Goal: Communication & Community: Participate in discussion

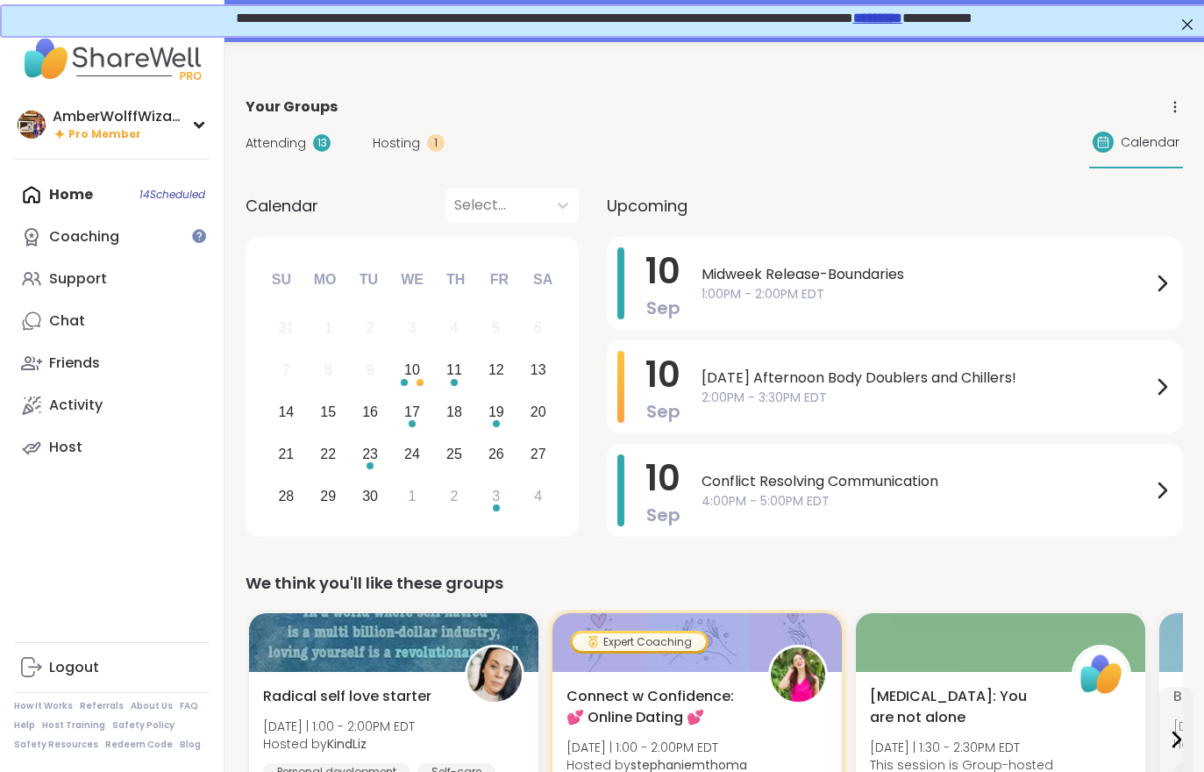
click at [397, 140] on span "Hosting" at bounding box center [396, 143] width 47 height 18
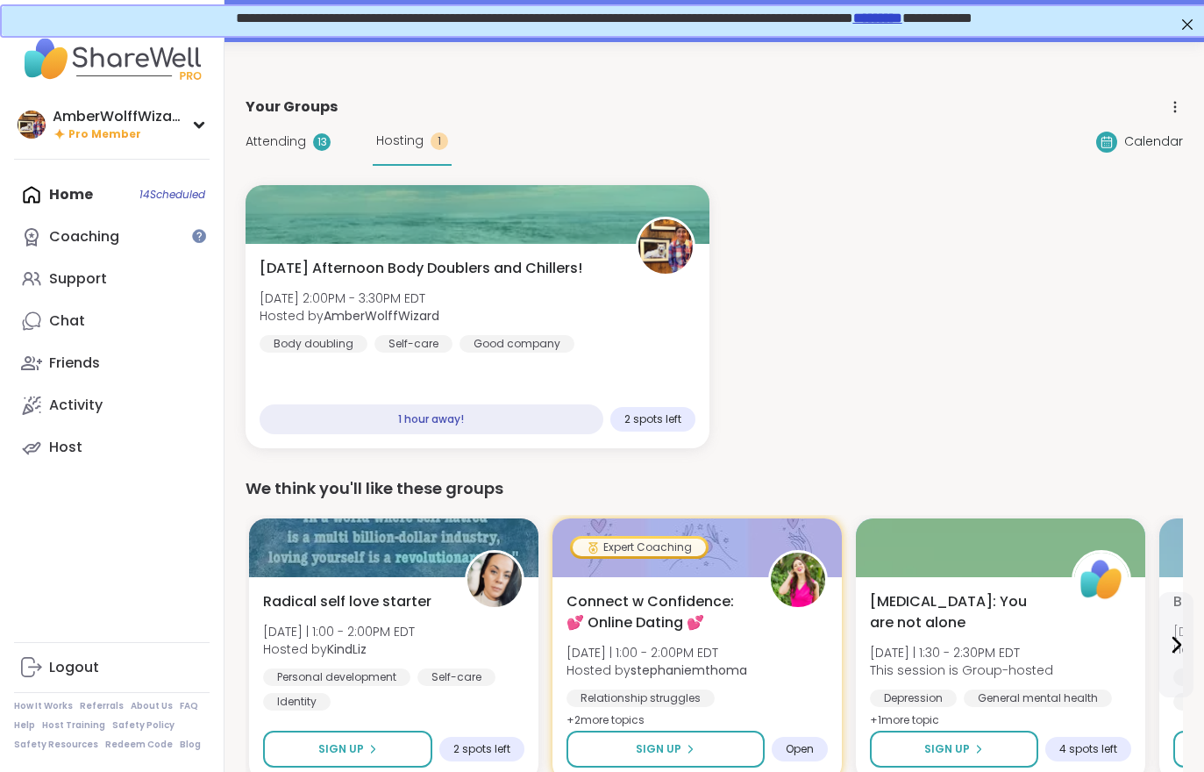
click at [289, 160] on div "Attending 13 Hosting 1" at bounding box center [349, 142] width 206 height 48
click at [284, 149] on span "Attending" at bounding box center [276, 141] width 61 height 18
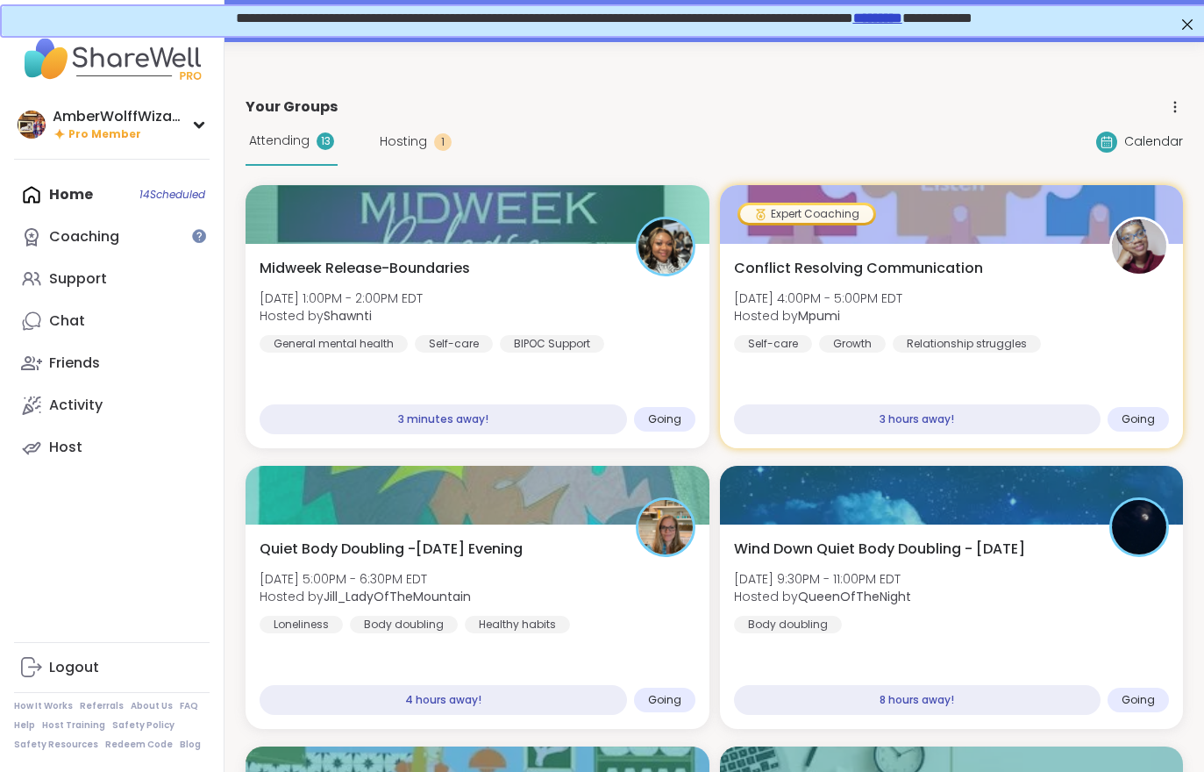
click at [534, 395] on div "Midweek Release-Boundaries Wed, Sep 10 | 1:00PM - 2:00PM EDT Hosted by Shawnti …" at bounding box center [478, 346] width 464 height 204
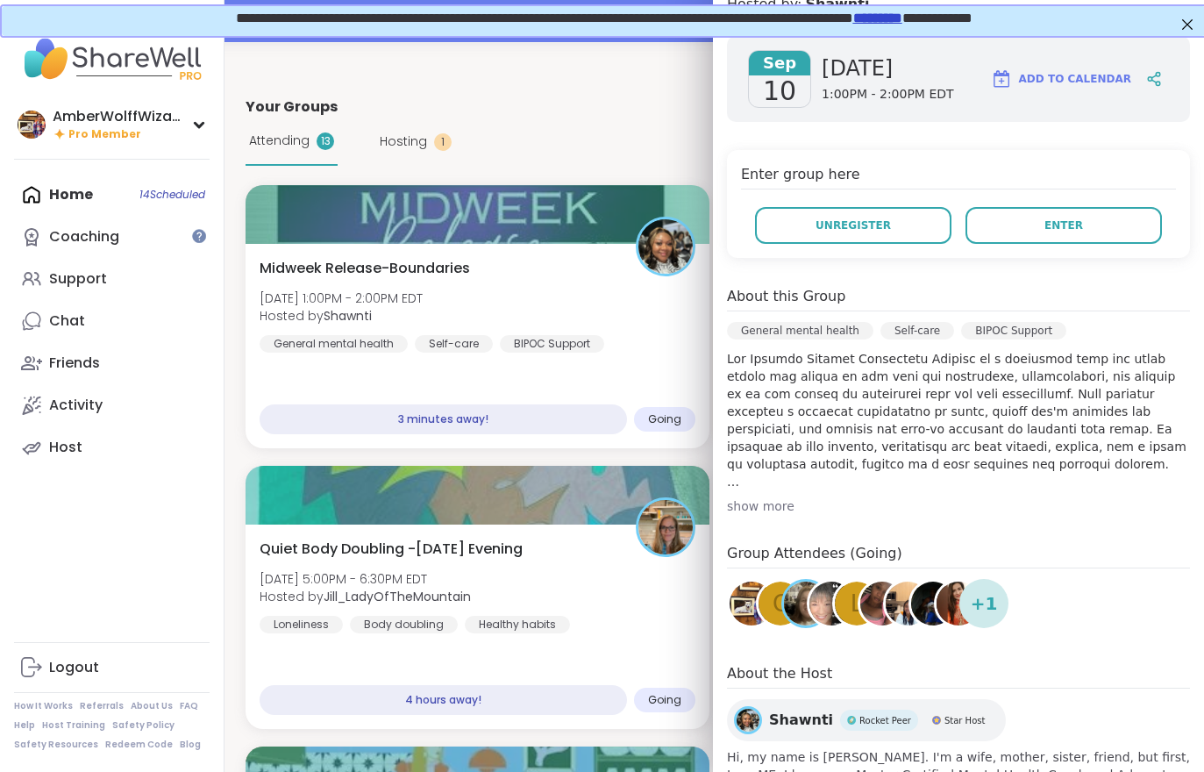
scroll to position [275, 0]
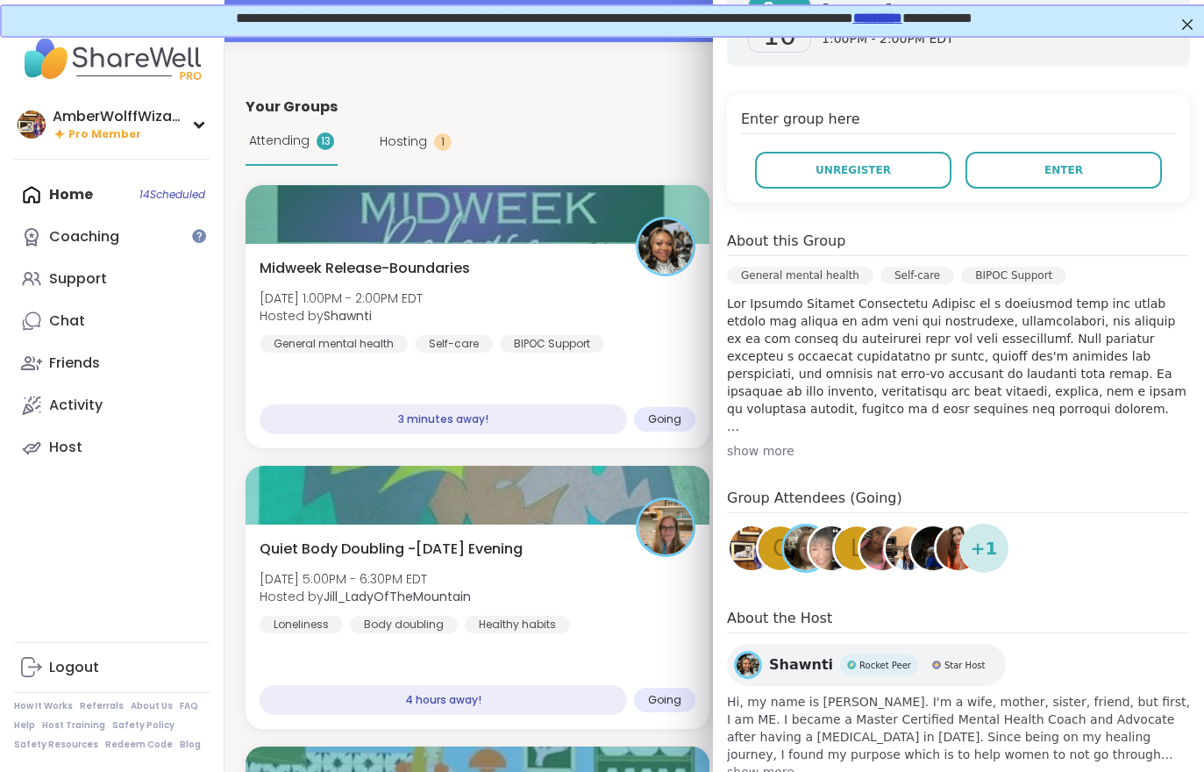
click at [1038, 179] on button "Enter" at bounding box center [1064, 170] width 196 height 37
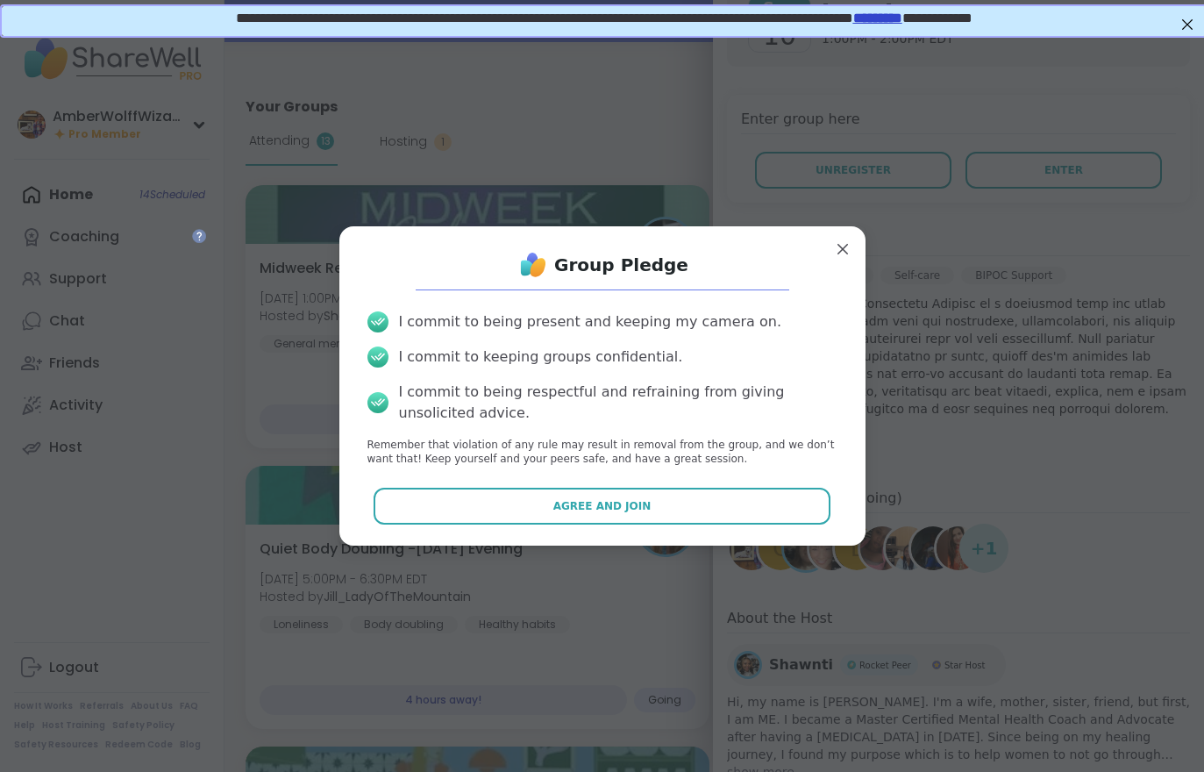
click at [652, 500] on button "Agree and Join" at bounding box center [602, 506] width 457 height 37
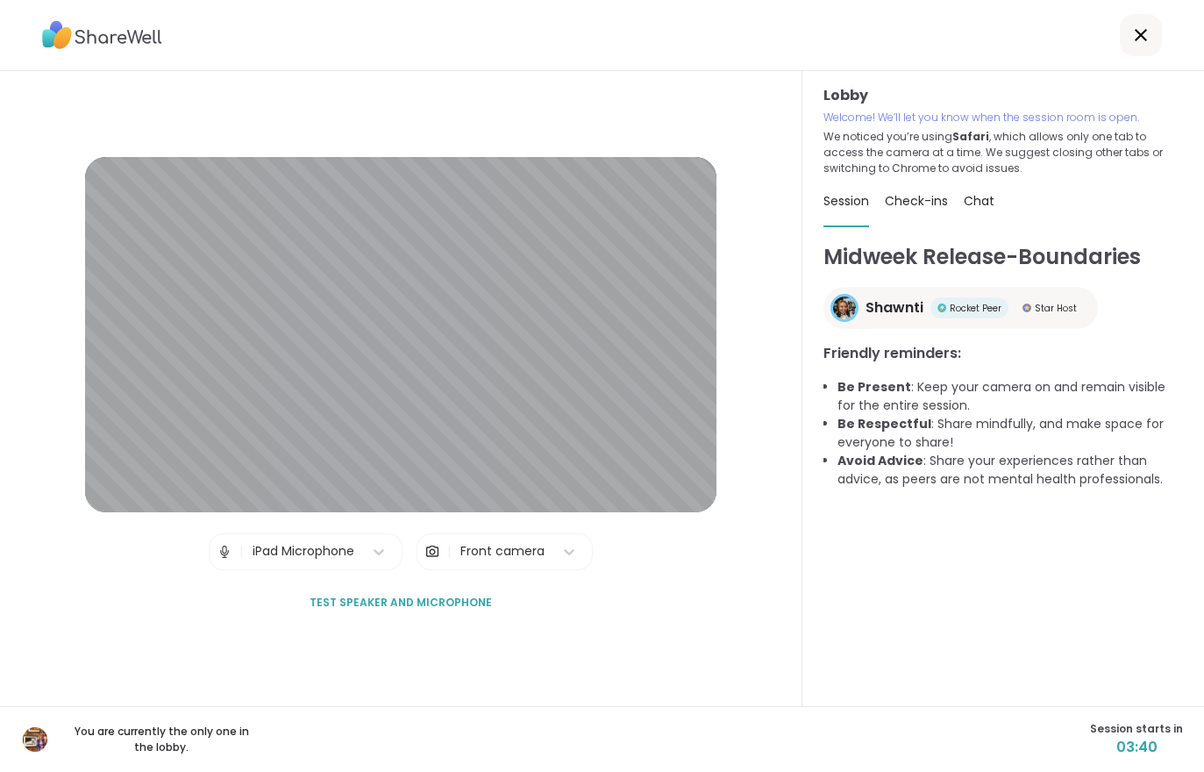
click at [1185, 766] on div "You are currently the only one in the lobby. Session starts in 03:40" at bounding box center [602, 739] width 1204 height 66
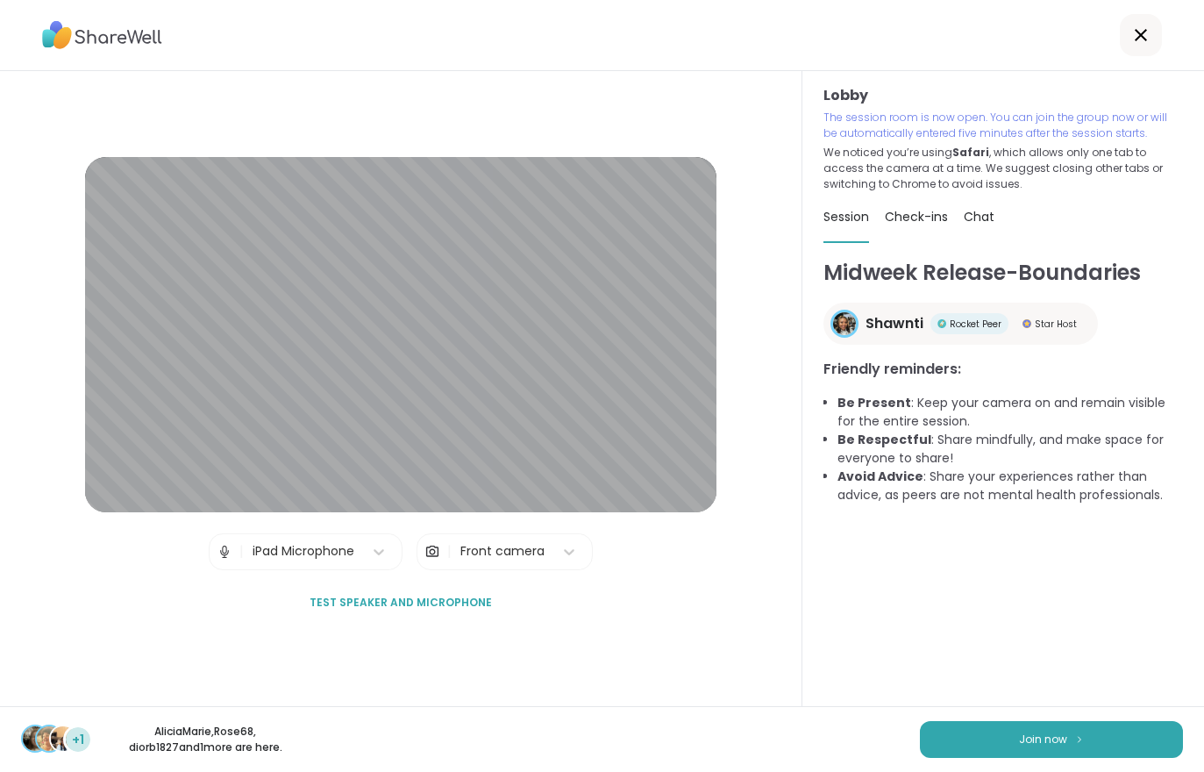
click at [1044, 753] on button "Join now" at bounding box center [1051, 739] width 263 height 37
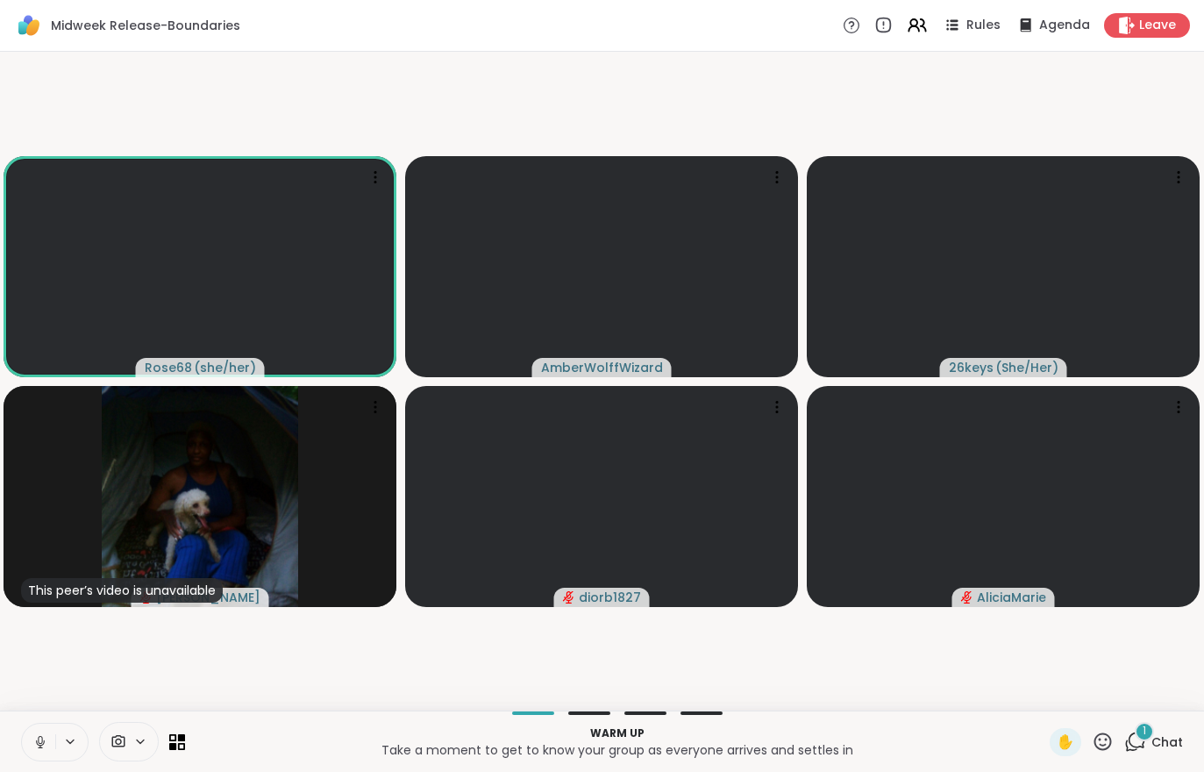
click at [33, 728] on button at bounding box center [38, 742] width 33 height 37
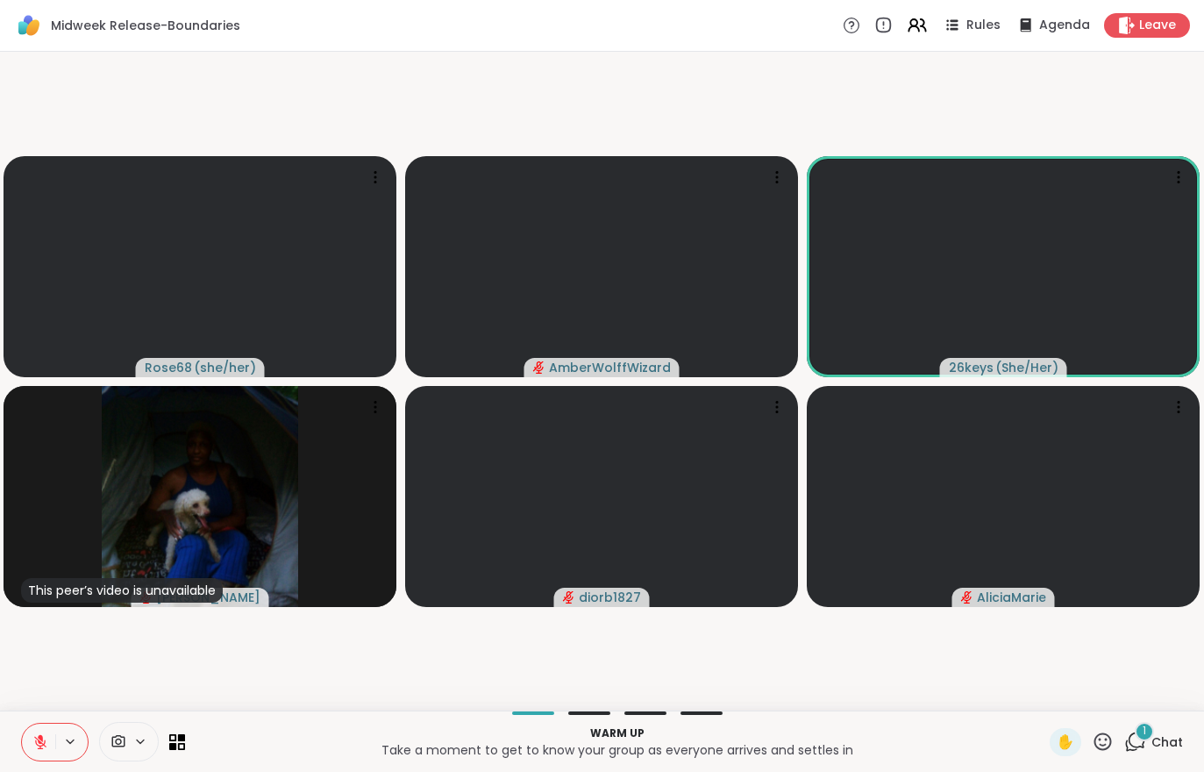
click at [1153, 725] on div "1" at bounding box center [1144, 731] width 19 height 19
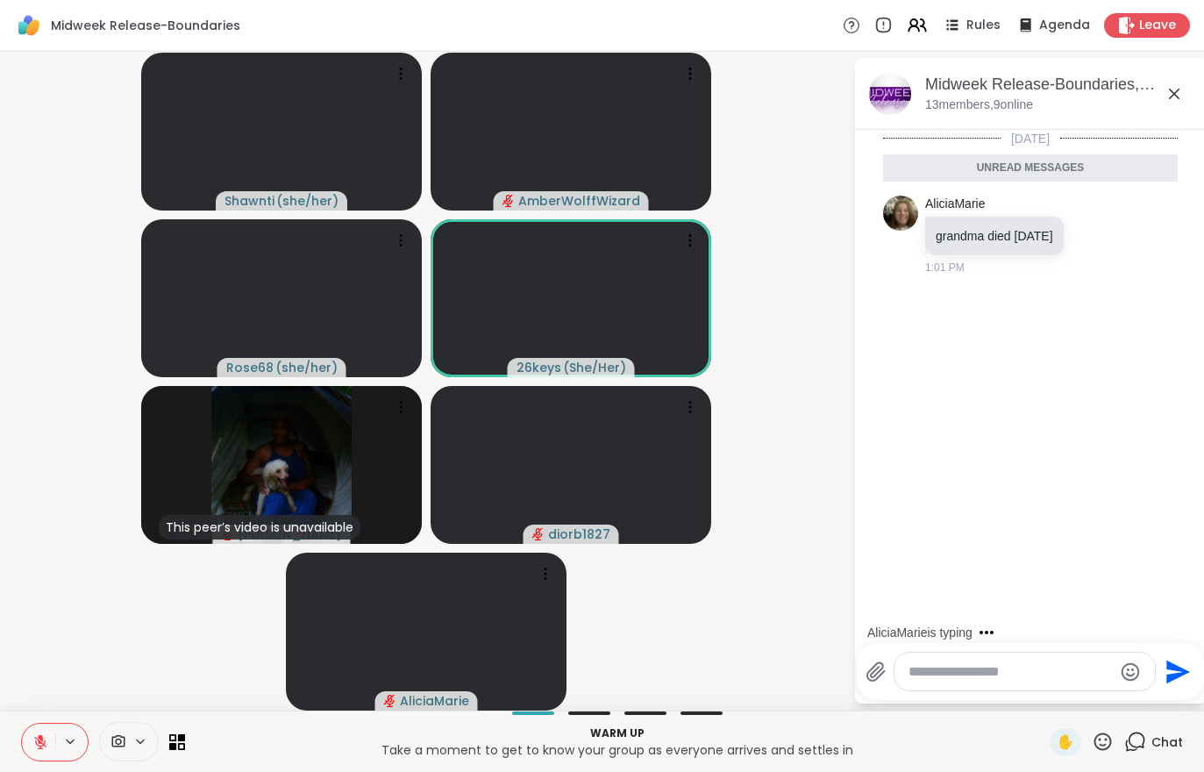
click at [37, 728] on button at bounding box center [38, 742] width 33 height 37
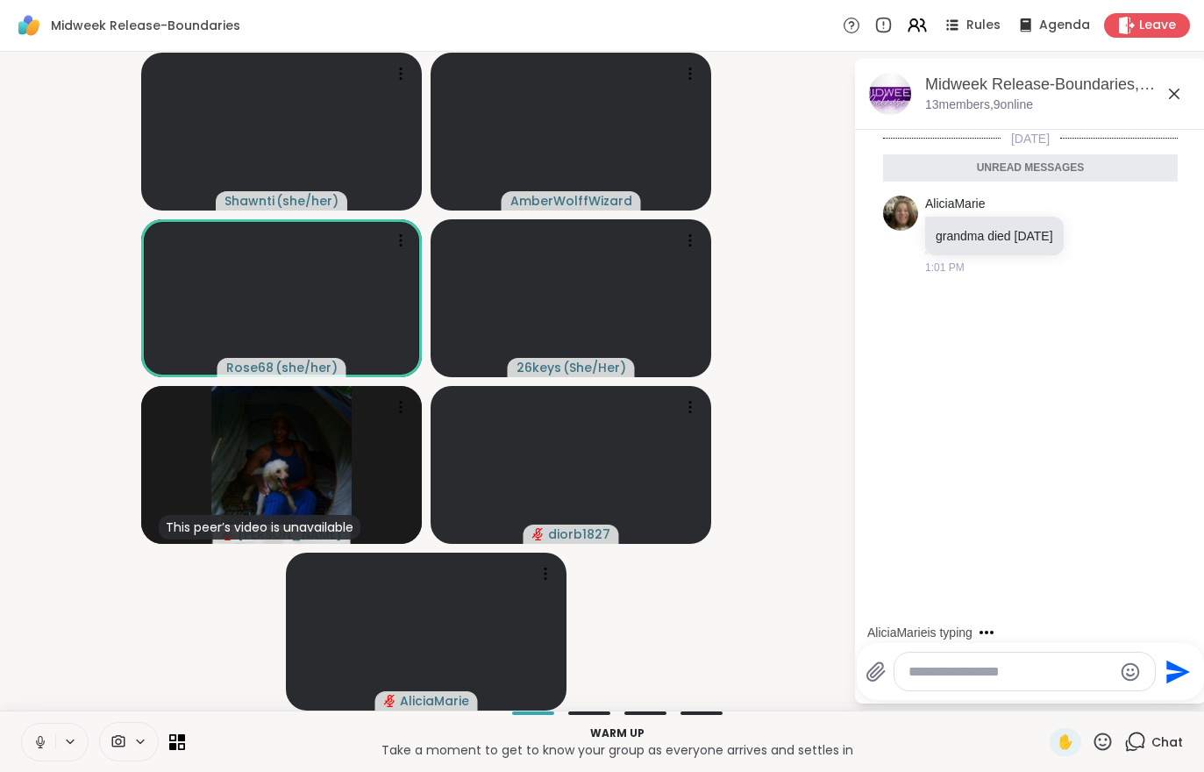
click at [39, 745] on icon at bounding box center [40, 741] width 9 height 5
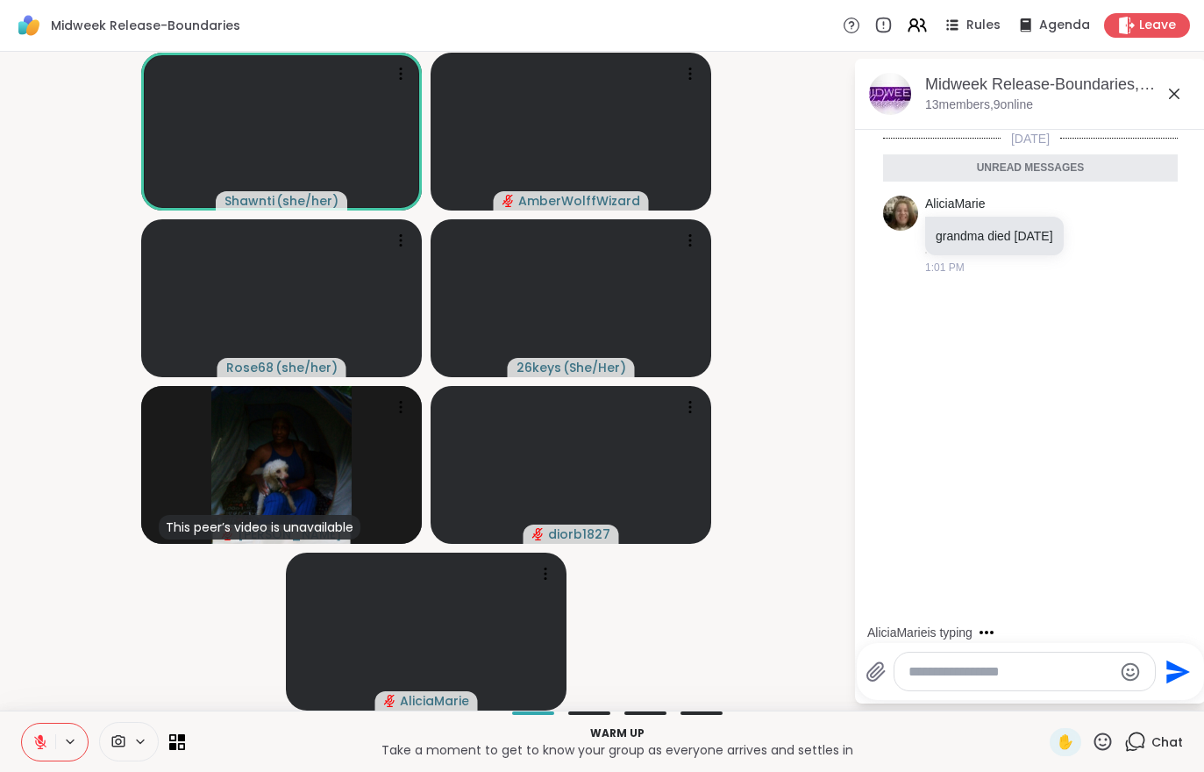
click at [28, 740] on button at bounding box center [38, 742] width 33 height 37
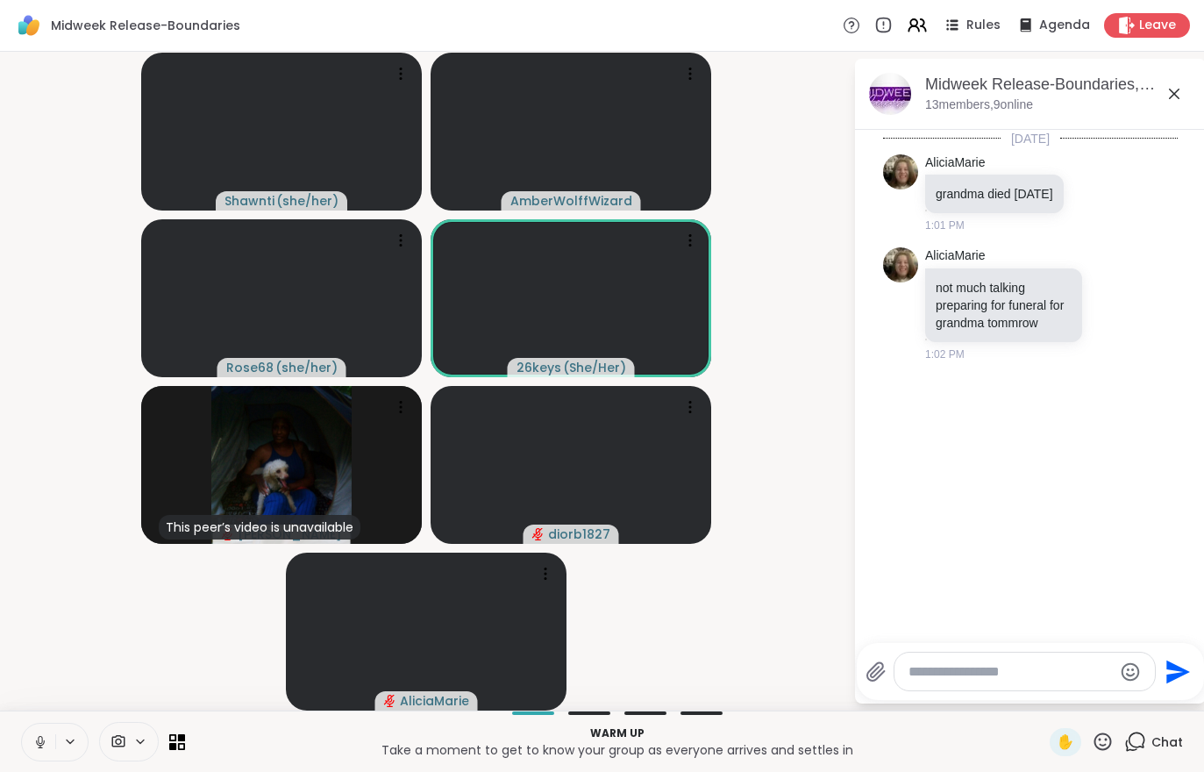
click at [38, 752] on button at bounding box center [38, 742] width 33 height 37
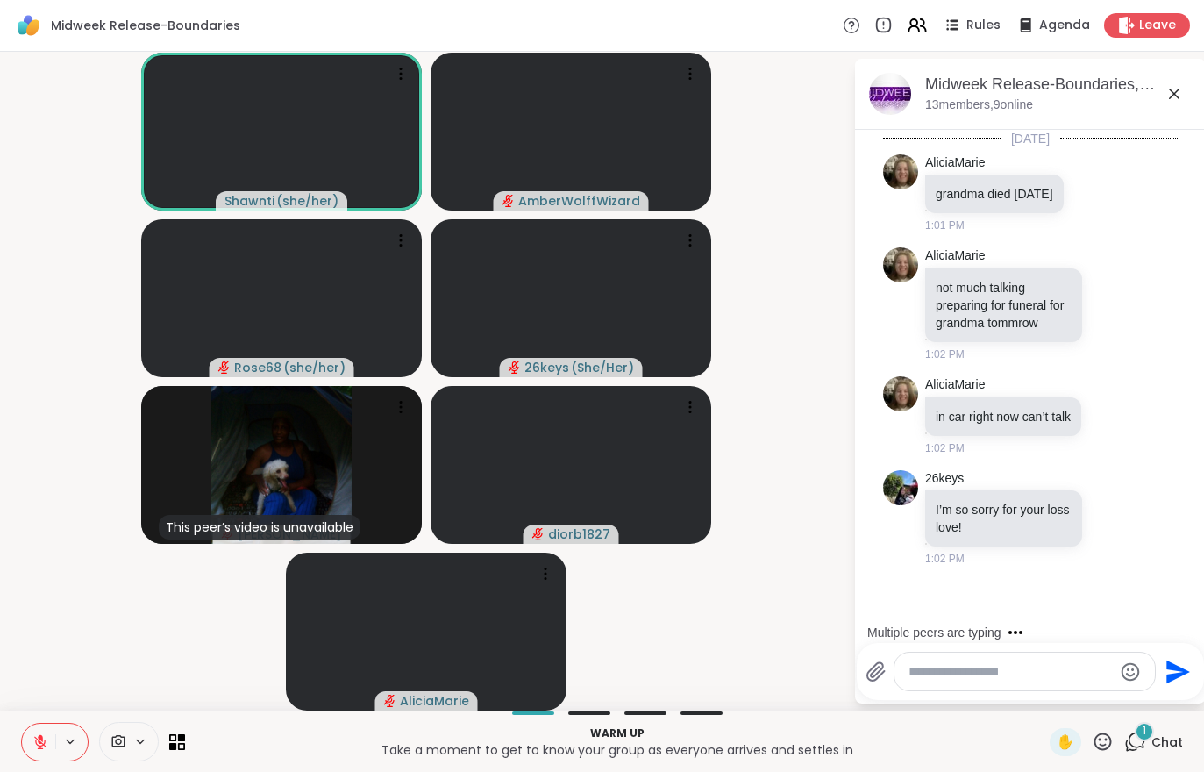
scroll to position [50, 0]
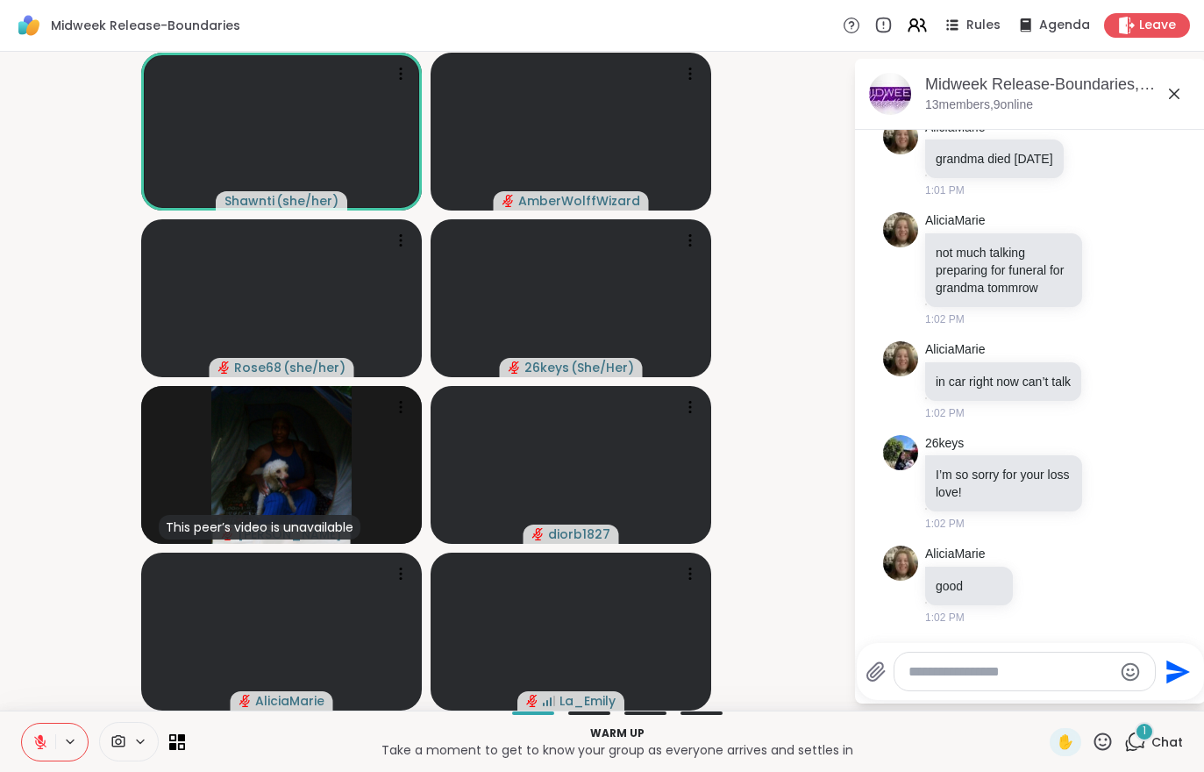
click at [1164, 732] on div "1 Chat" at bounding box center [1154, 742] width 59 height 28
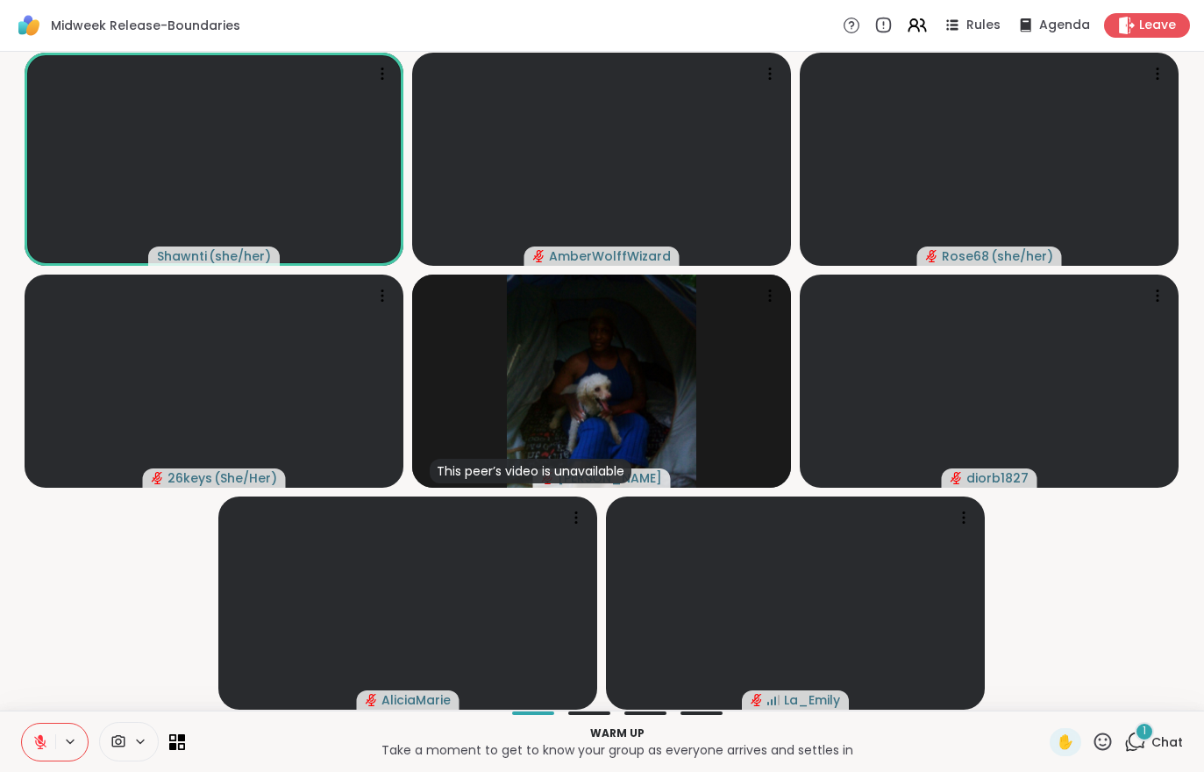
click at [1171, 746] on span "Chat" at bounding box center [1168, 742] width 32 height 18
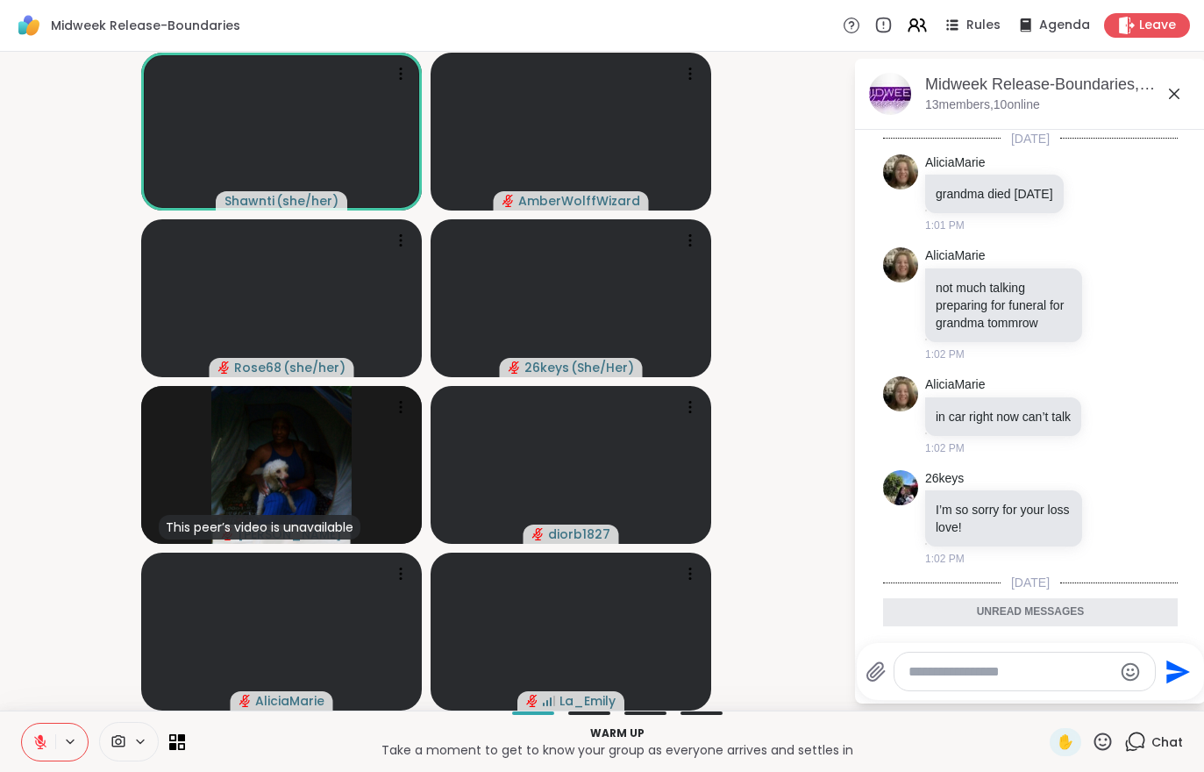
scroll to position [109, 0]
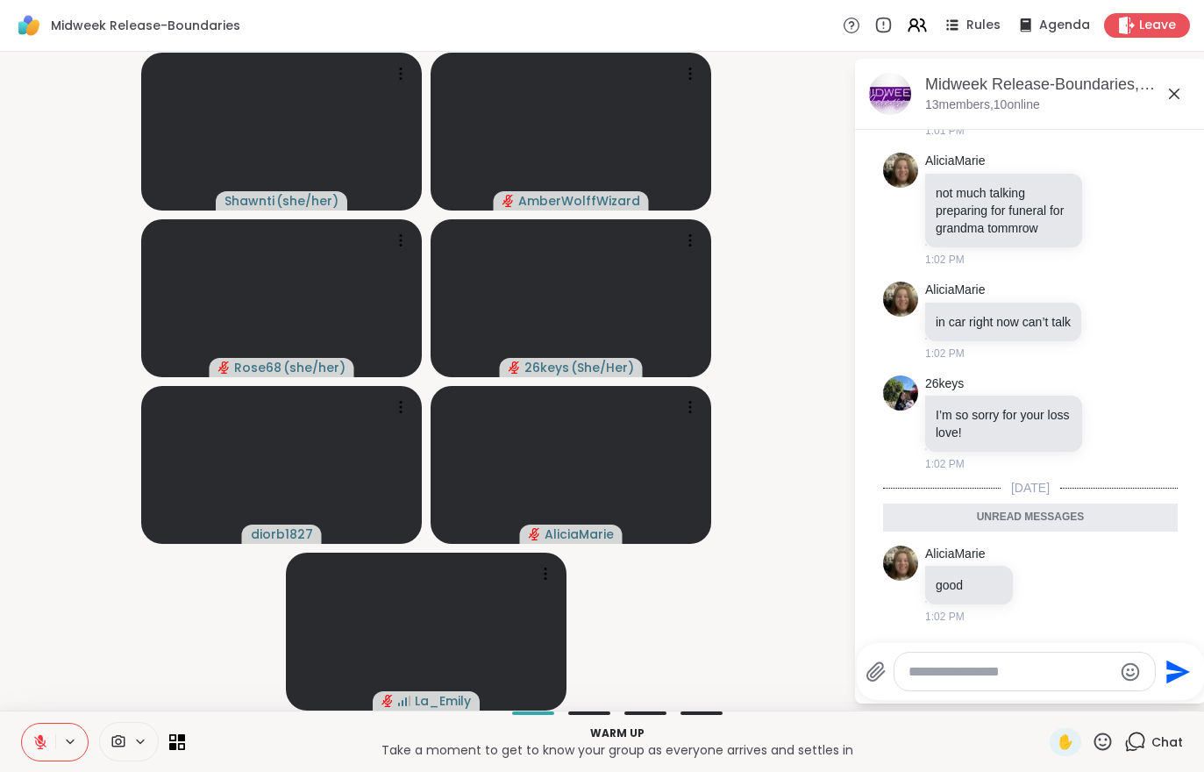
click at [32, 734] on button at bounding box center [38, 742] width 33 height 37
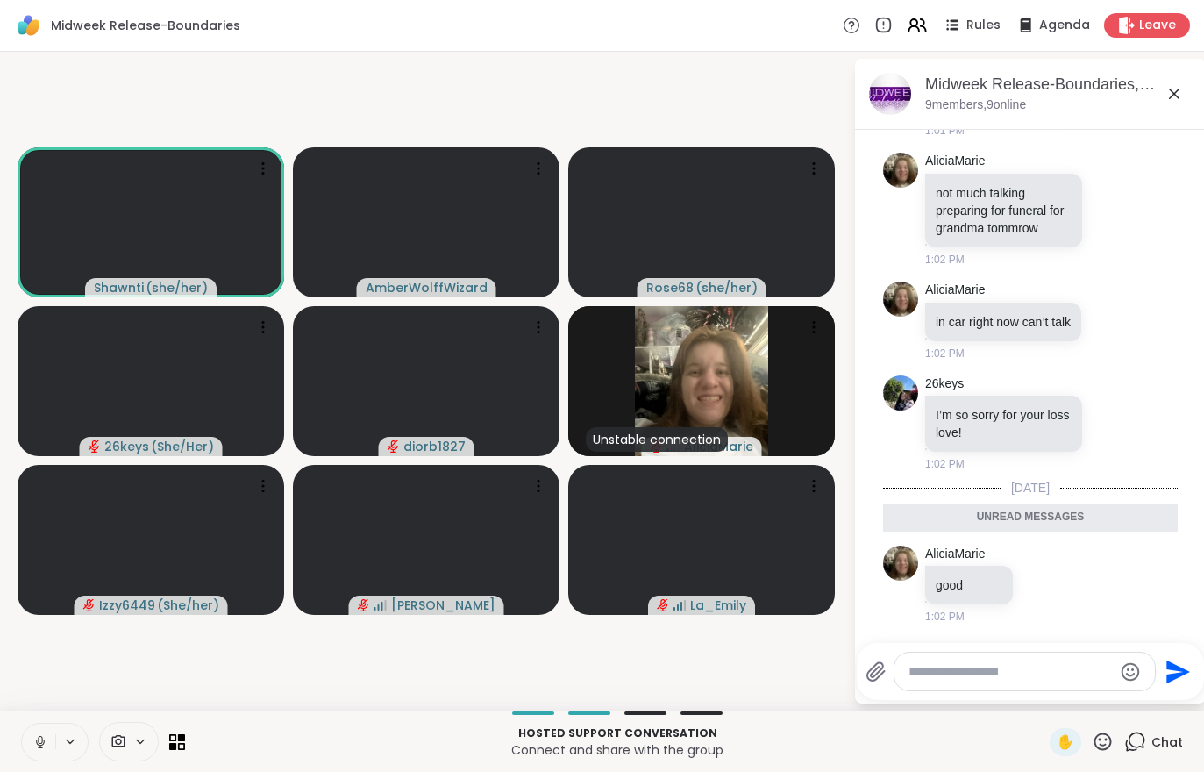
click at [47, 734] on icon at bounding box center [40, 742] width 16 height 16
click at [27, 732] on button at bounding box center [38, 742] width 33 height 37
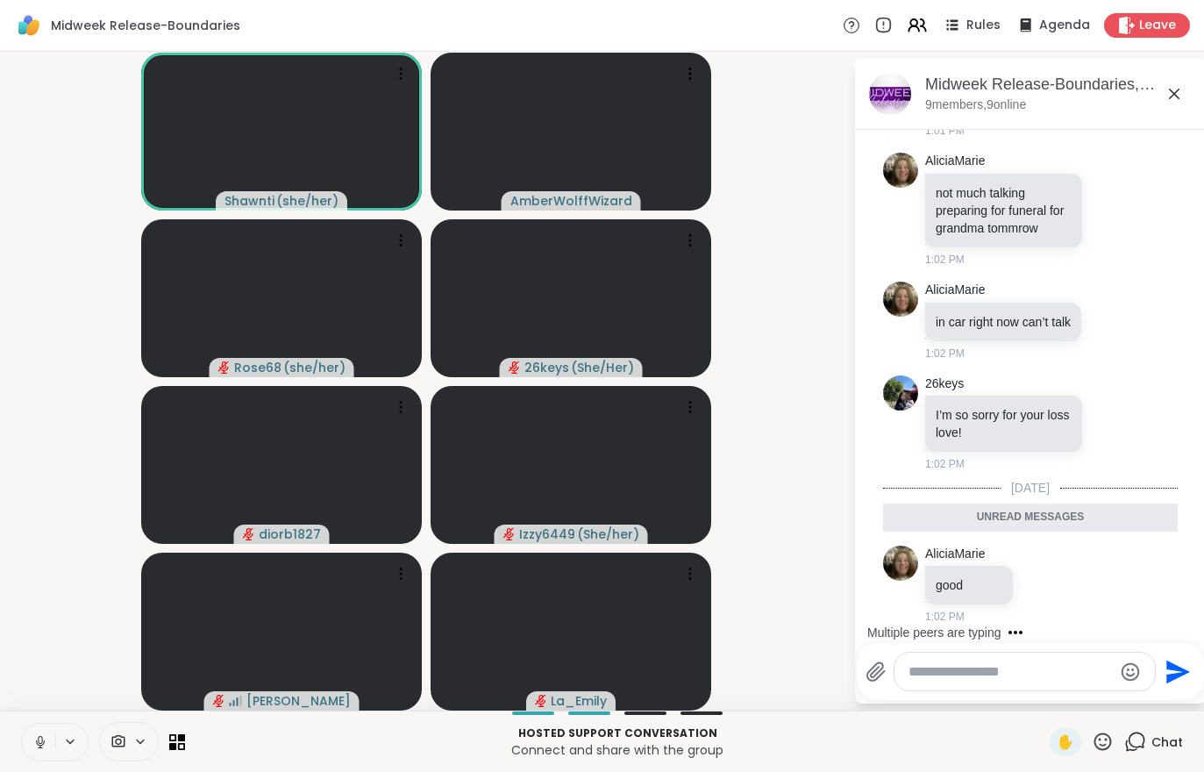
click at [31, 733] on button at bounding box center [38, 742] width 33 height 37
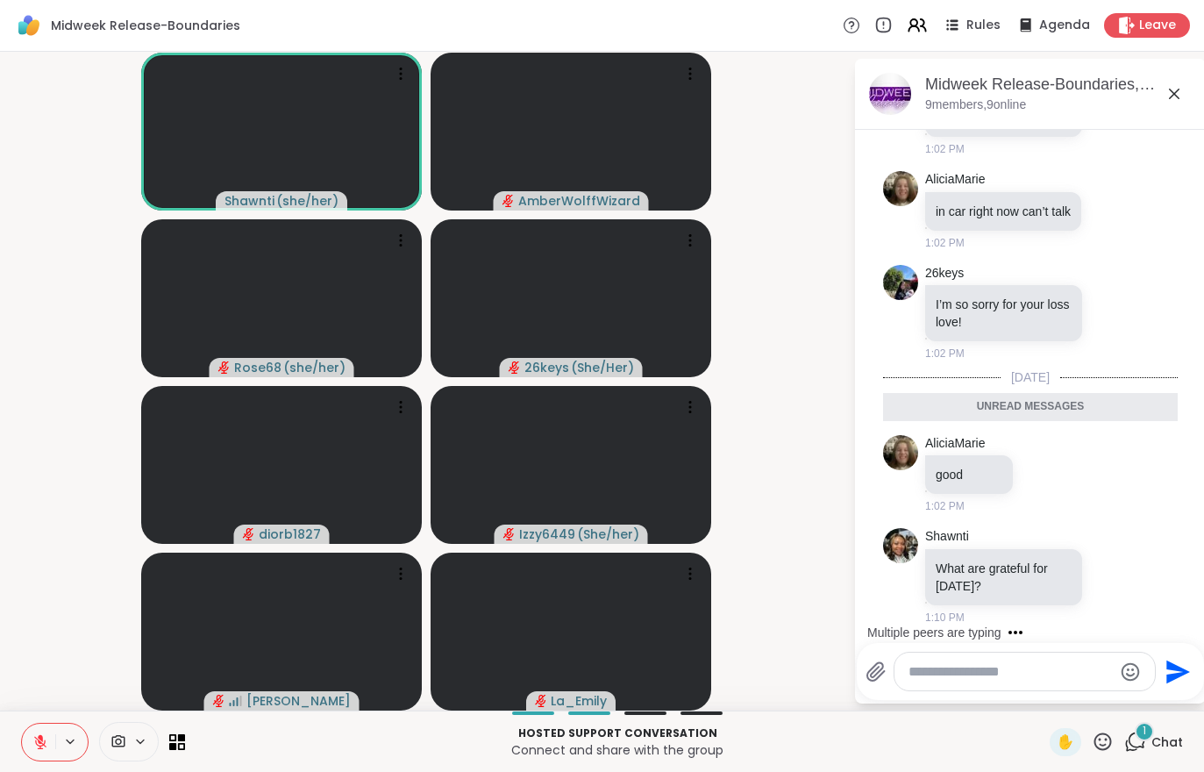
click at [40, 738] on icon at bounding box center [40, 737] width 5 height 7
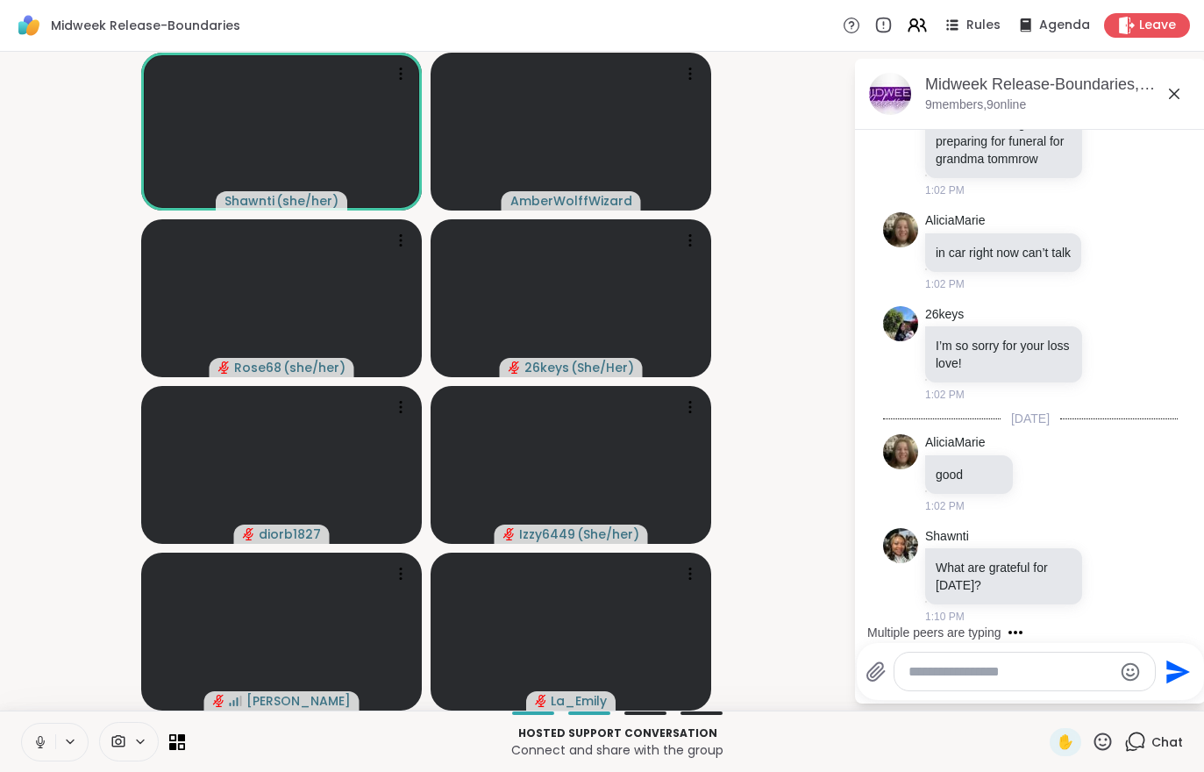
scroll to position [178, 0]
click at [26, 753] on button at bounding box center [38, 742] width 33 height 37
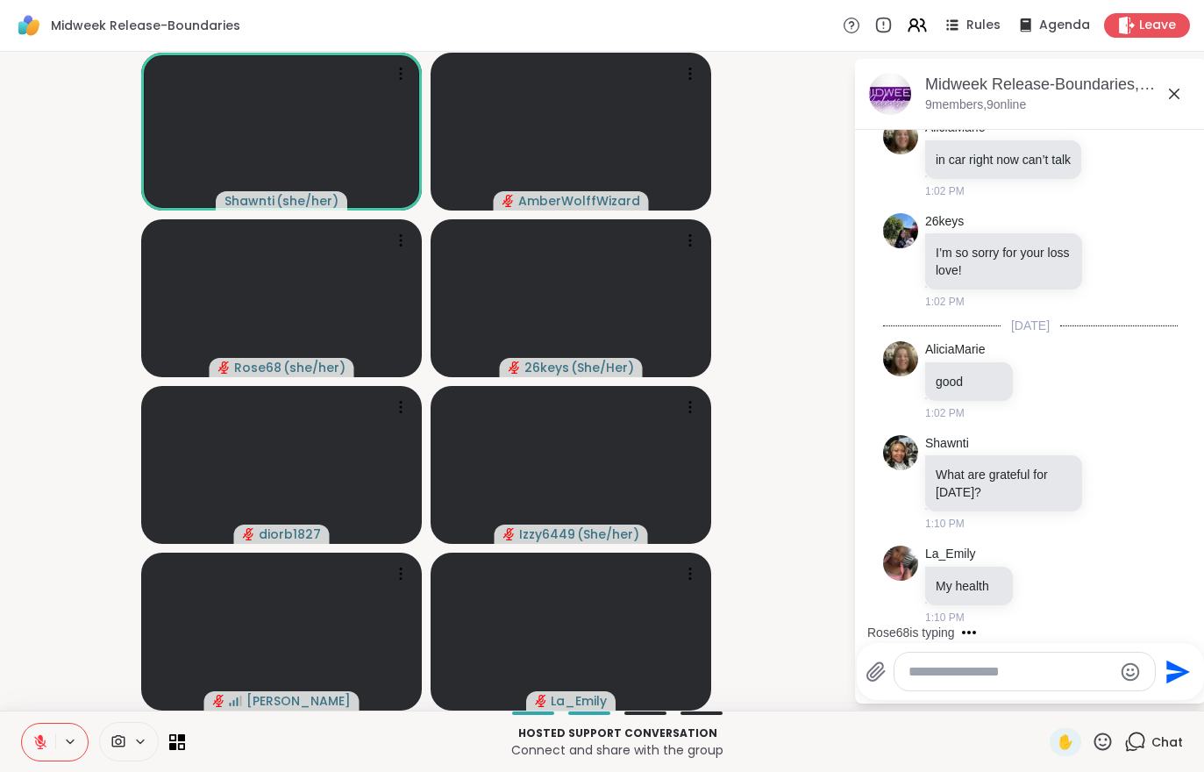
scroll to position [382, 0]
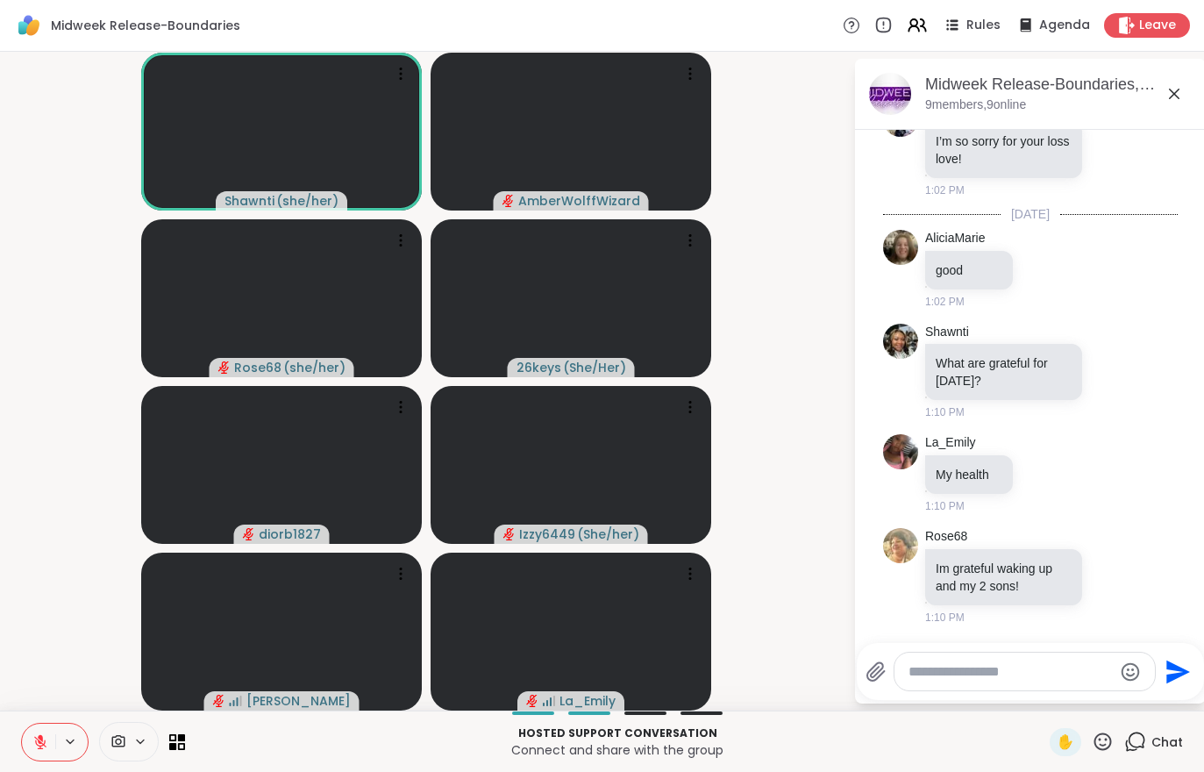
click at [52, 740] on button at bounding box center [38, 742] width 33 height 37
click at [39, 741] on icon at bounding box center [40, 740] width 4 height 8
click at [39, 736] on icon at bounding box center [40, 737] width 5 height 7
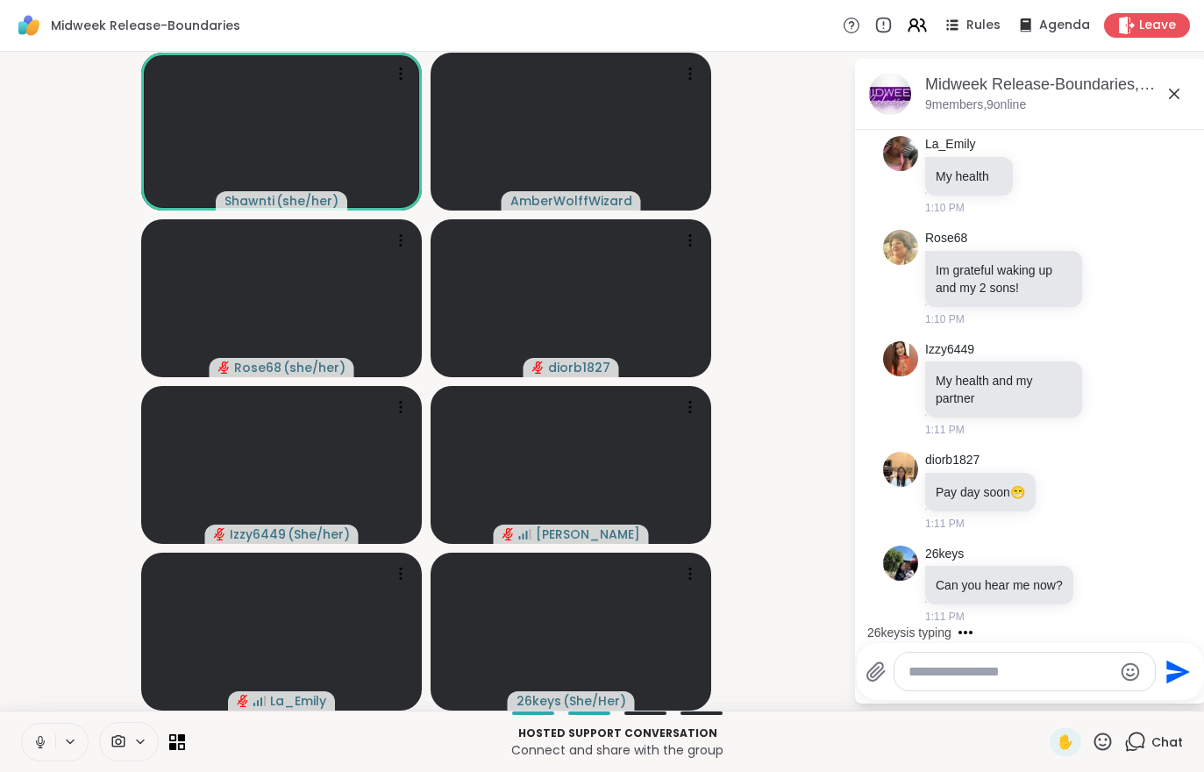
scroll to position [806, 0]
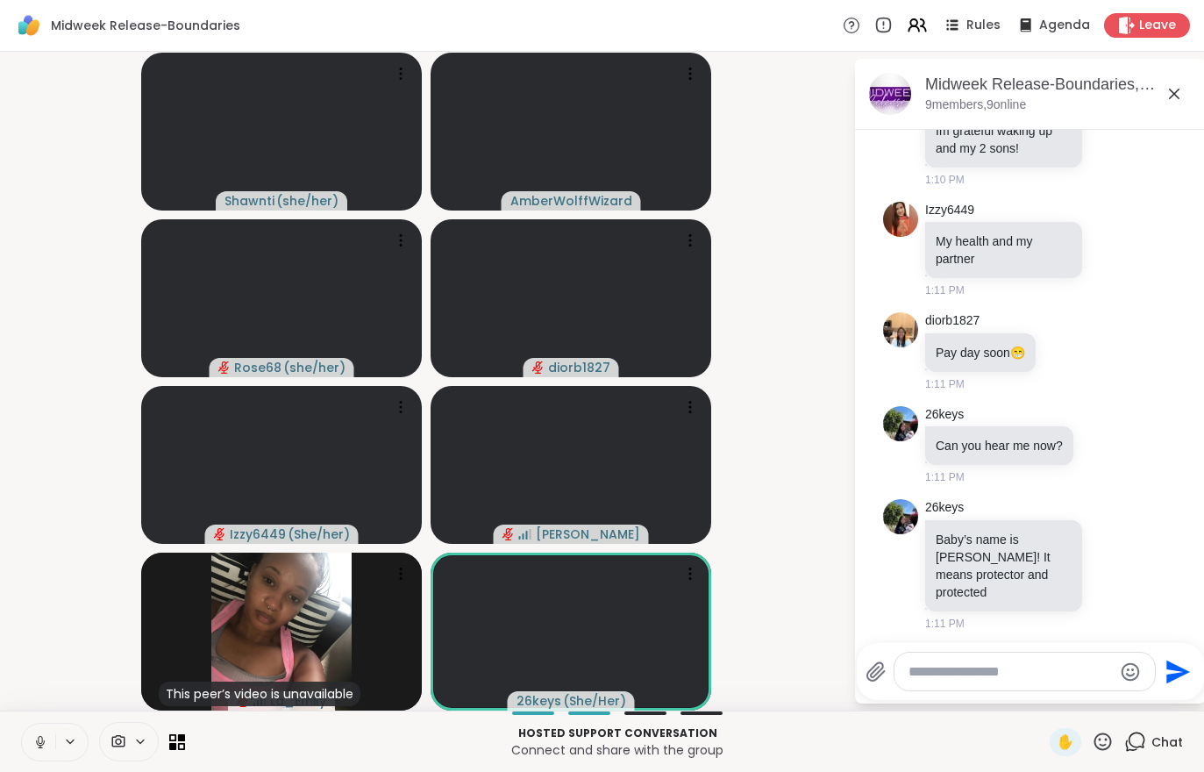
click at [33, 737] on icon at bounding box center [40, 742] width 16 height 16
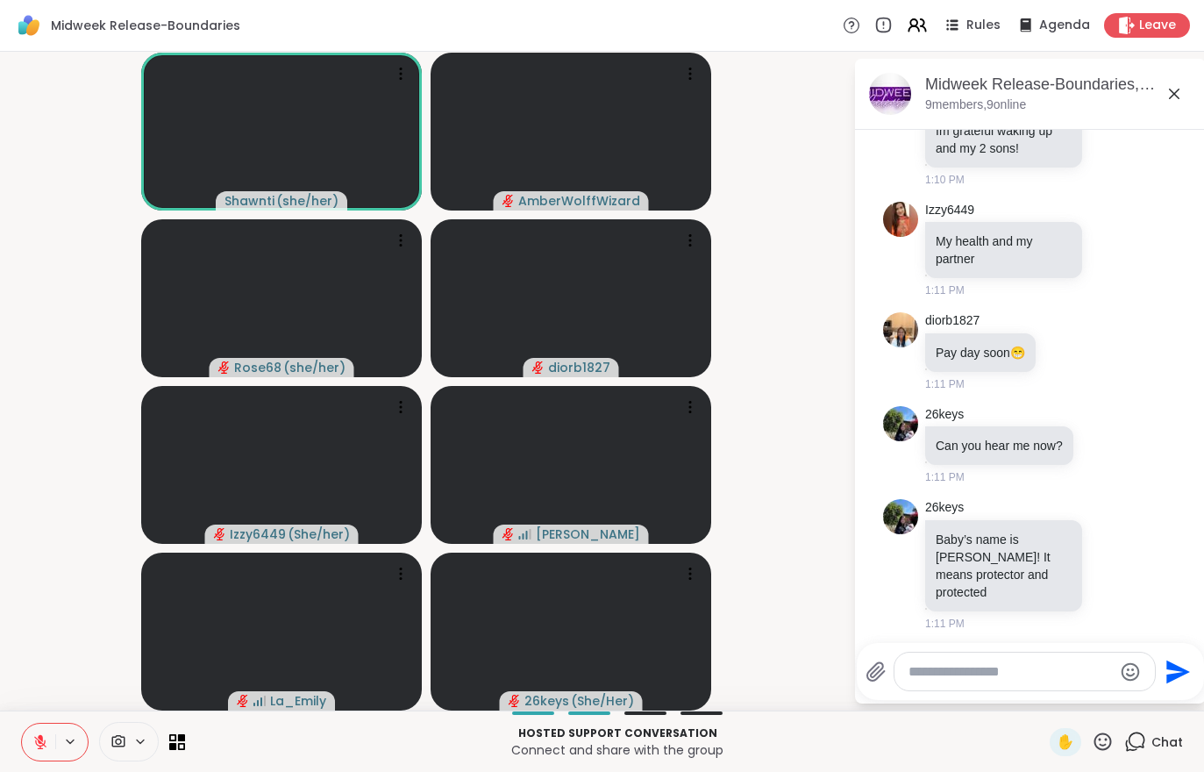
click at [49, 745] on button at bounding box center [38, 742] width 33 height 37
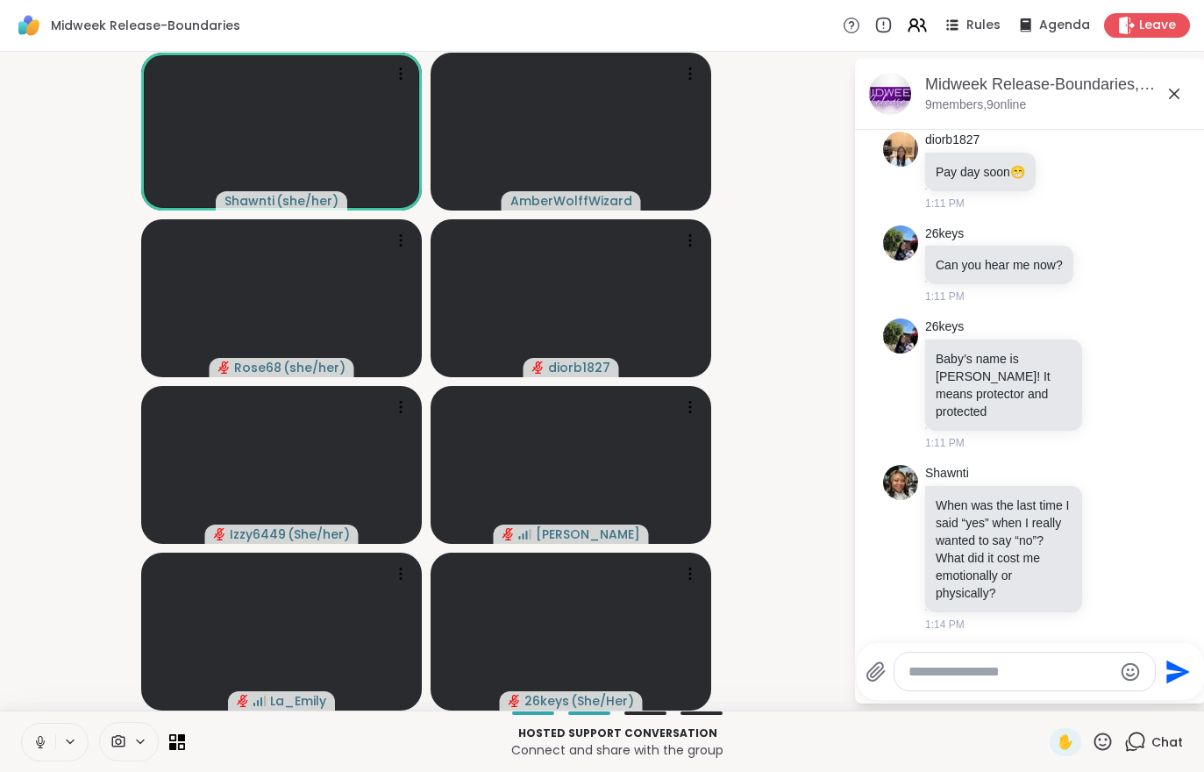
scroll to position [1132, 0]
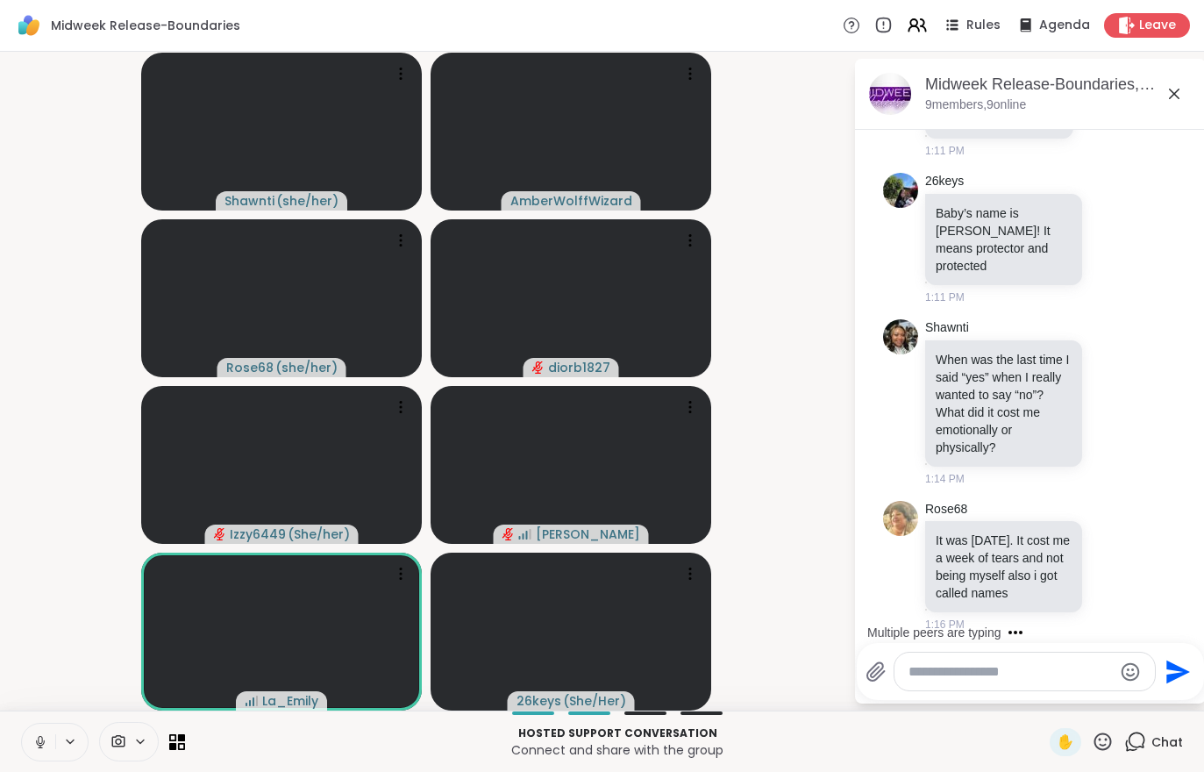
click at [24, 731] on button at bounding box center [38, 742] width 33 height 37
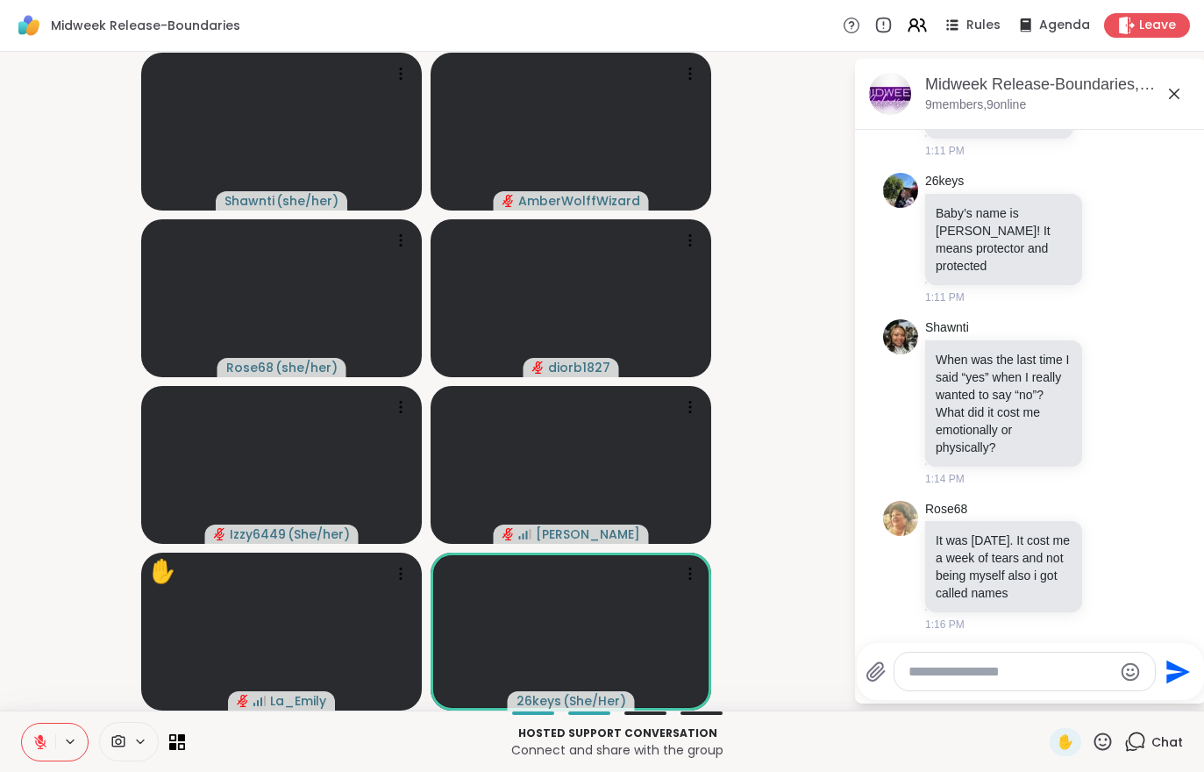
click at [1068, 733] on span "✋" at bounding box center [1066, 742] width 18 height 21
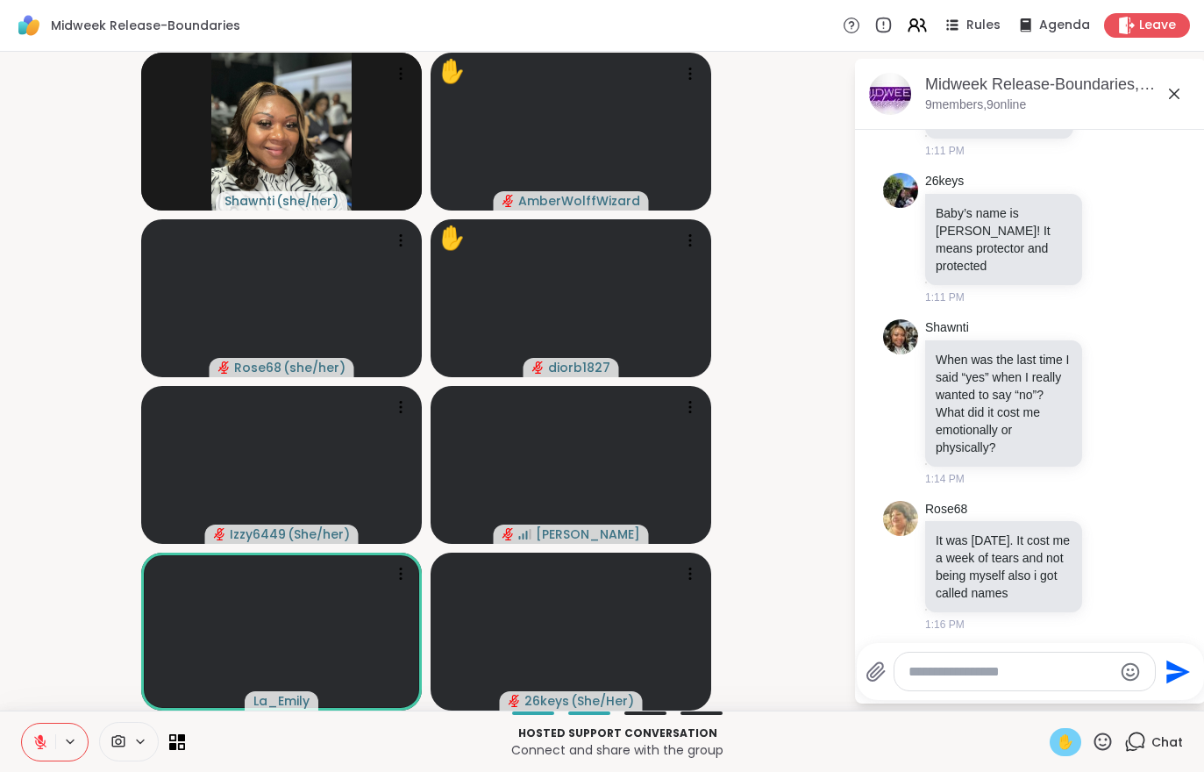
click at [40, 736] on icon at bounding box center [40, 737] width 5 height 7
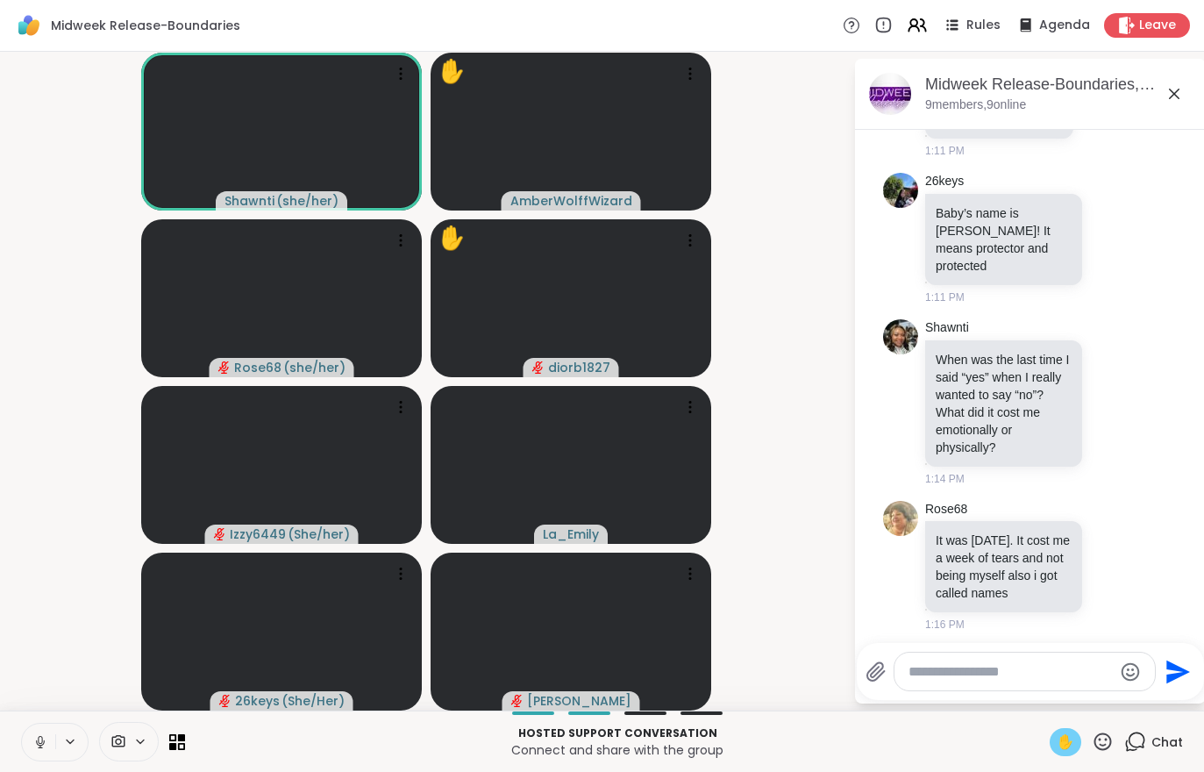
click at [46, 754] on button at bounding box center [38, 742] width 33 height 37
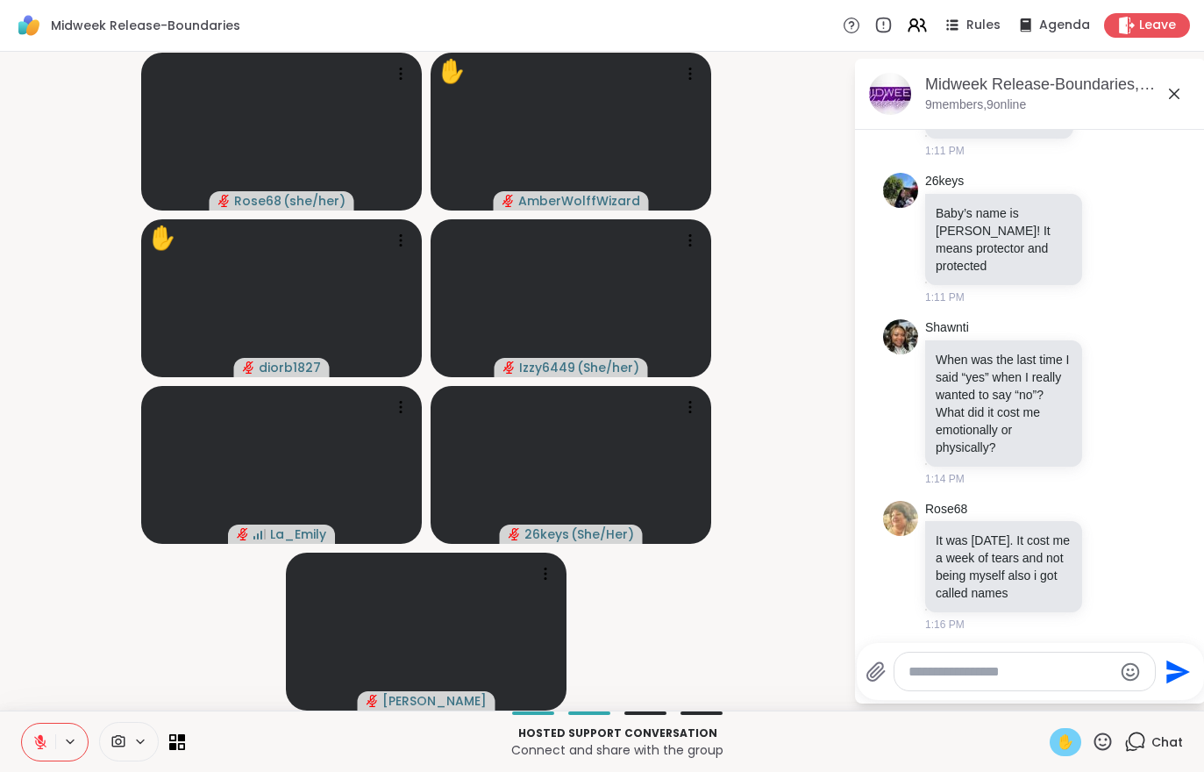
click at [49, 742] on button at bounding box center [38, 742] width 33 height 37
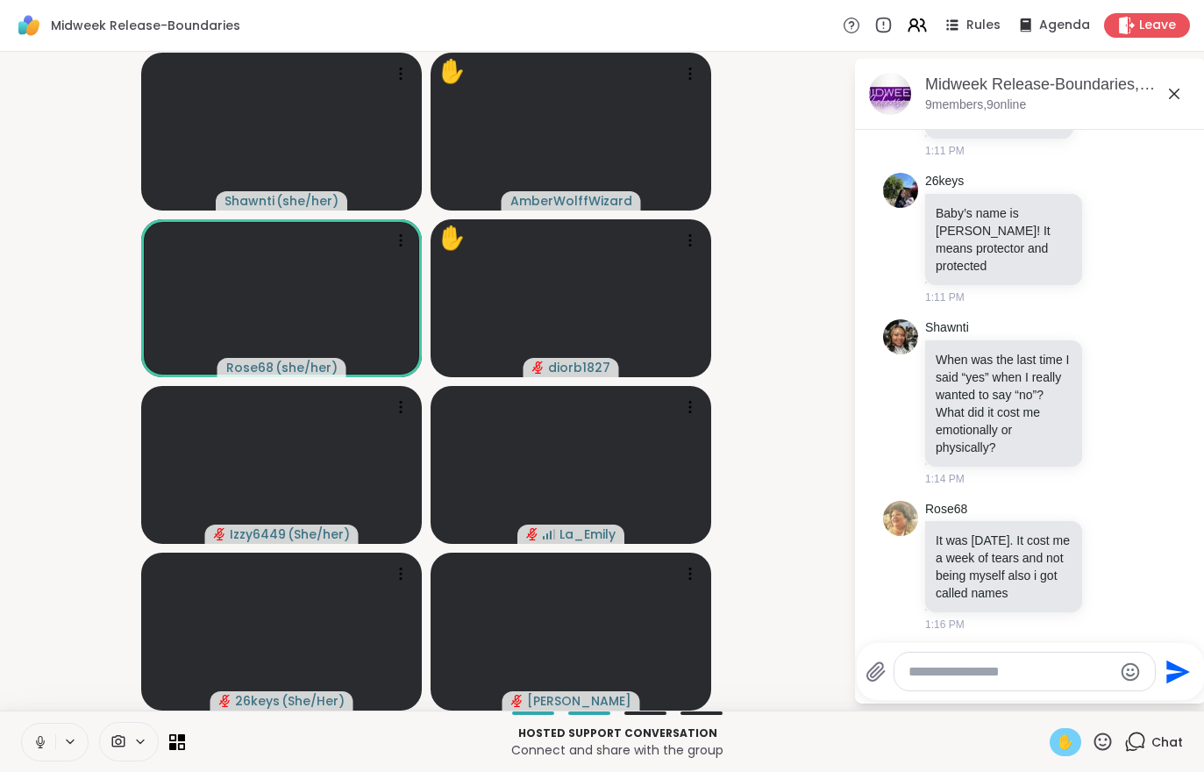
click at [28, 730] on button at bounding box center [38, 742] width 33 height 37
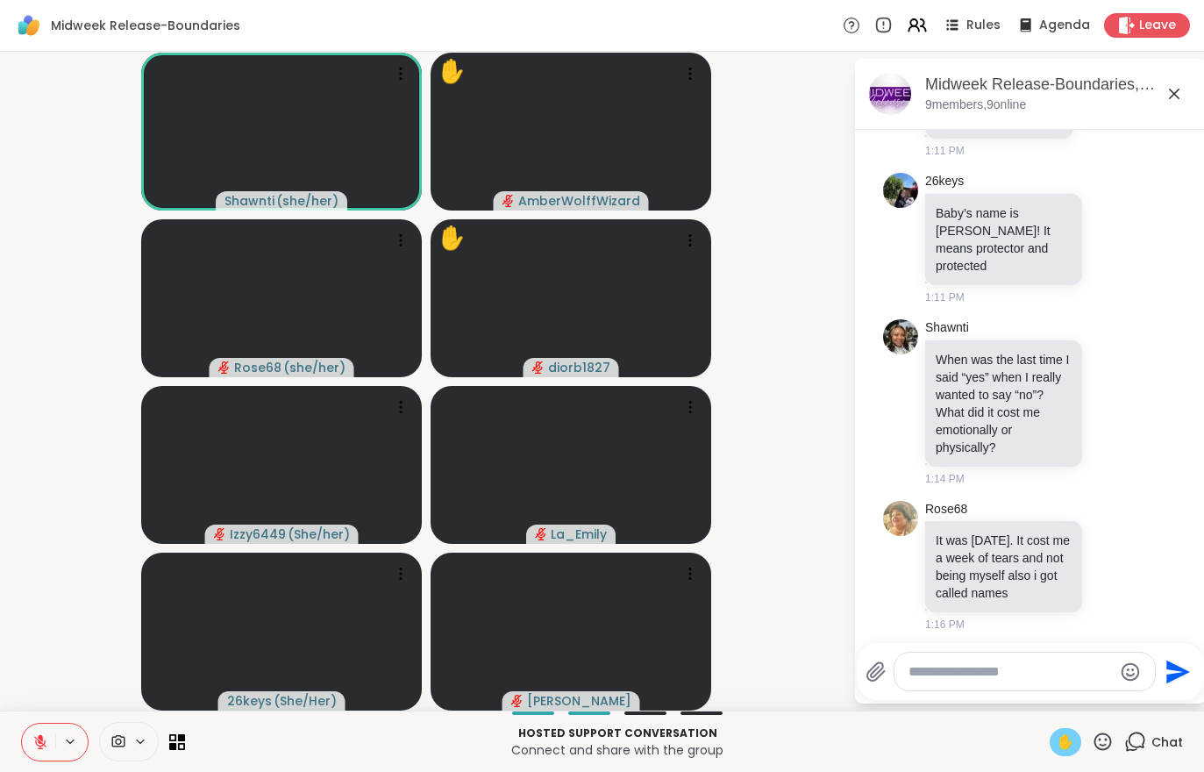
click at [35, 754] on button at bounding box center [38, 742] width 33 height 37
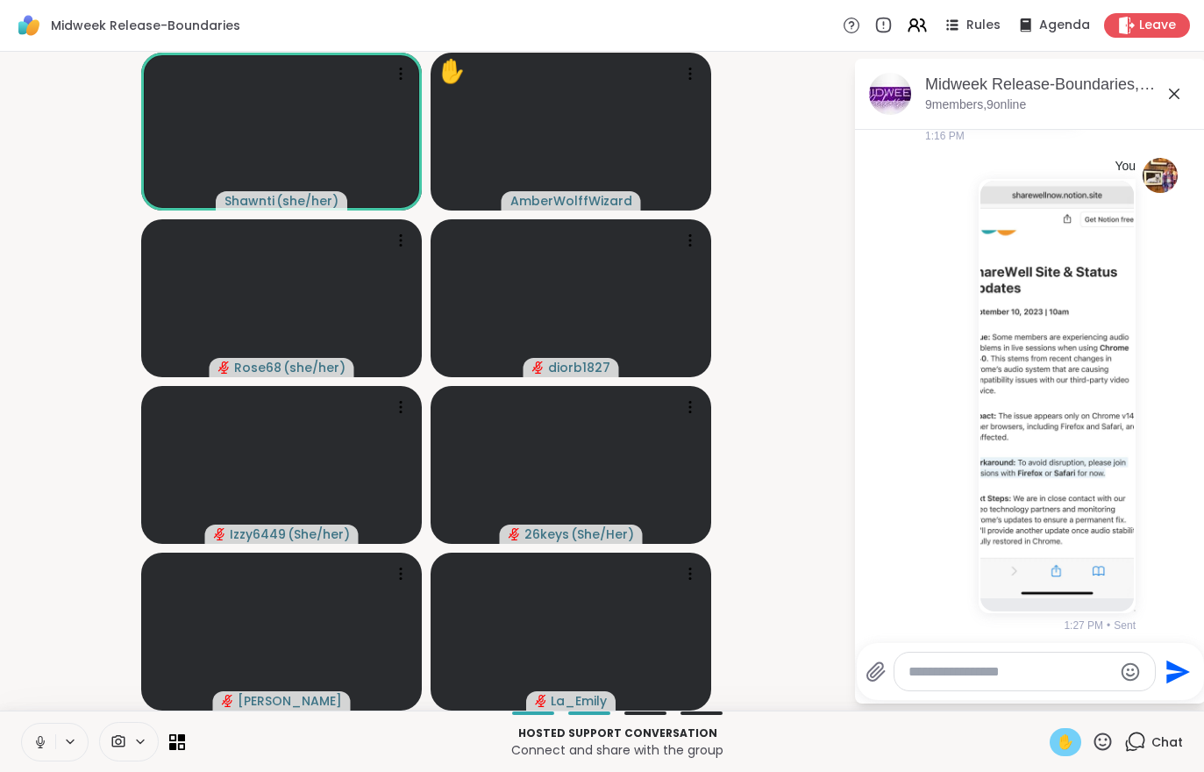
scroll to position [1784, 0]
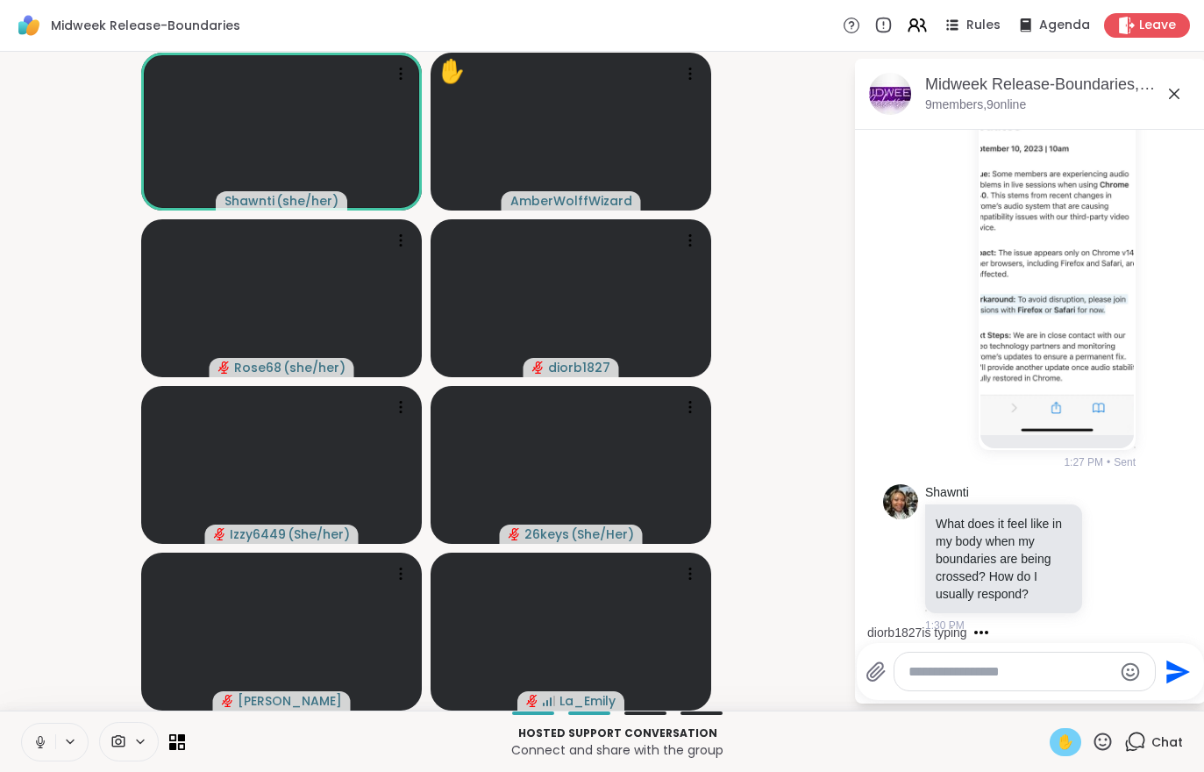
click at [1040, 741] on div "Hosted support conversation Connect and share with the group ✋ Chat" at bounding box center [602, 740] width 1204 height 61
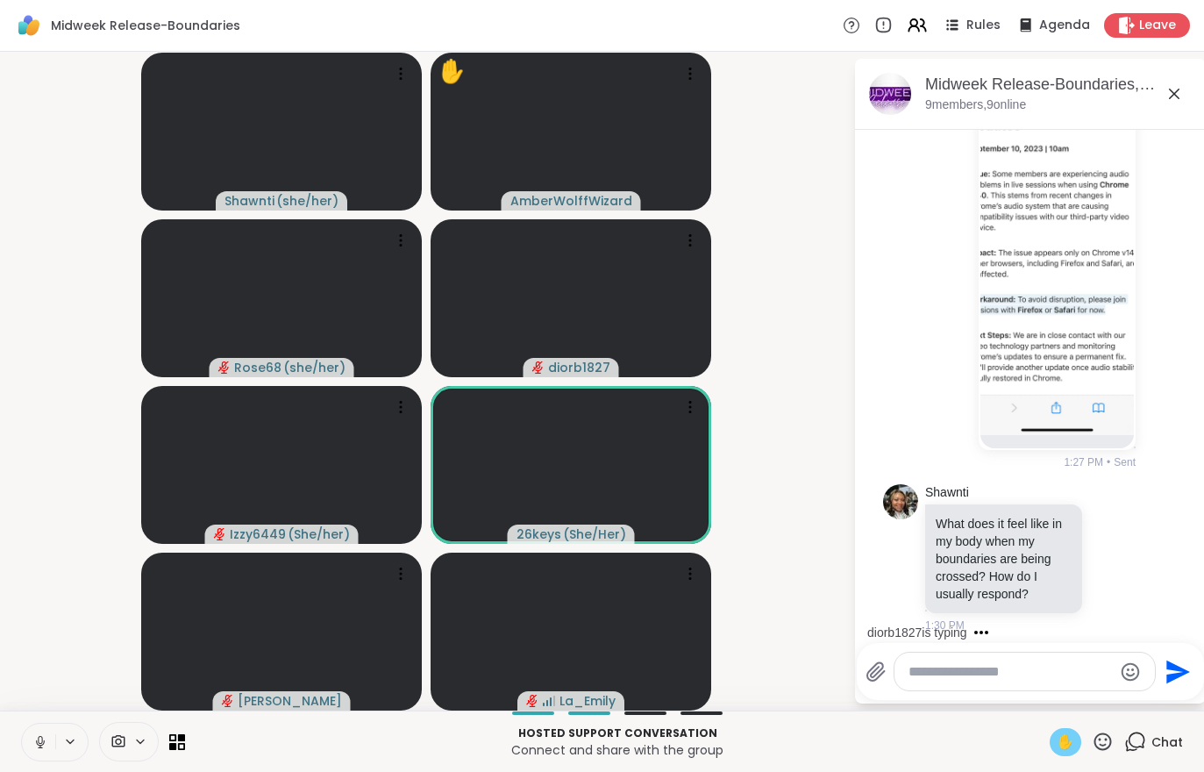
click at [1047, 747] on div "Hosted support conversation Connect and share with the group ✋ Chat" at bounding box center [602, 740] width 1204 height 61
click at [1079, 746] on div "✋" at bounding box center [1066, 742] width 32 height 28
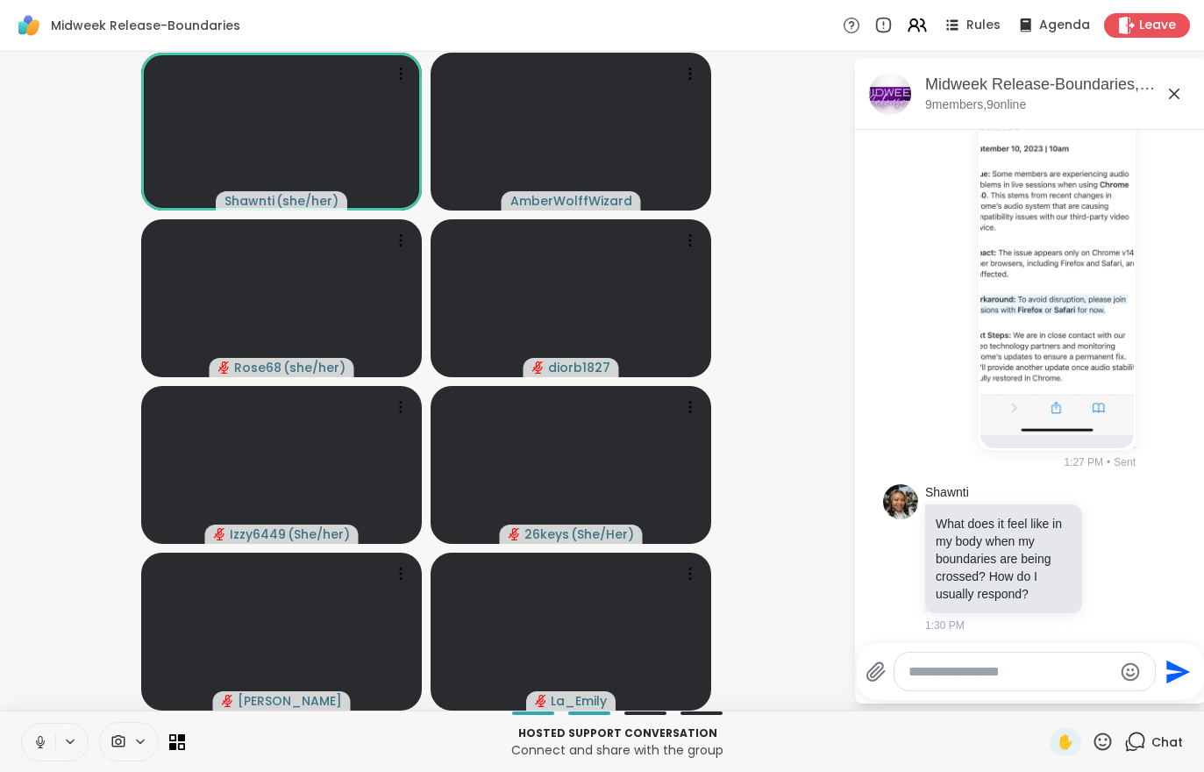
scroll to position [2053, 0]
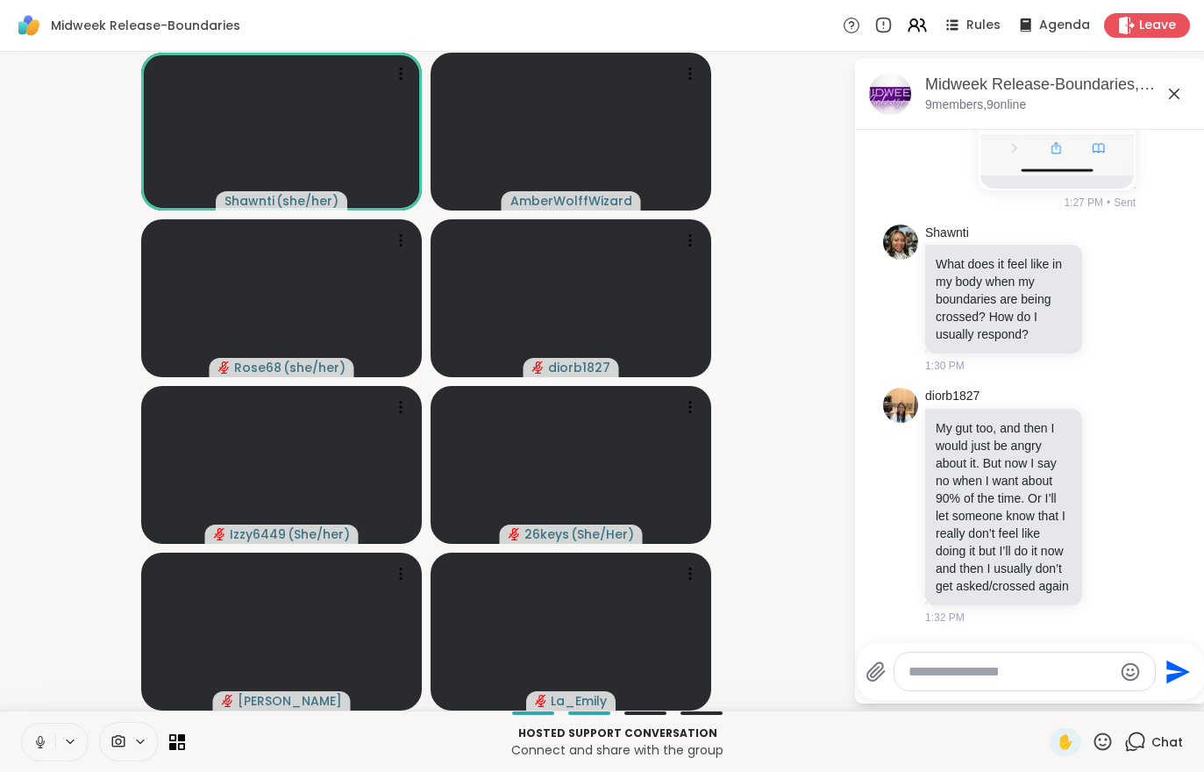
click at [33, 751] on button at bounding box center [38, 742] width 33 height 37
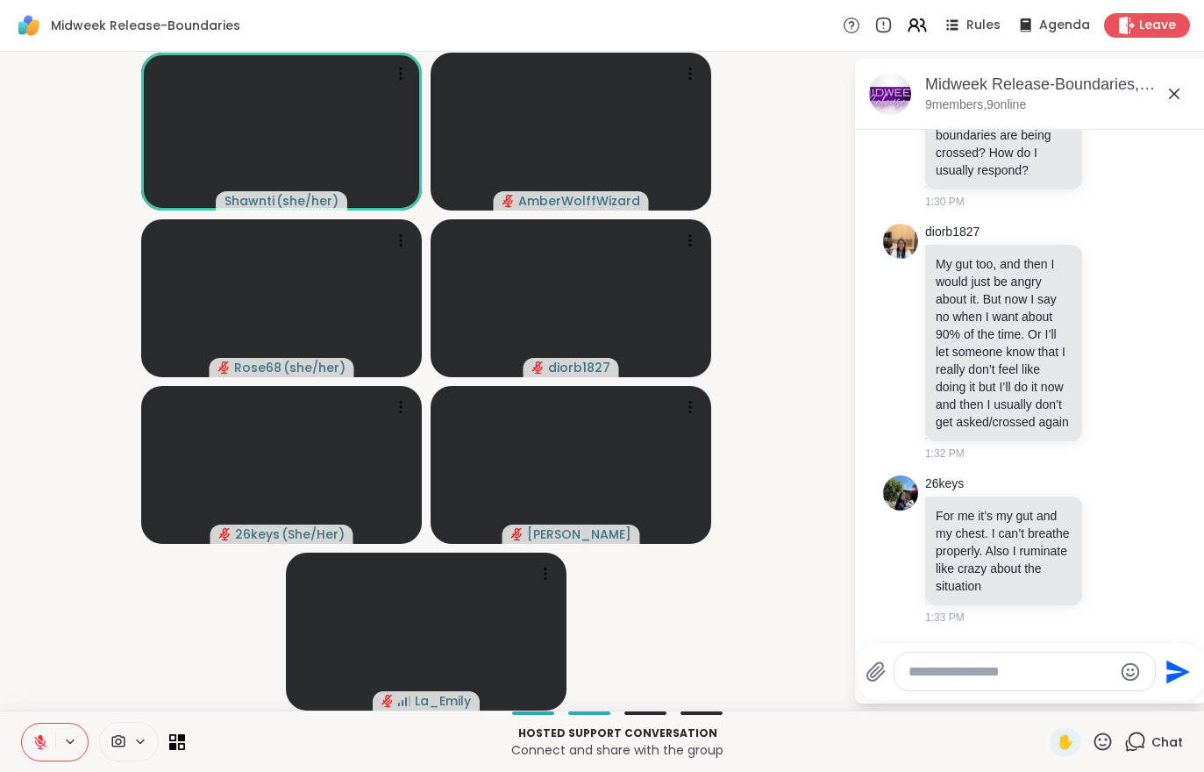
scroll to position [2379, 0]
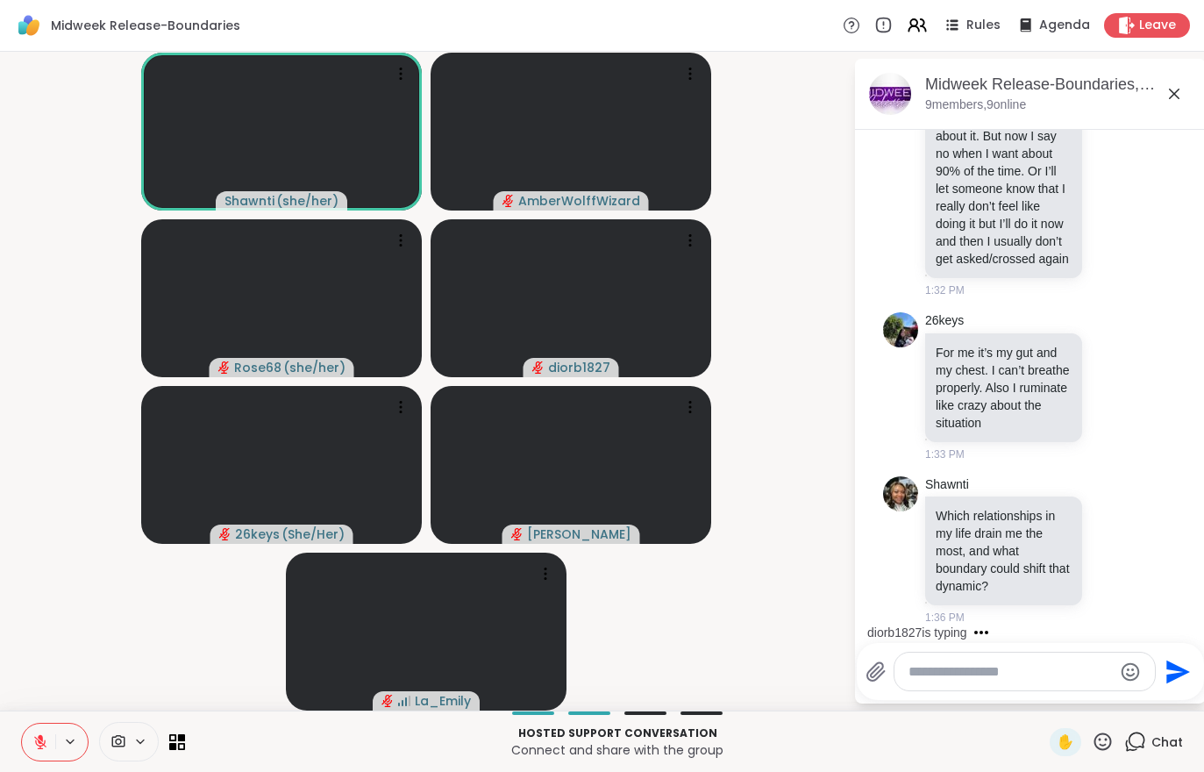
click at [55, 747] on button at bounding box center [71, 741] width 32 height 15
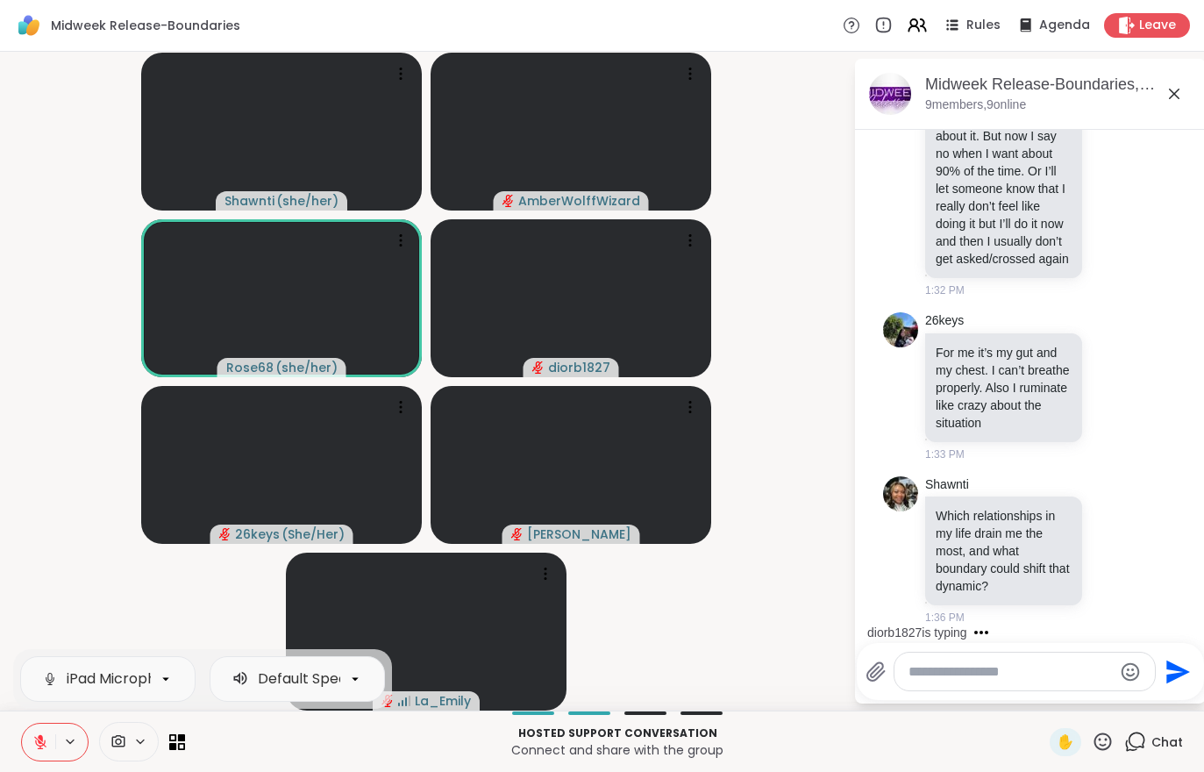
click at [30, 737] on button at bounding box center [38, 742] width 33 height 37
click at [32, 739] on icon at bounding box center [40, 742] width 16 height 16
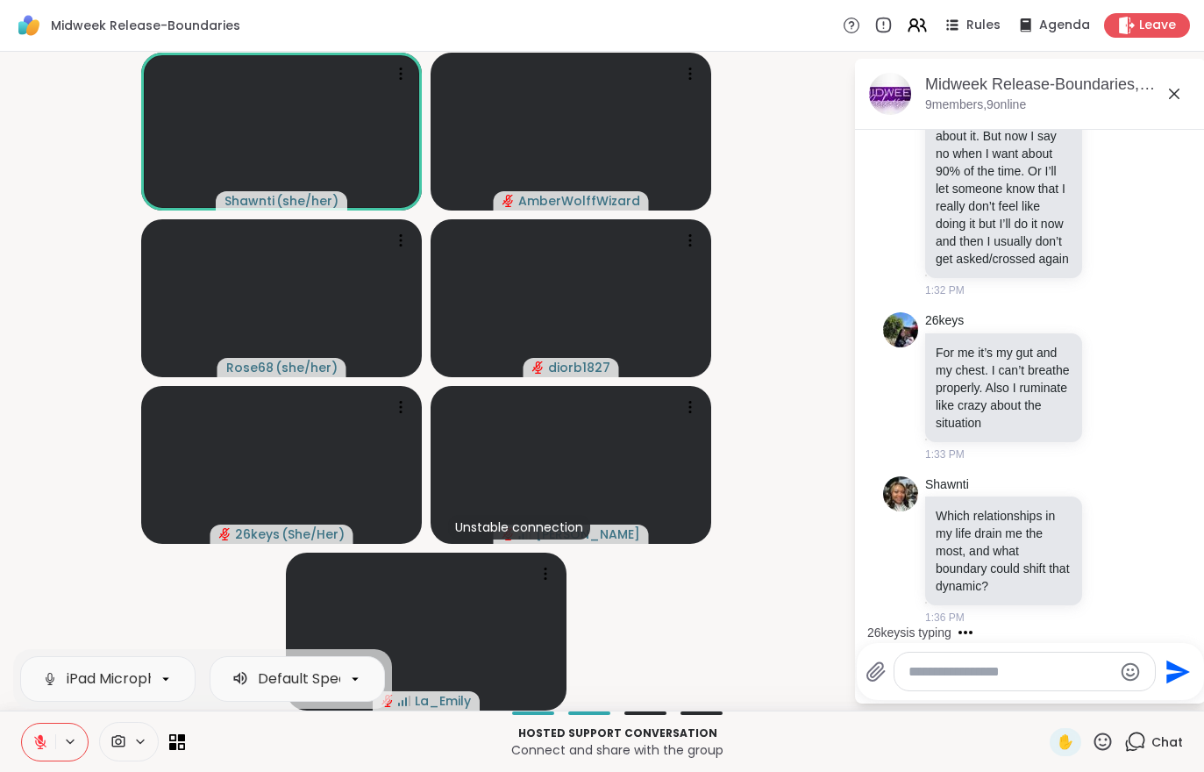
click at [1074, 751] on span "✋" at bounding box center [1066, 742] width 18 height 21
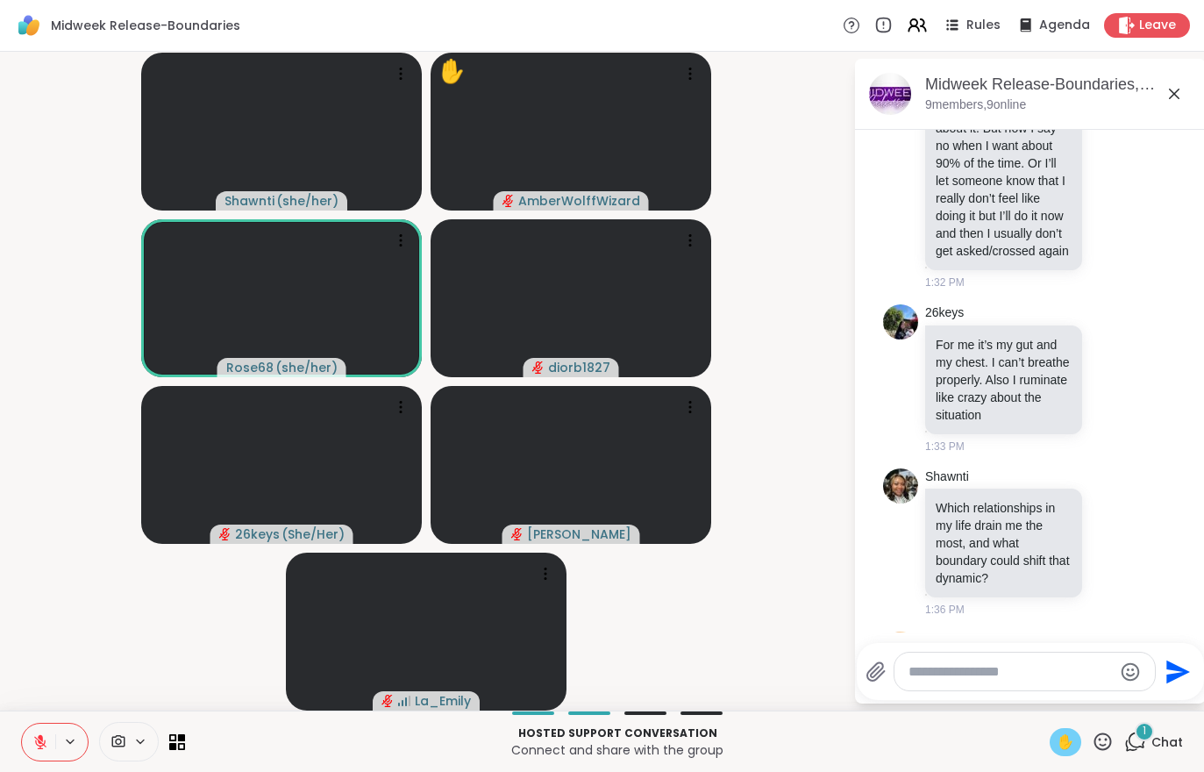
scroll to position [2560, 0]
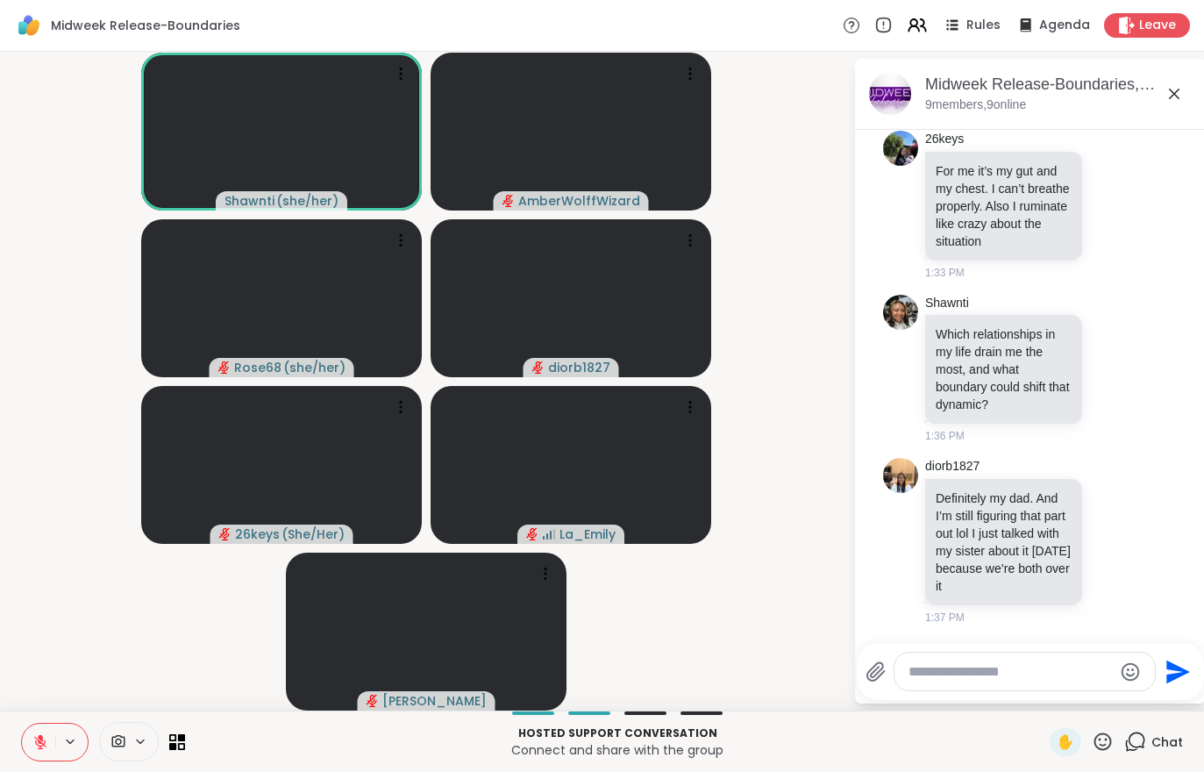
click at [18, 745] on div "Hosted support conversation Connect and share with the group ✋ Chat" at bounding box center [602, 740] width 1204 height 61
click at [41, 742] on icon at bounding box center [40, 742] width 12 height 12
click at [26, 766] on div "Hosted support conversation Connect and share with the group ✋ Chat" at bounding box center [602, 740] width 1204 height 61
click at [26, 765] on div "Hosted support conversation Connect and share with the group ✋ Chat" at bounding box center [602, 740] width 1204 height 61
click at [51, 741] on button at bounding box center [38, 742] width 33 height 37
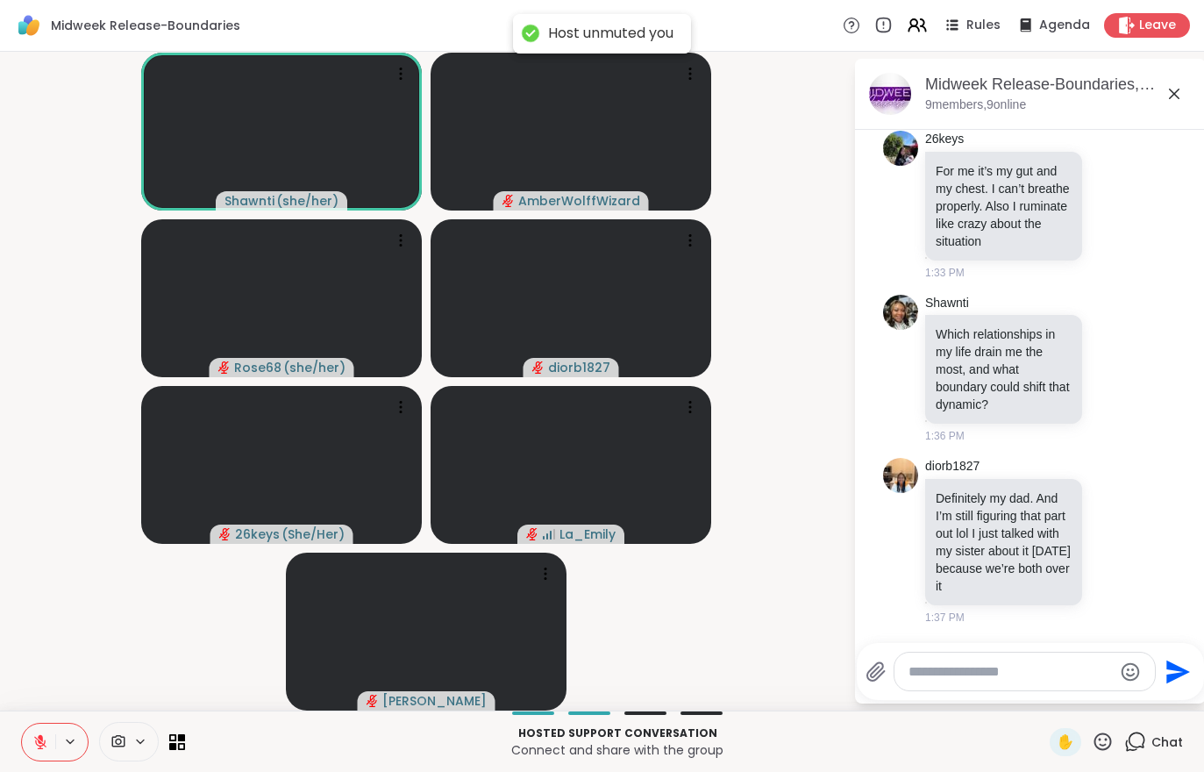
click at [46, 758] on button at bounding box center [38, 742] width 33 height 37
click at [26, 731] on button at bounding box center [38, 742] width 33 height 37
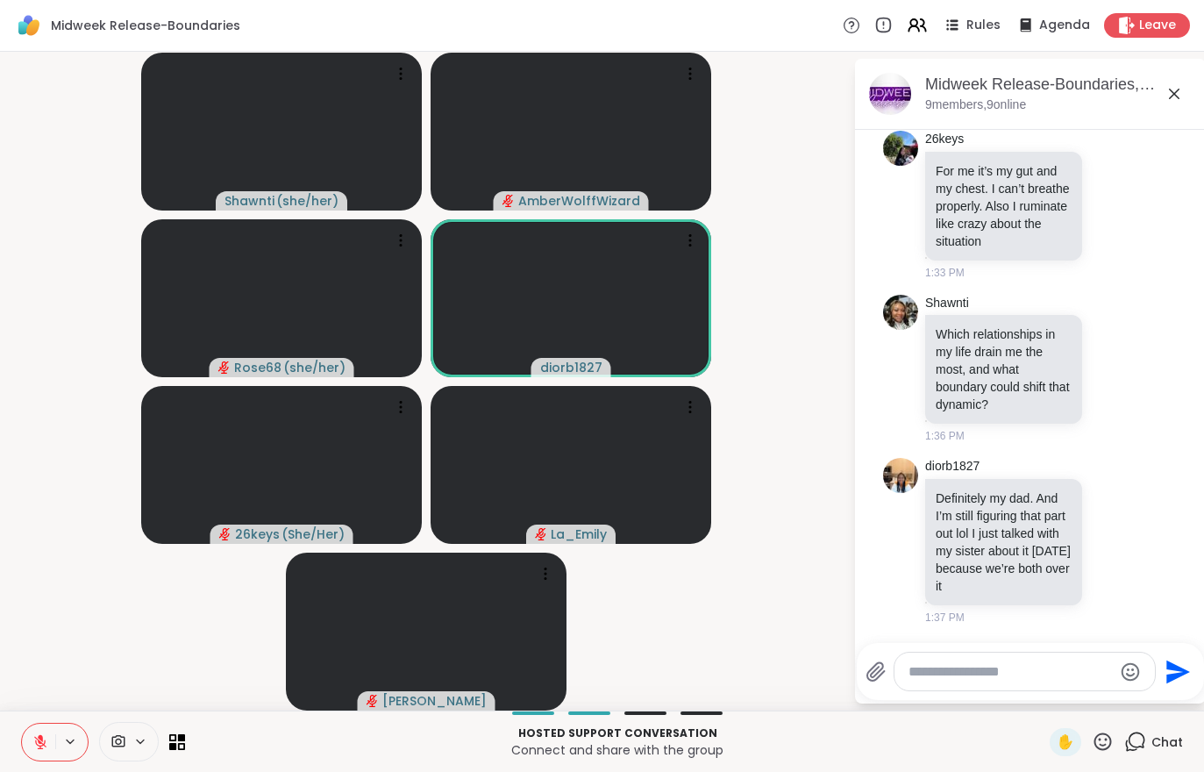
click at [34, 744] on icon at bounding box center [40, 742] width 16 height 16
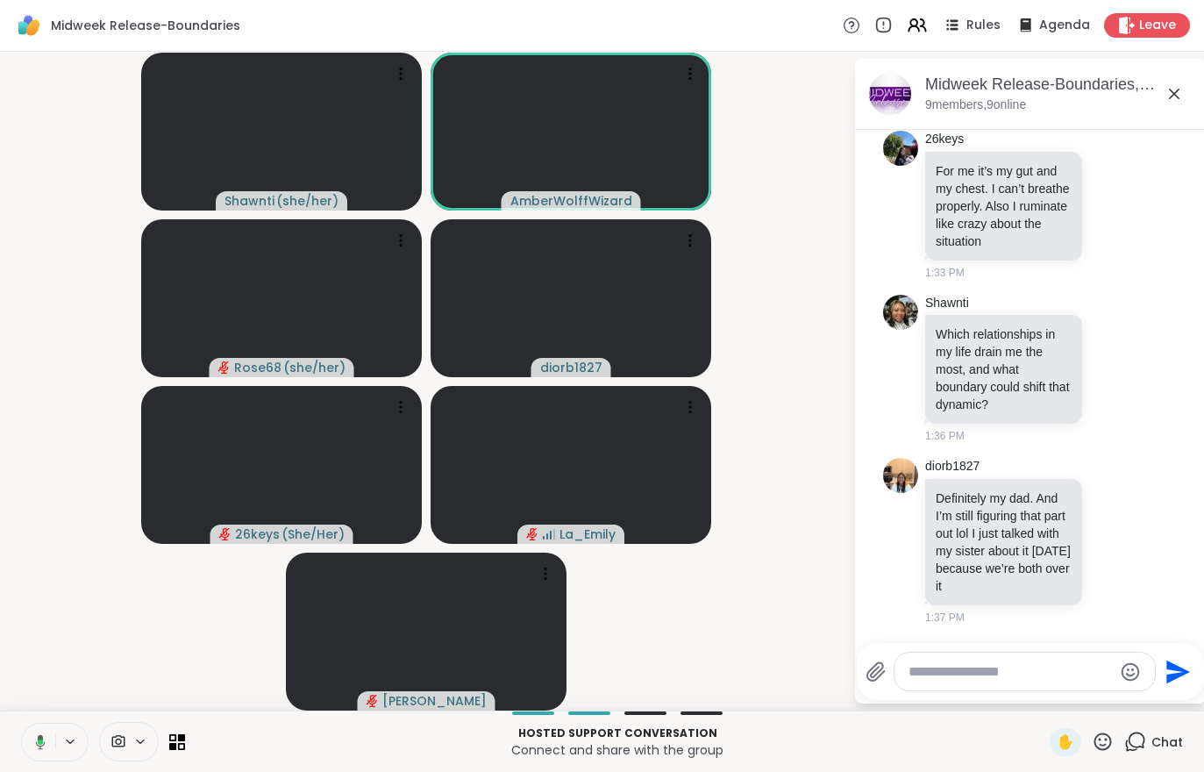
click at [36, 731] on button at bounding box center [37, 742] width 36 height 37
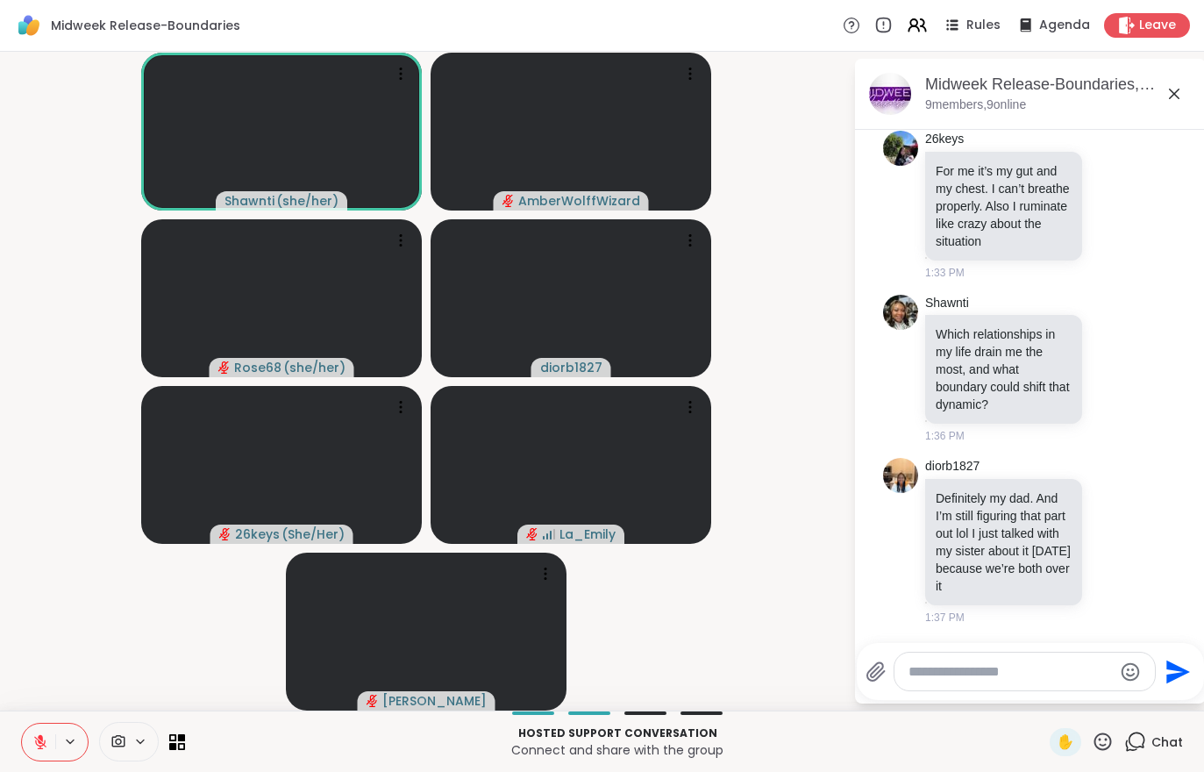
click at [39, 737] on icon at bounding box center [40, 737] width 5 height 7
click at [25, 736] on button at bounding box center [38, 742] width 33 height 37
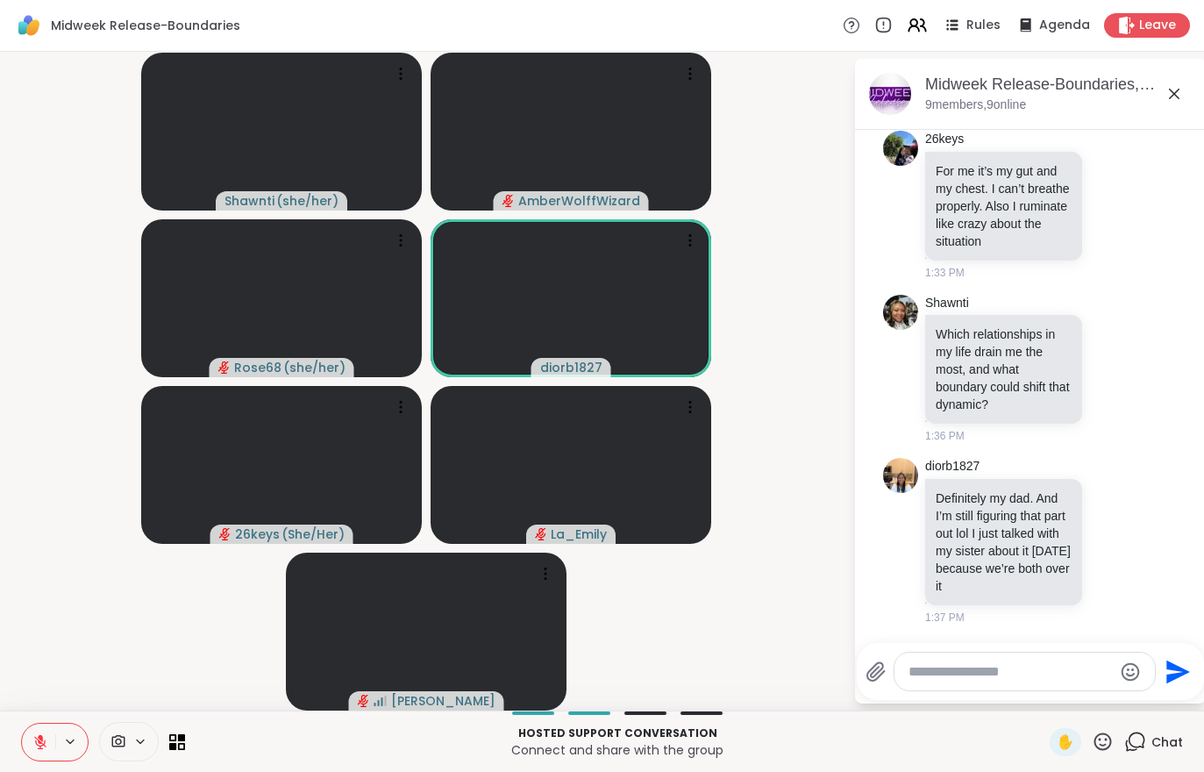
click at [1189, 642] on div at bounding box center [1034, 641] width 344 height 11
click at [1172, 744] on span "Chat" at bounding box center [1168, 742] width 32 height 18
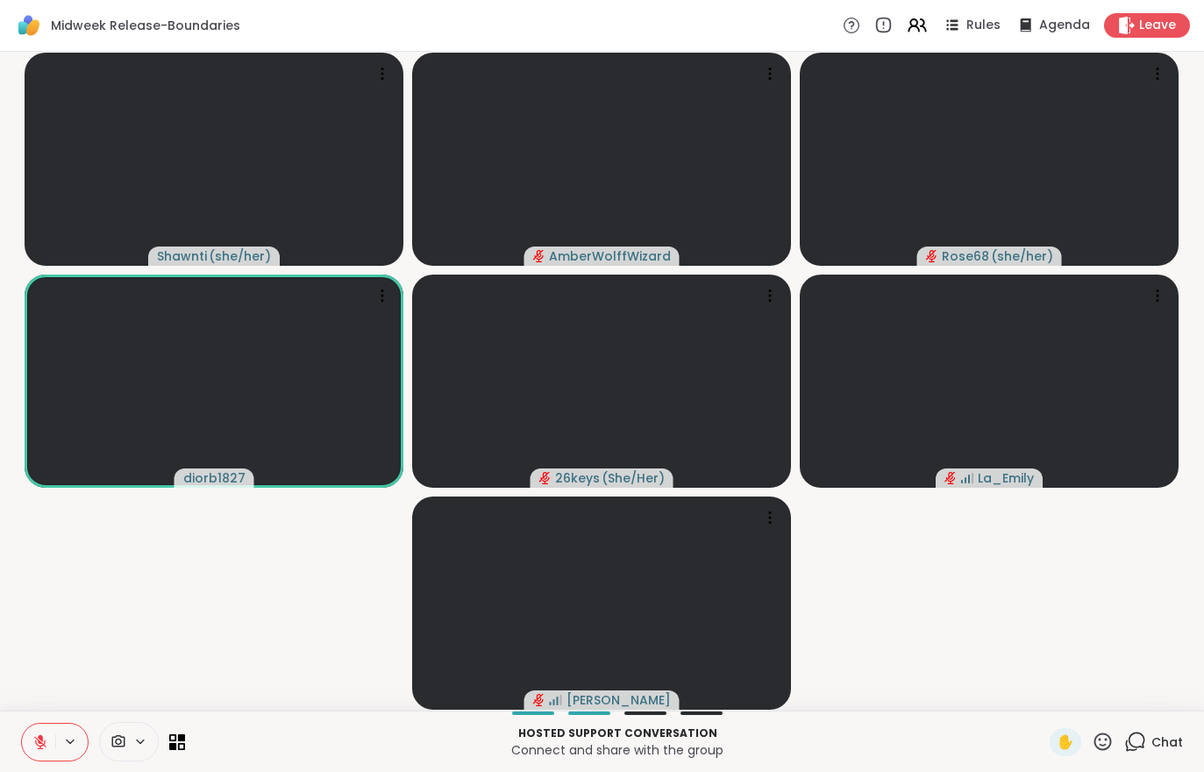
click at [1171, 741] on span "Chat" at bounding box center [1168, 742] width 32 height 18
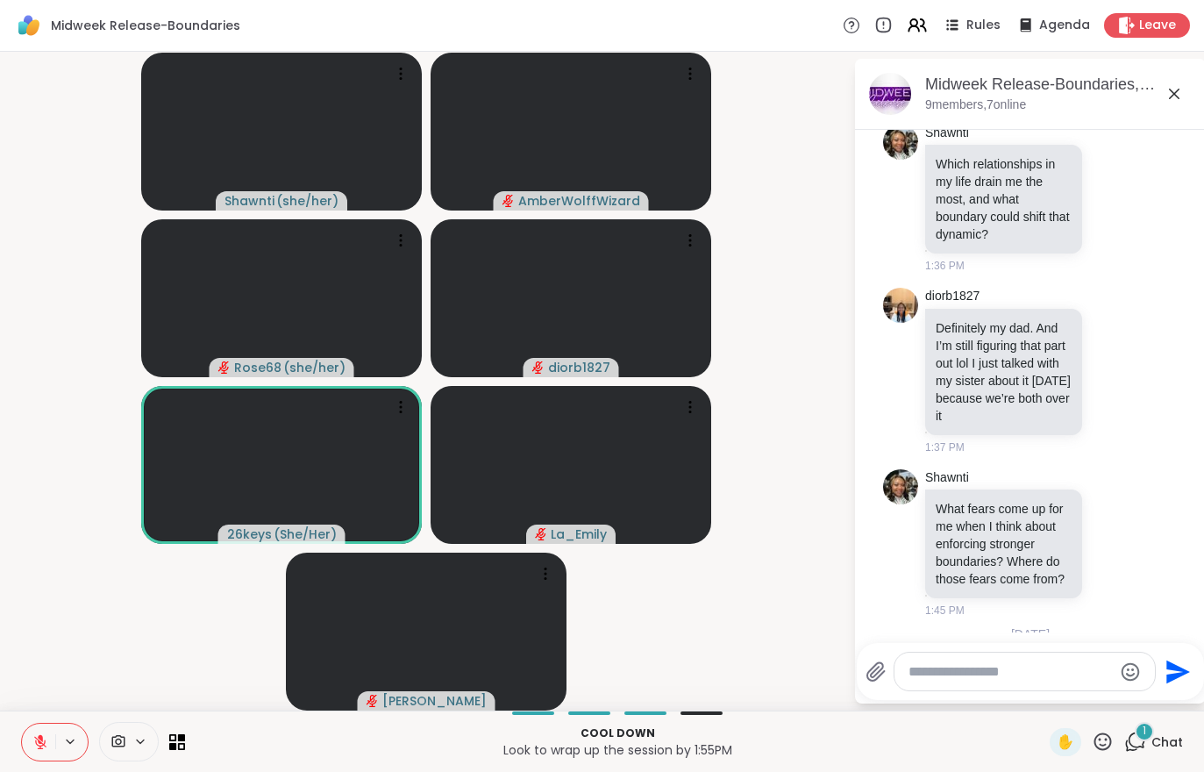
scroll to position [3114, 0]
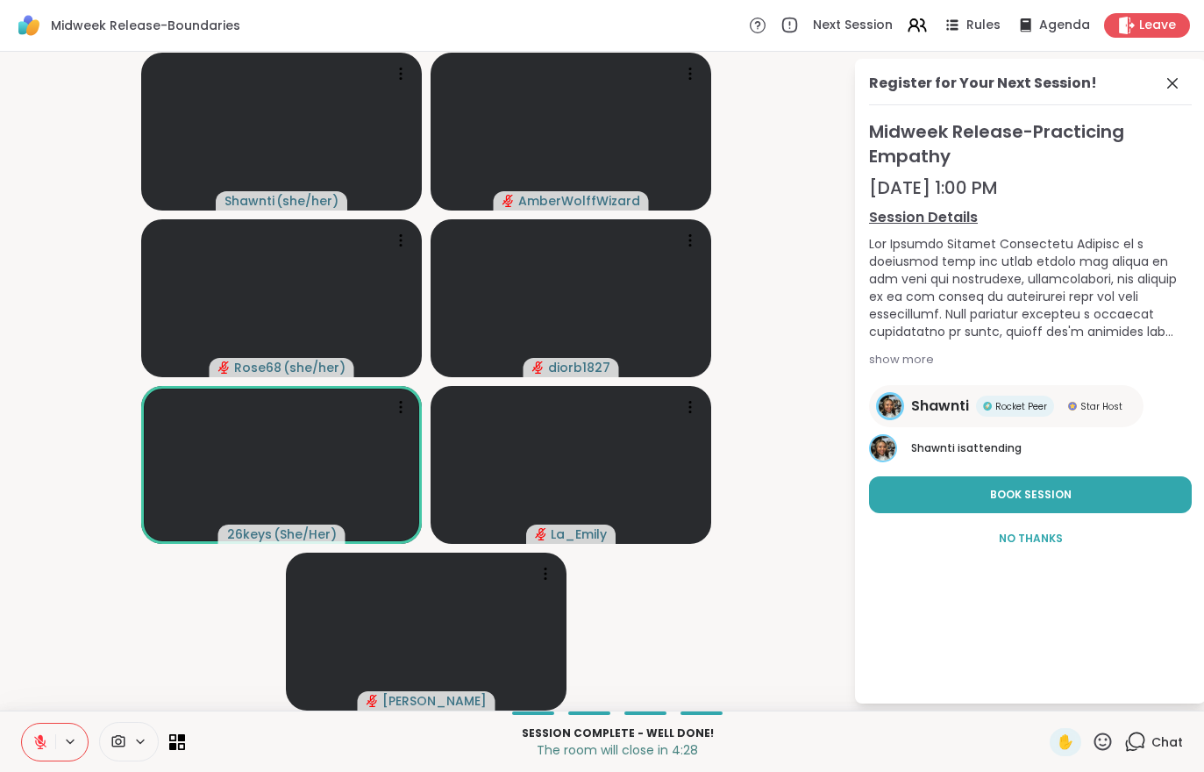
click at [1160, 749] on span "Chat" at bounding box center [1168, 742] width 32 height 18
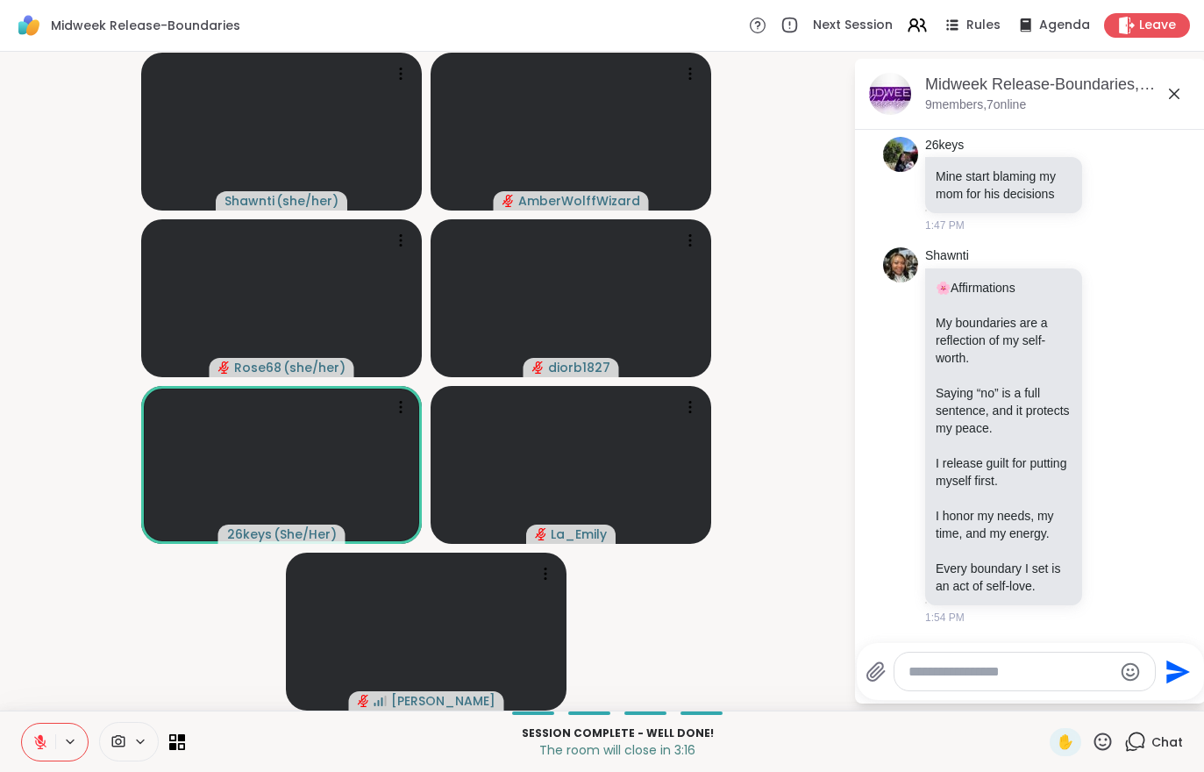
scroll to position [3452, 0]
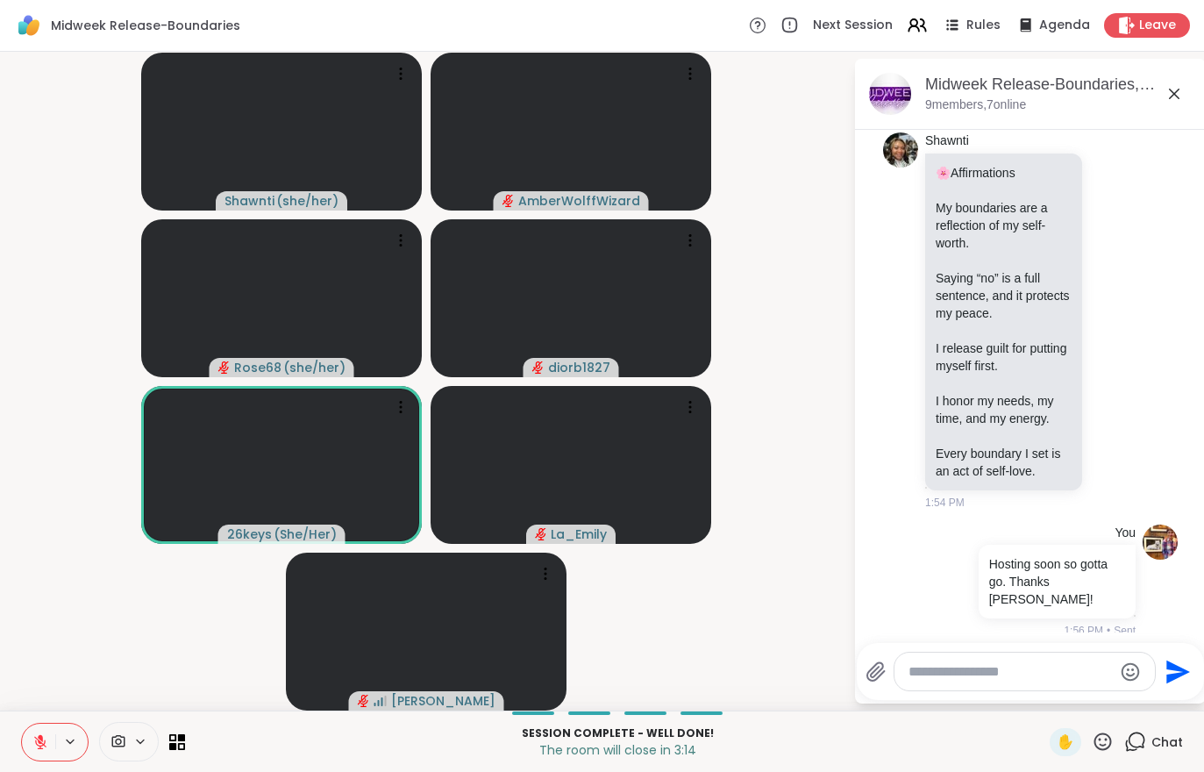
click at [1146, 35] on div "Leave" at bounding box center [1147, 25] width 86 height 25
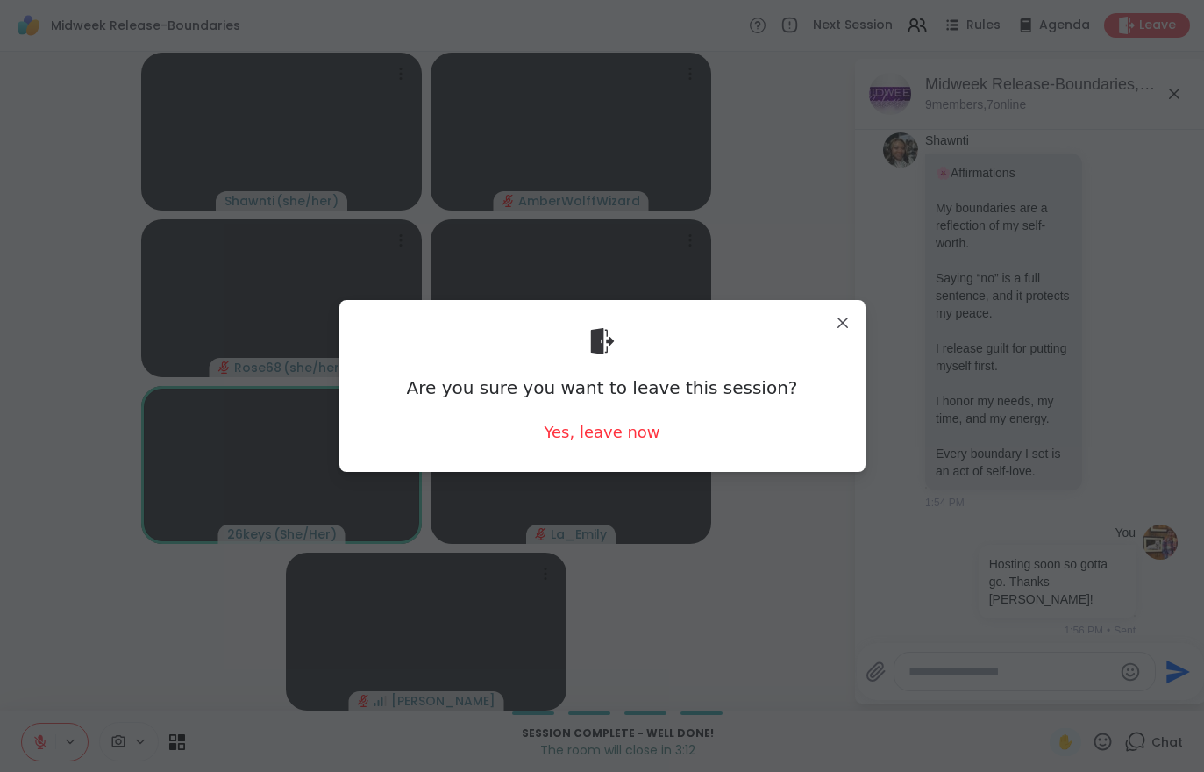
click at [593, 443] on div "Yes, leave now" at bounding box center [602, 432] width 116 height 22
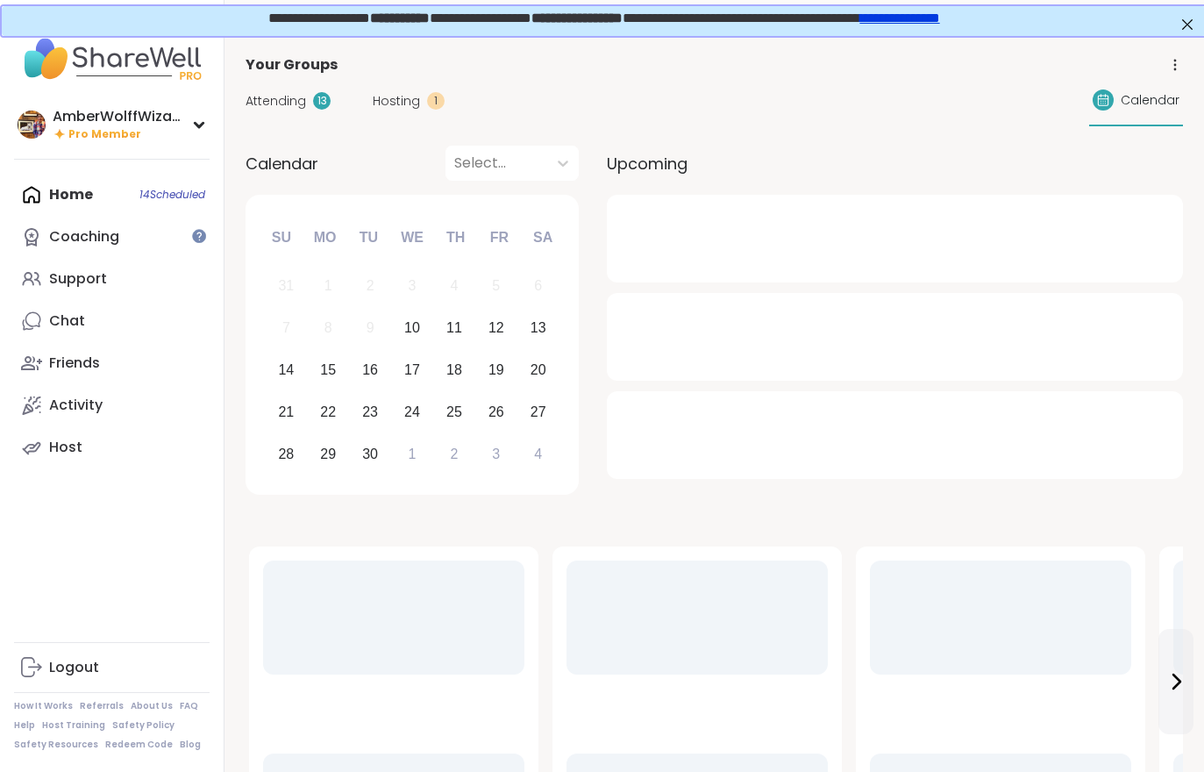
click at [399, 102] on span "Hosting" at bounding box center [396, 101] width 47 height 18
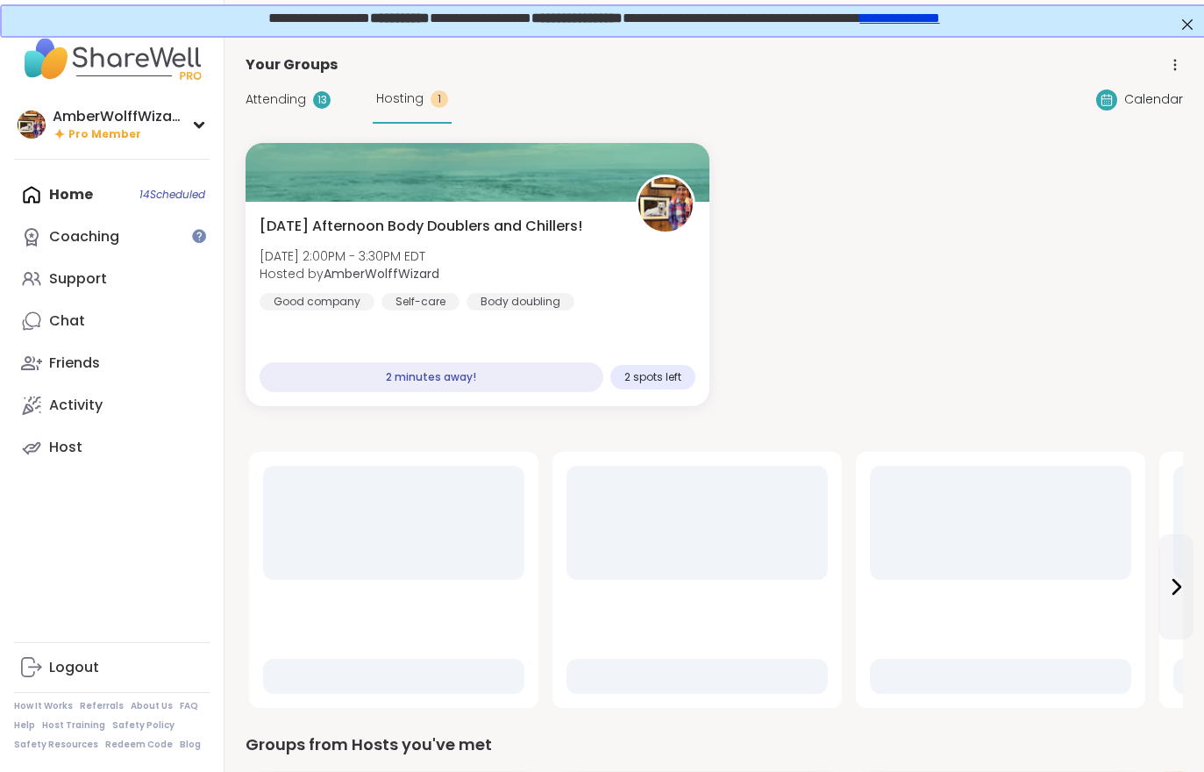
click at [399, 101] on span "Hosting" at bounding box center [399, 98] width 47 height 18
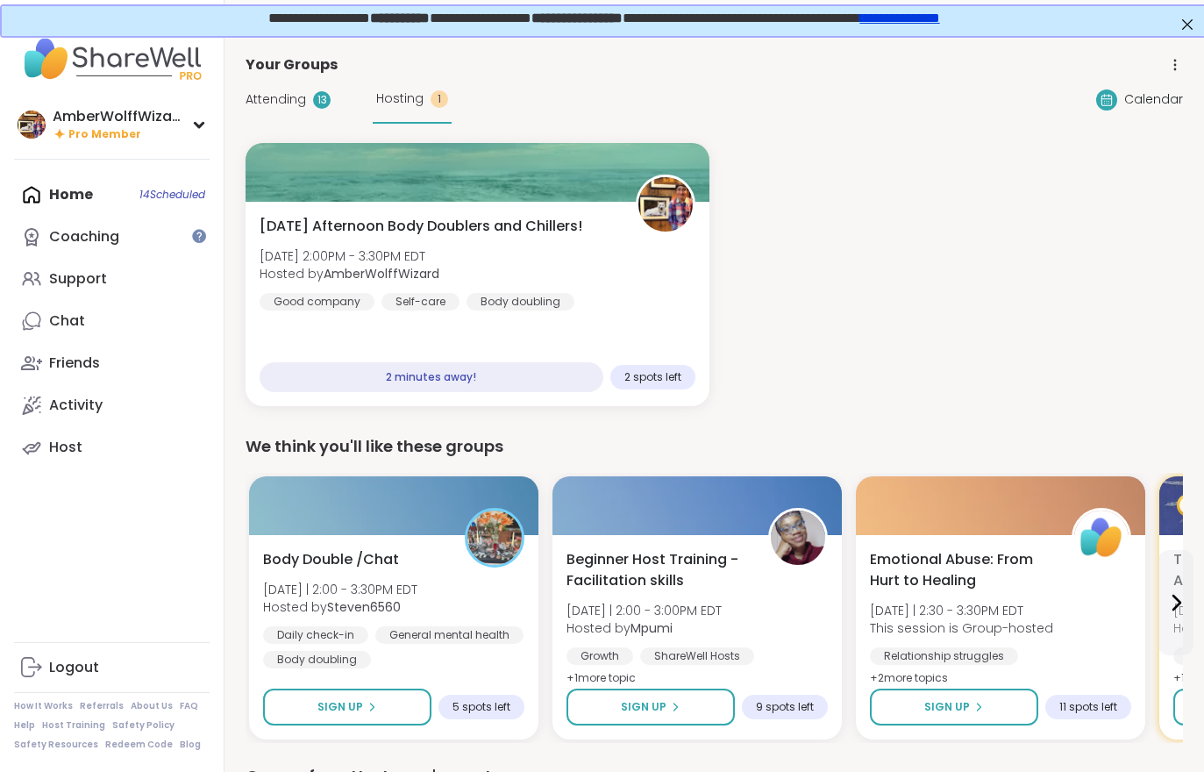
click at [617, 282] on div "Wednesday Afternoon Body Doublers and Chillers! Wed, Sep 10 | 2:00PM - 3:30PM E…" at bounding box center [478, 263] width 436 height 95
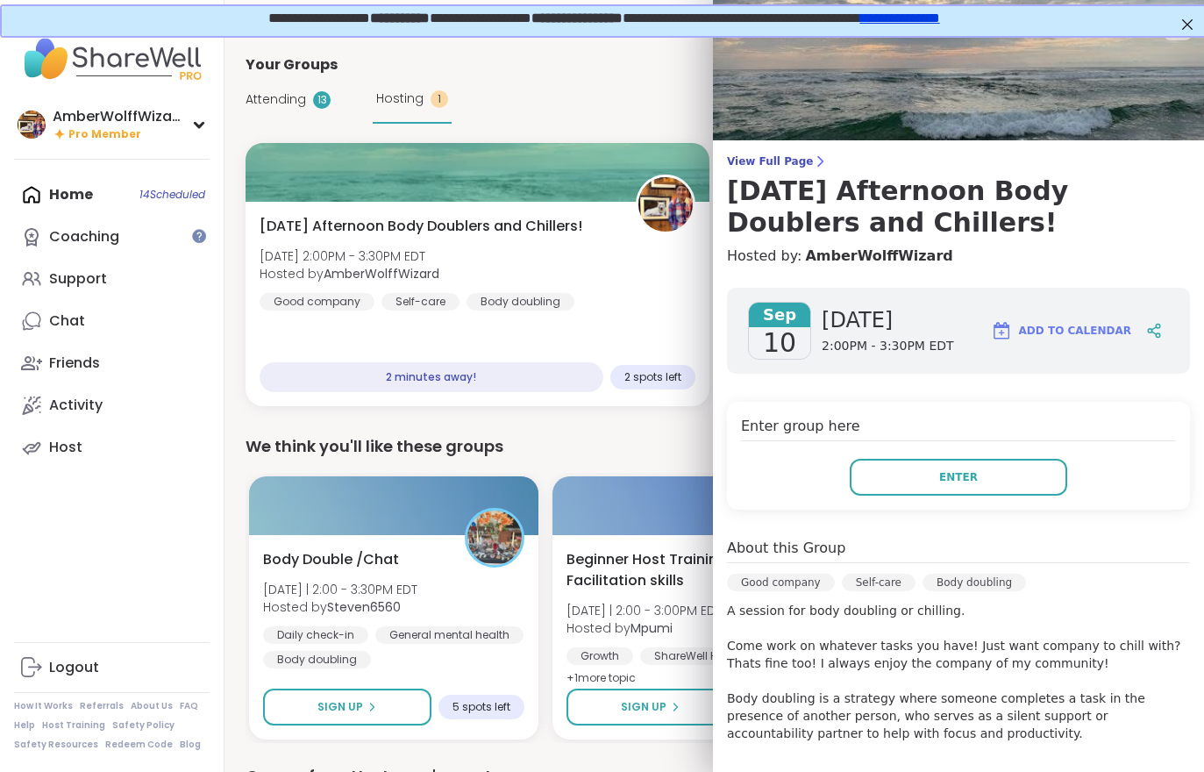
click at [962, 479] on span "Enter" at bounding box center [958, 477] width 39 height 16
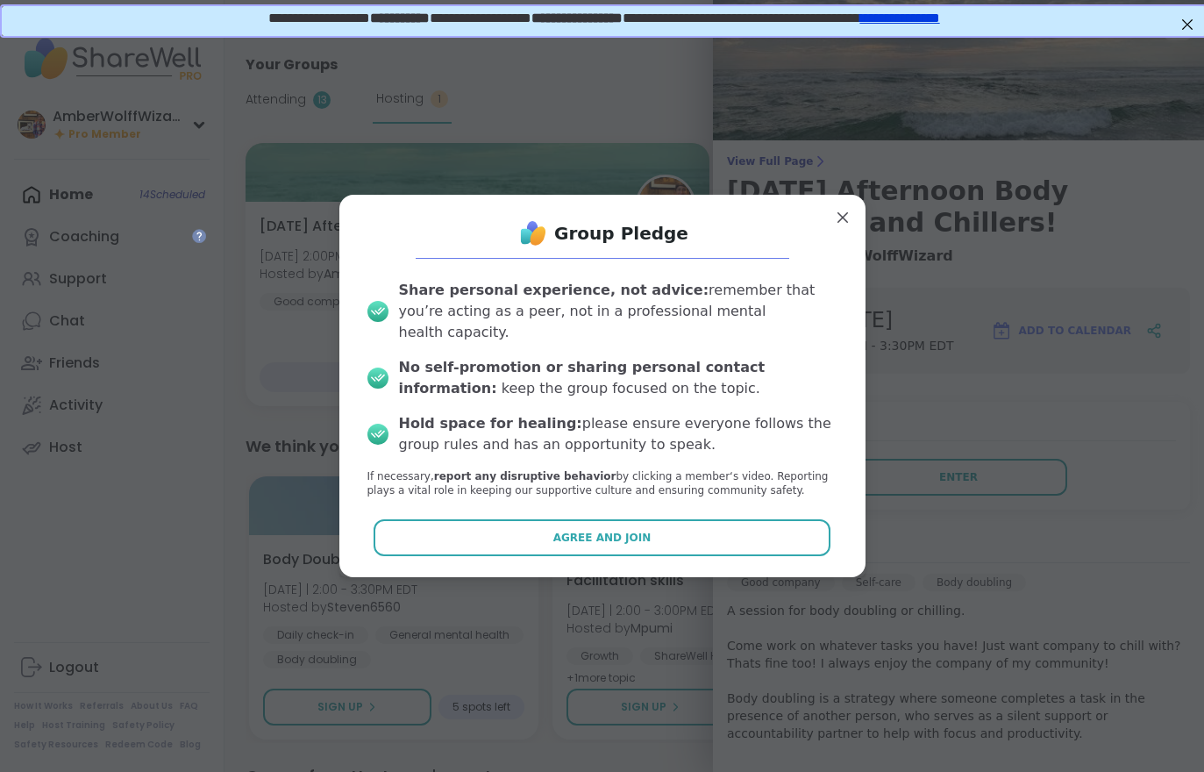
click at [718, 529] on button "Agree and Join" at bounding box center [602, 537] width 457 height 37
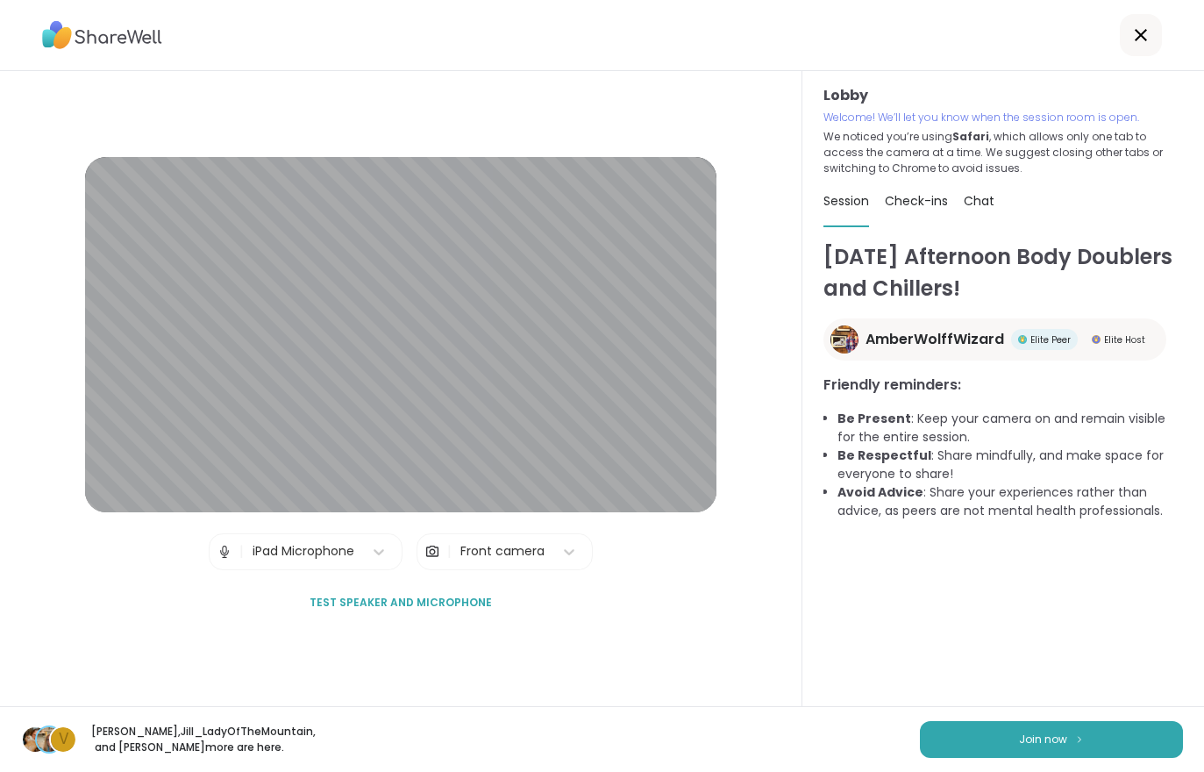
click at [1062, 737] on span "Join now" at bounding box center [1043, 740] width 48 height 16
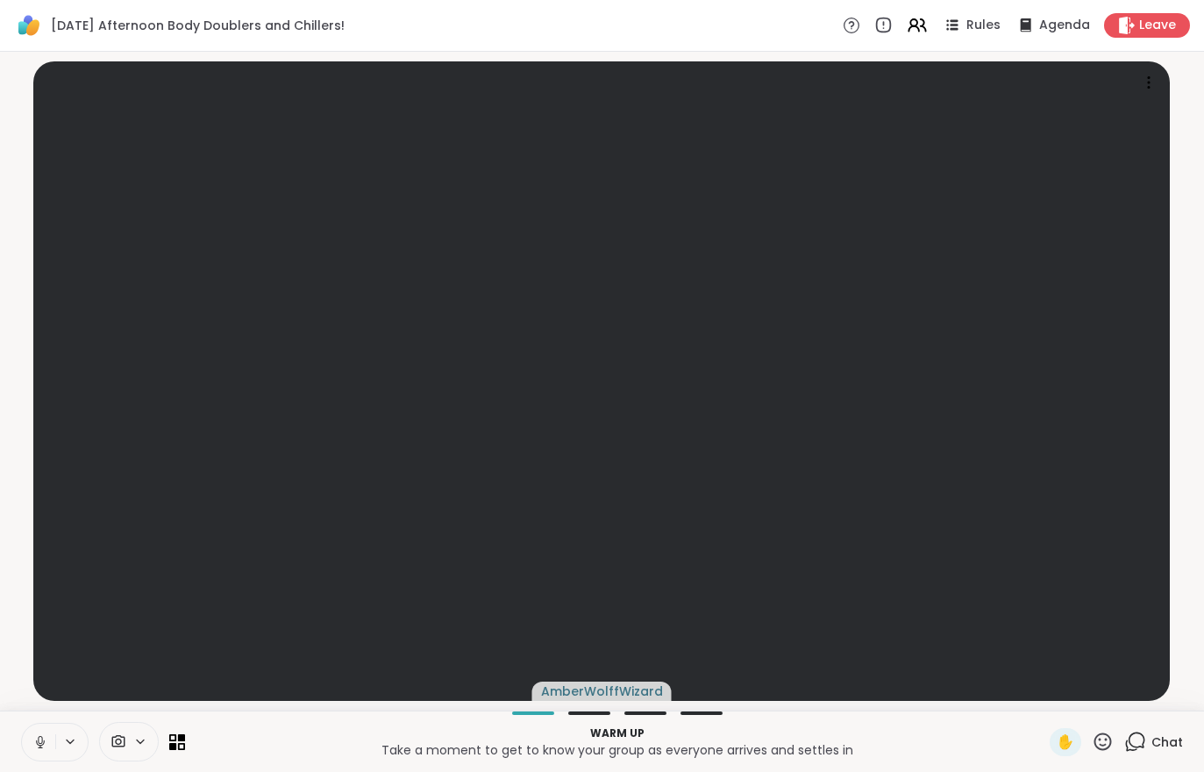
click at [1147, 755] on div "Chat" at bounding box center [1154, 742] width 59 height 28
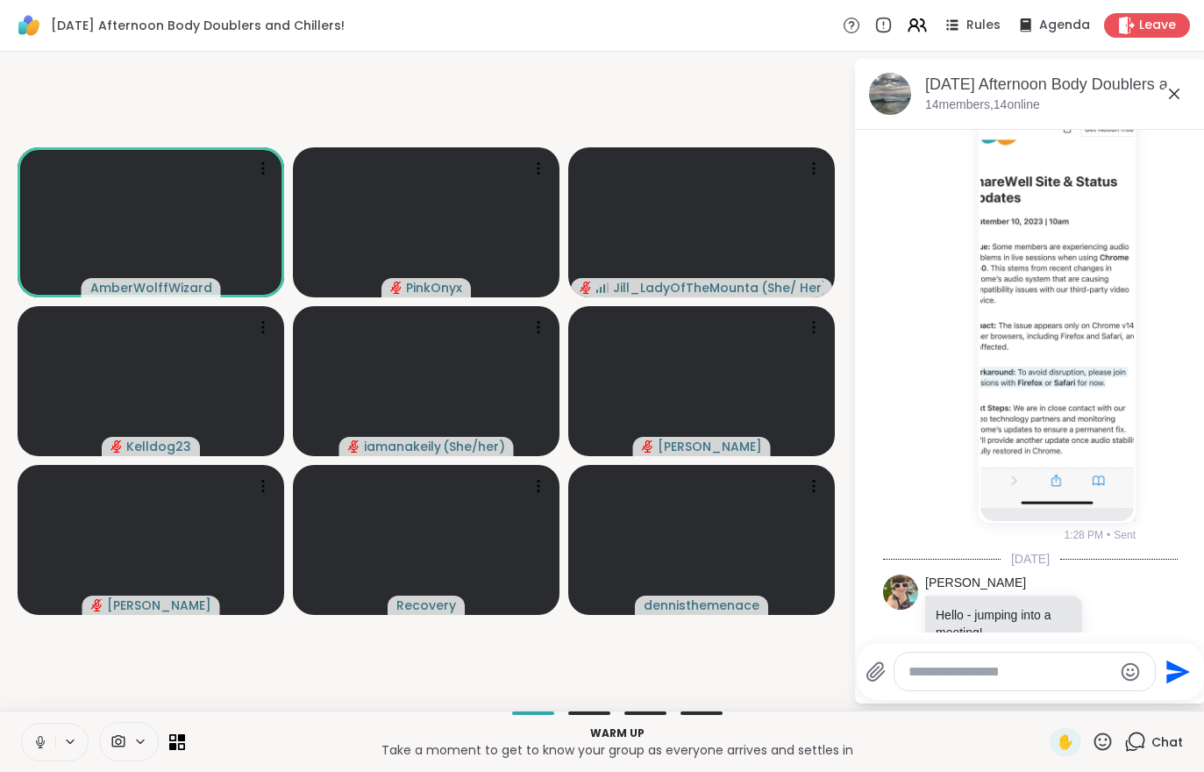
scroll to position [83, 0]
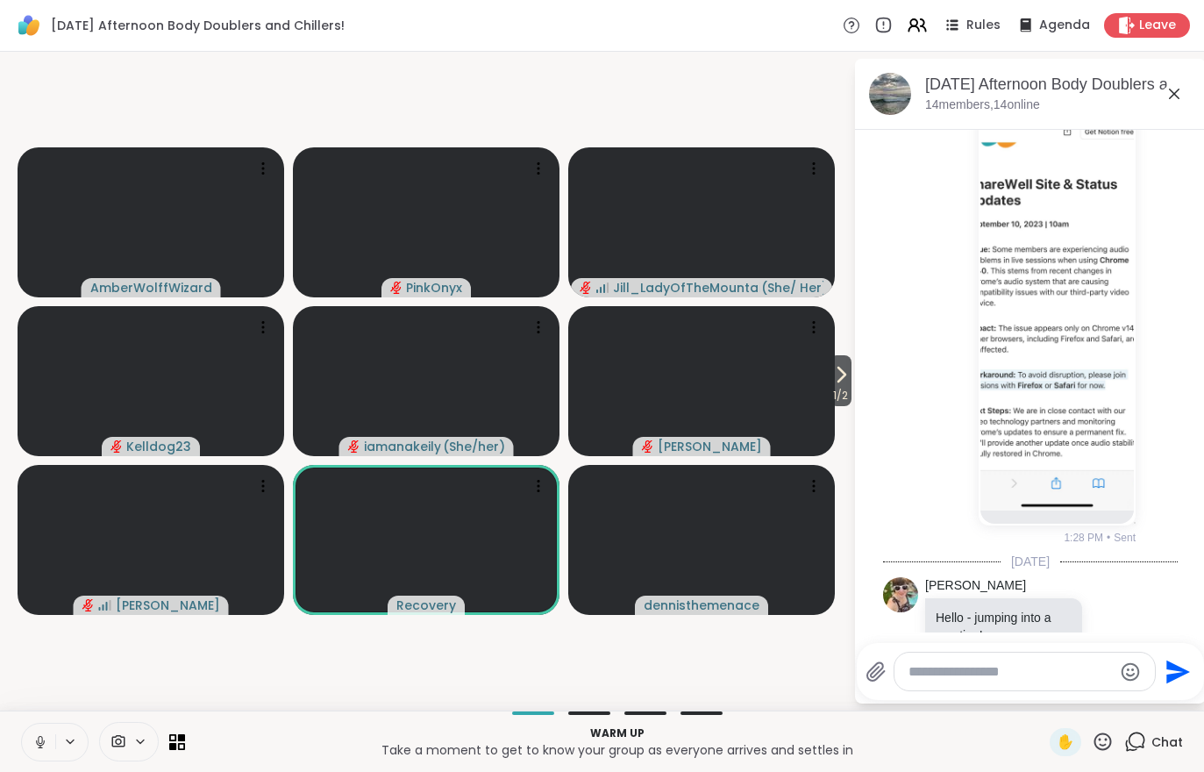
click at [843, 372] on icon at bounding box center [841, 374] width 21 height 21
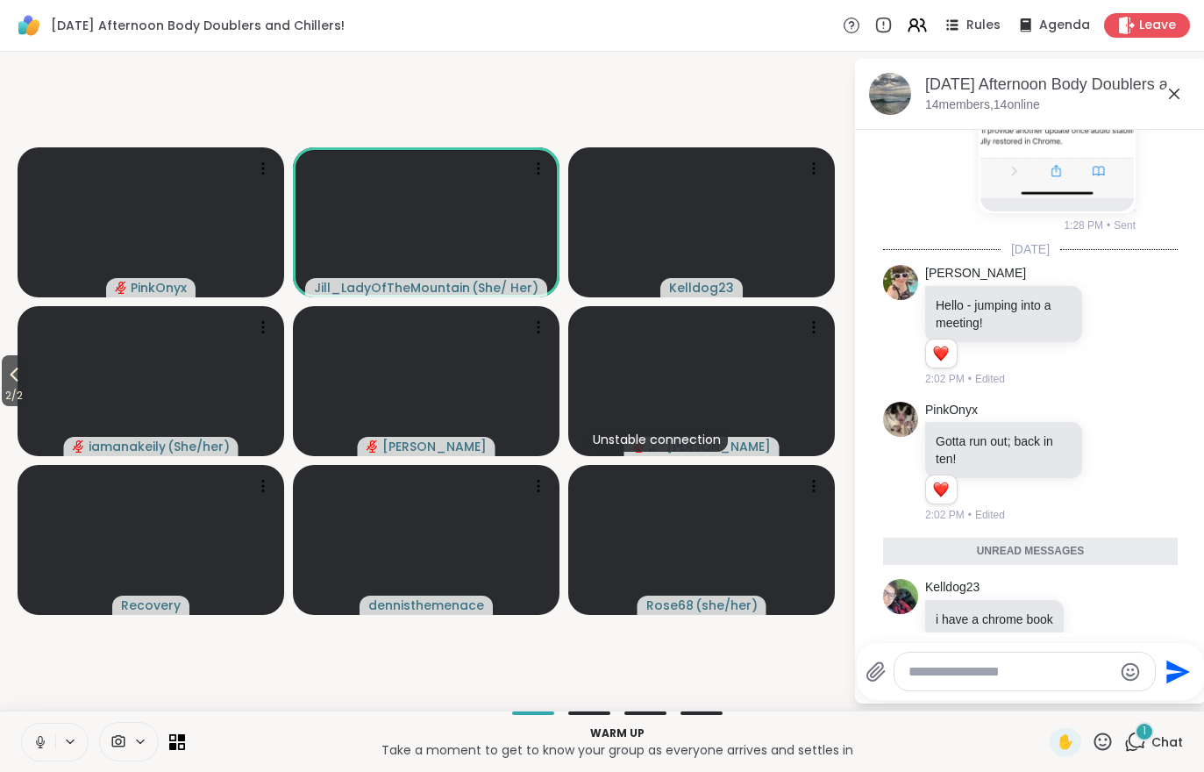
scroll to position [384, 0]
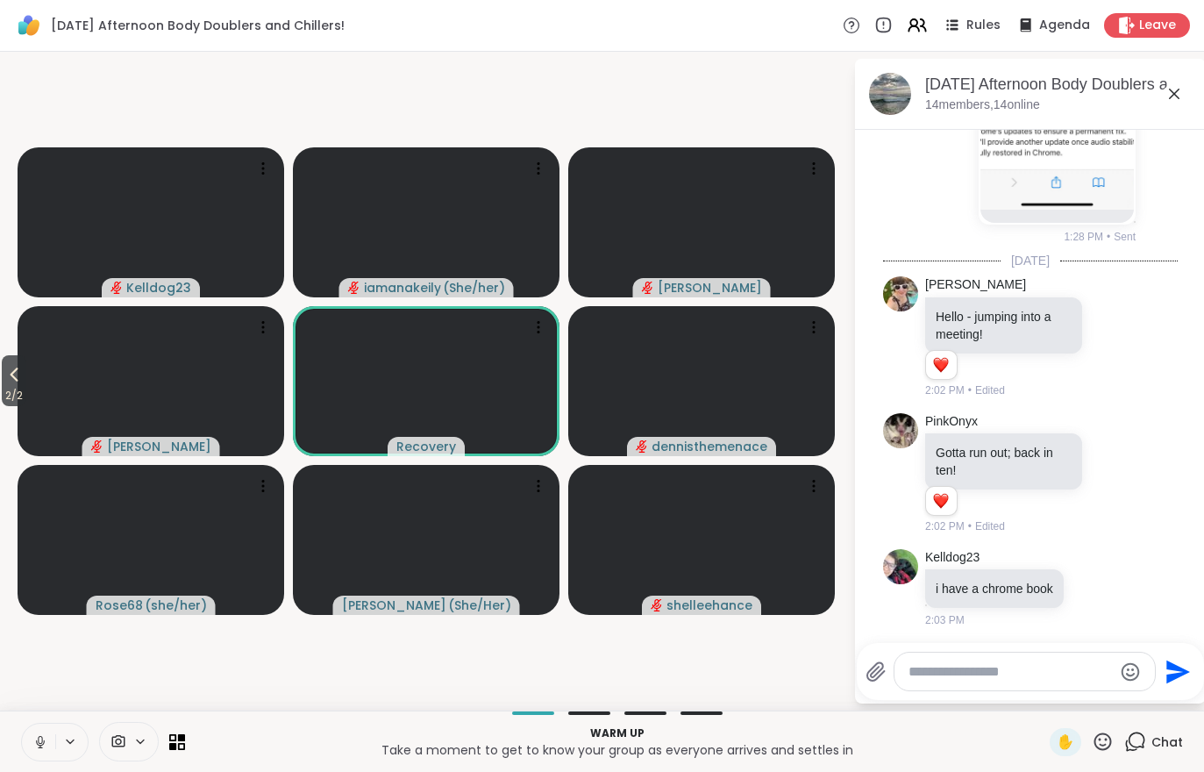
click at [5, 386] on span "2 / 2" at bounding box center [14, 395] width 25 height 21
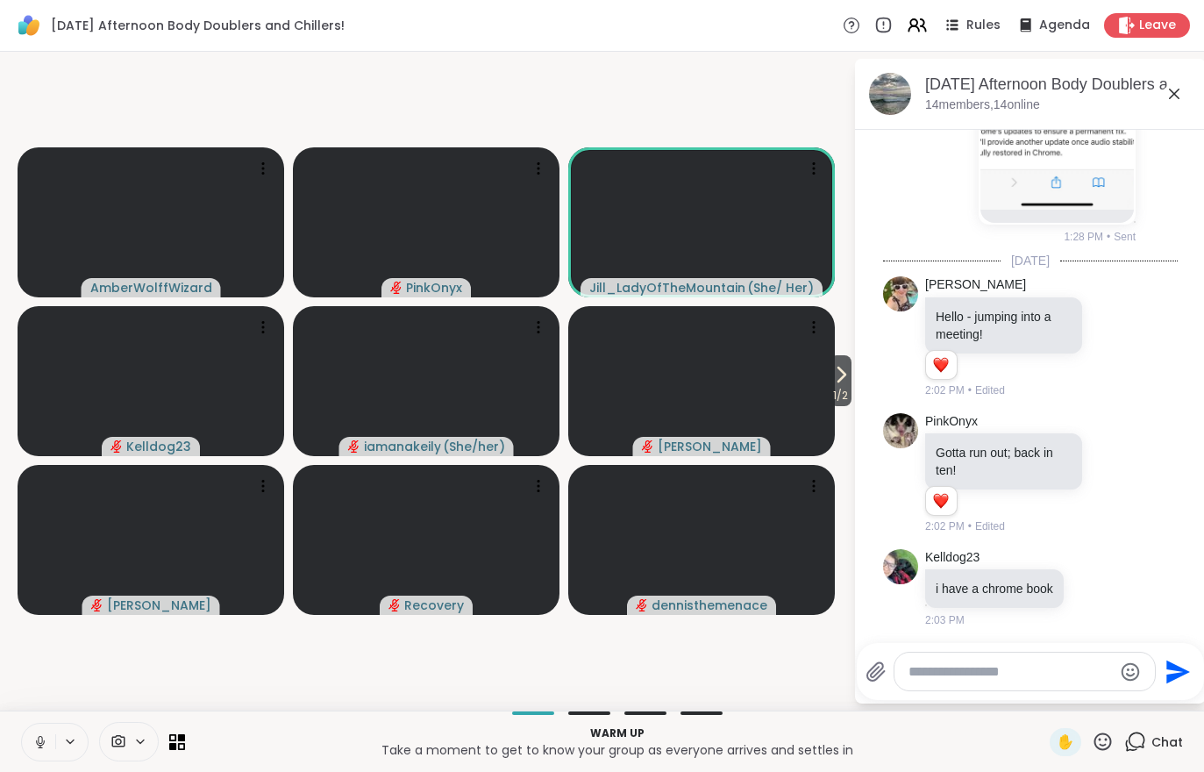
click at [928, 23] on icon at bounding box center [917, 25] width 21 height 21
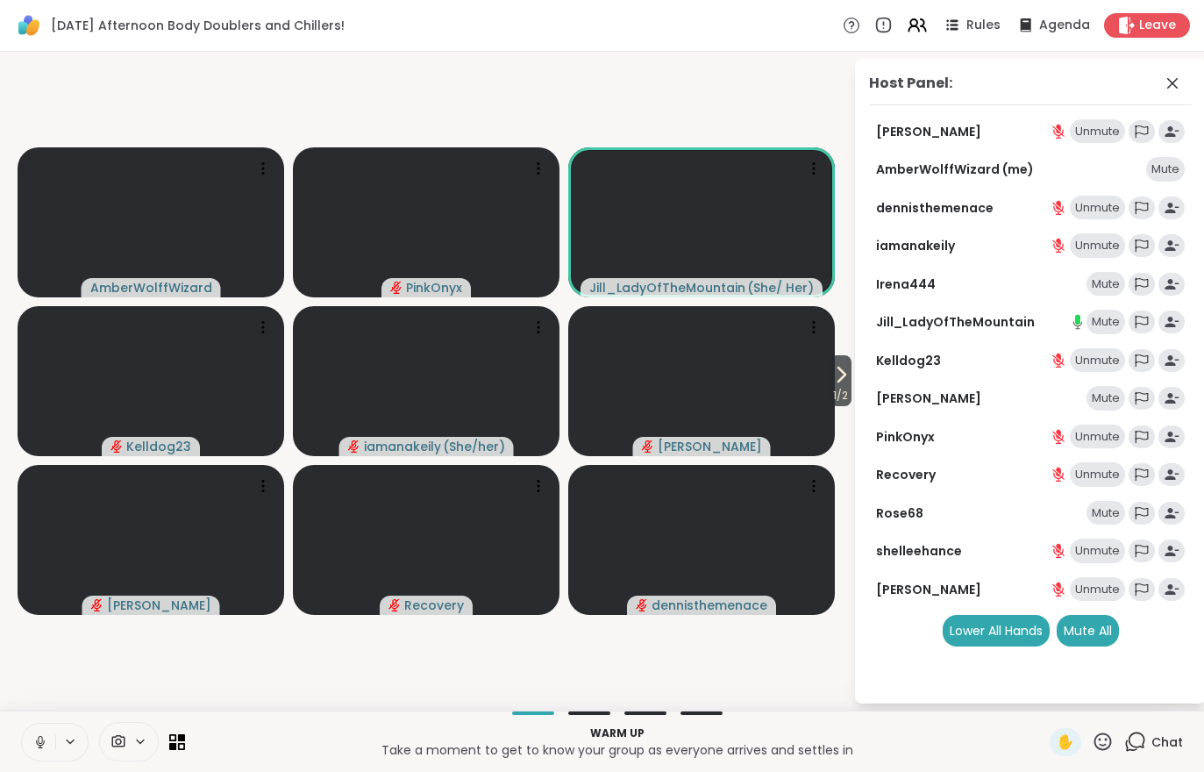
click at [1098, 638] on div "Mute All" at bounding box center [1088, 631] width 62 height 32
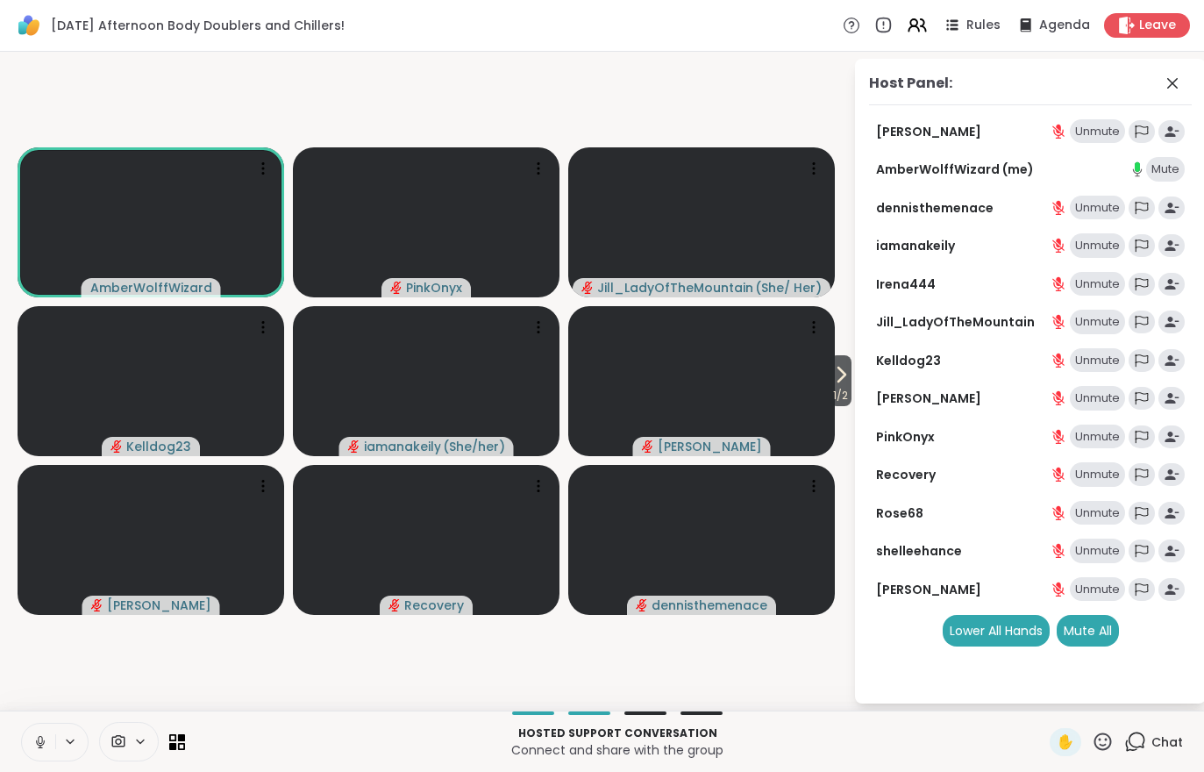
click at [820, 382] on video at bounding box center [701, 381] width 267 height 150
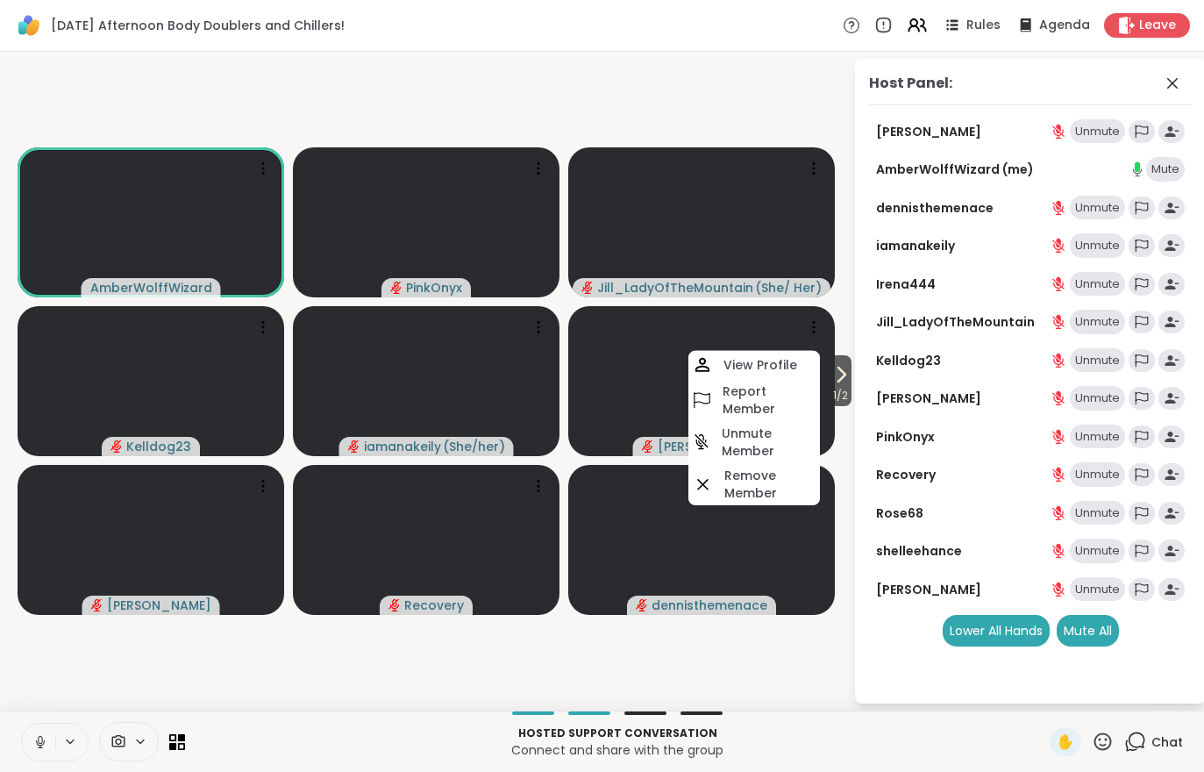
click at [858, 619] on div "Host Panel: Adrienne_QueenOfTheDawn Unmute AmberWolffWizard (me) Mute dennisthe…" at bounding box center [1030, 381] width 351 height 645
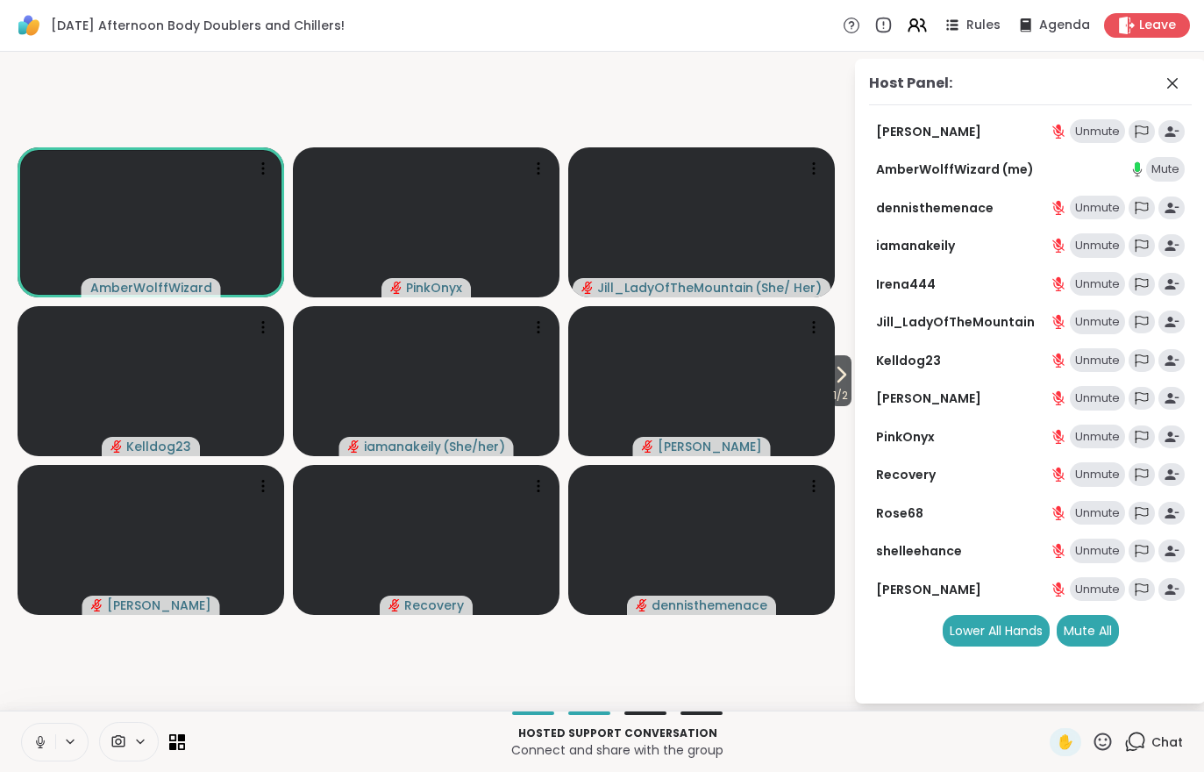
click at [832, 391] on span "1 / 2" at bounding box center [841, 395] width 22 height 21
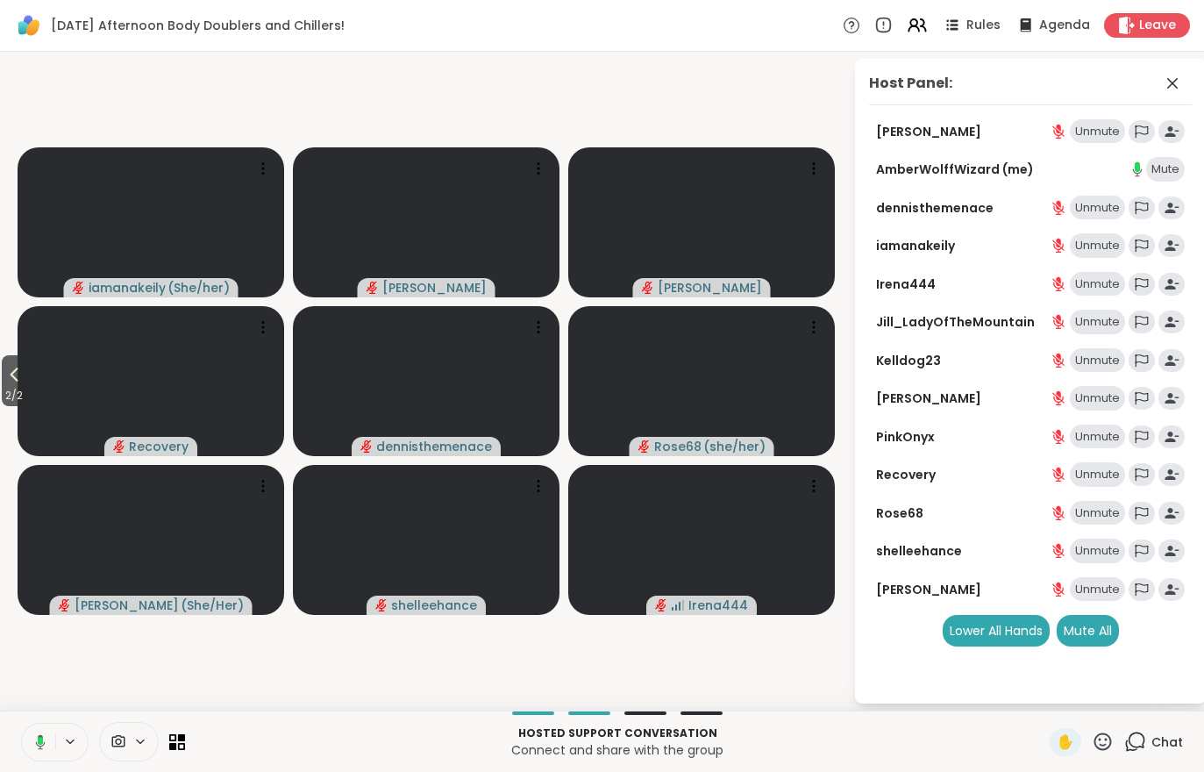
click at [829, 737] on p "Hosted support conversation" at bounding box center [618, 733] width 844 height 16
click at [3, 388] on span "2 / 2" at bounding box center [14, 395] width 25 height 21
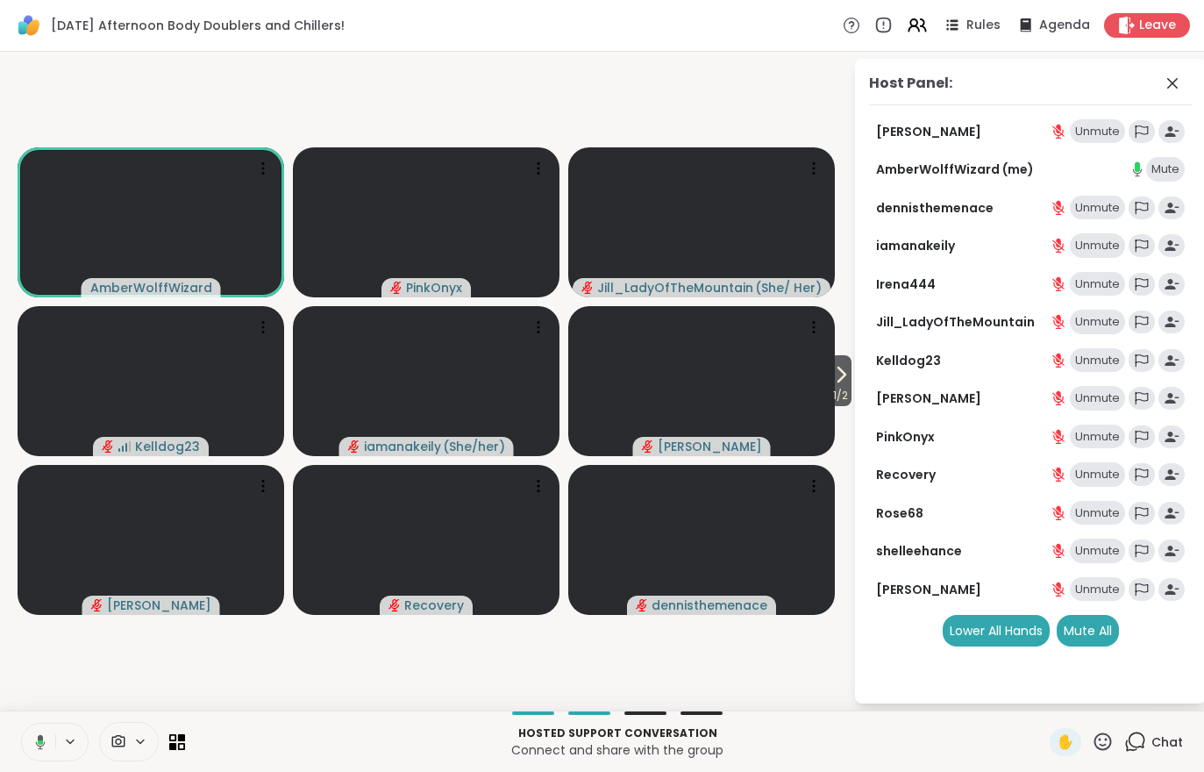
click at [844, 376] on icon at bounding box center [841, 374] width 21 height 21
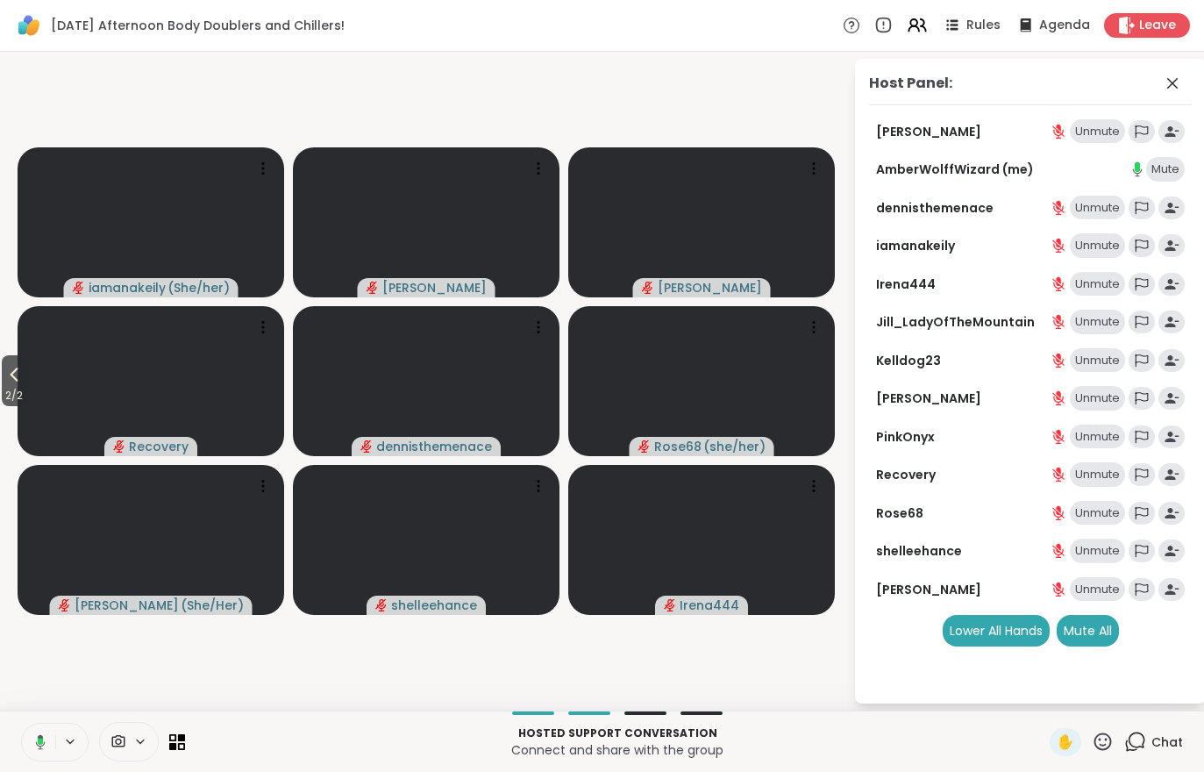
click at [1152, 766] on div "Hosted support conversation Connect and share with the group ✋ Chat" at bounding box center [602, 740] width 1204 height 61
click at [1156, 752] on div "Chat" at bounding box center [1154, 742] width 59 height 28
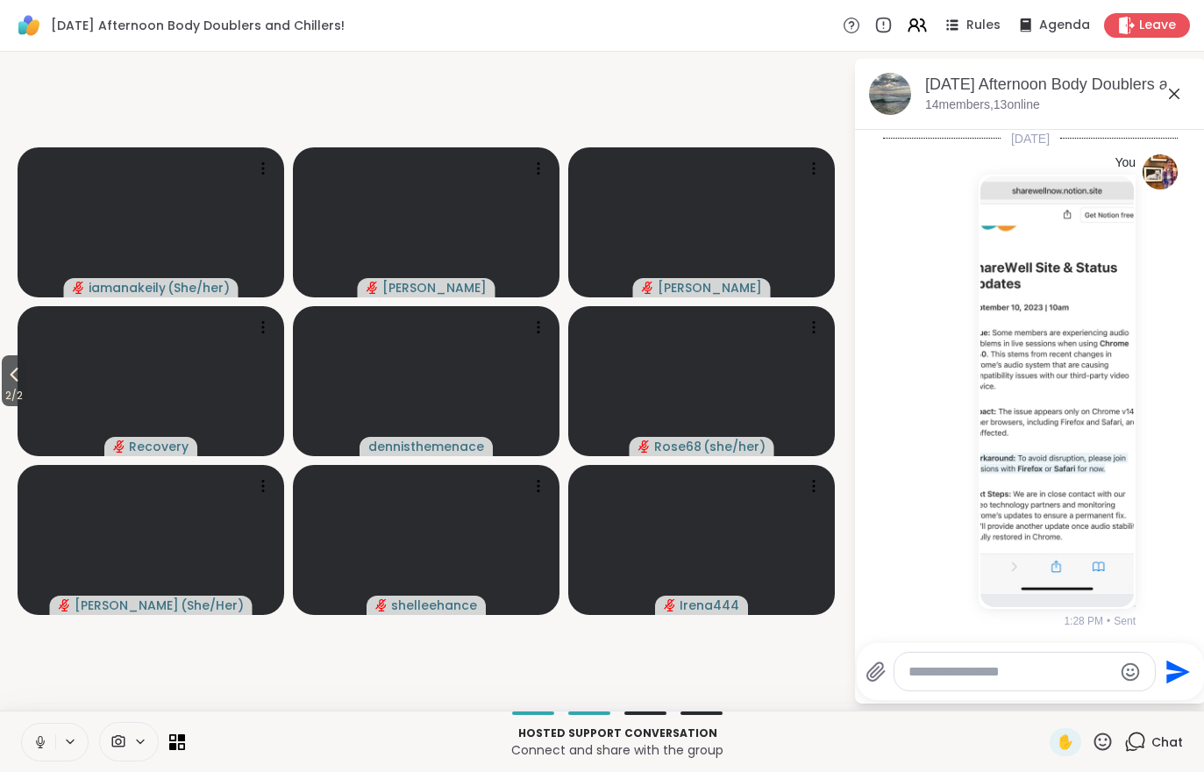
scroll to position [367, 0]
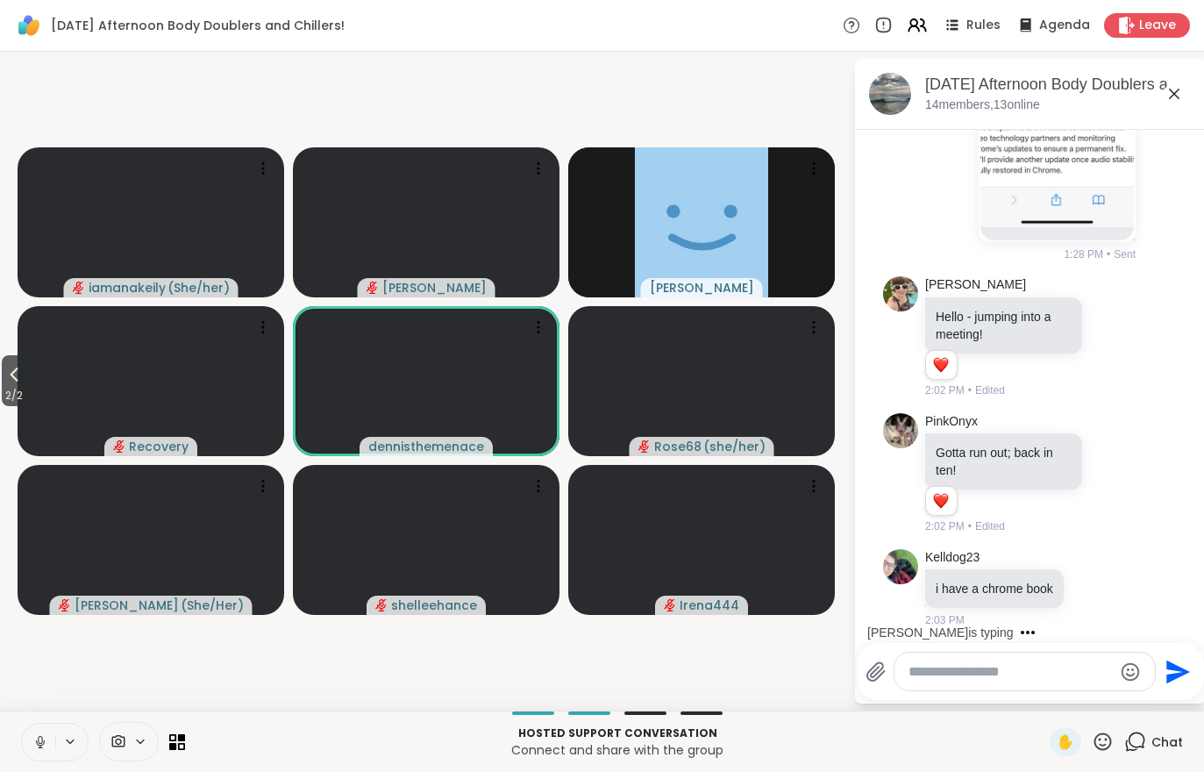
click at [6, 399] on span "2 / 2" at bounding box center [14, 395] width 25 height 21
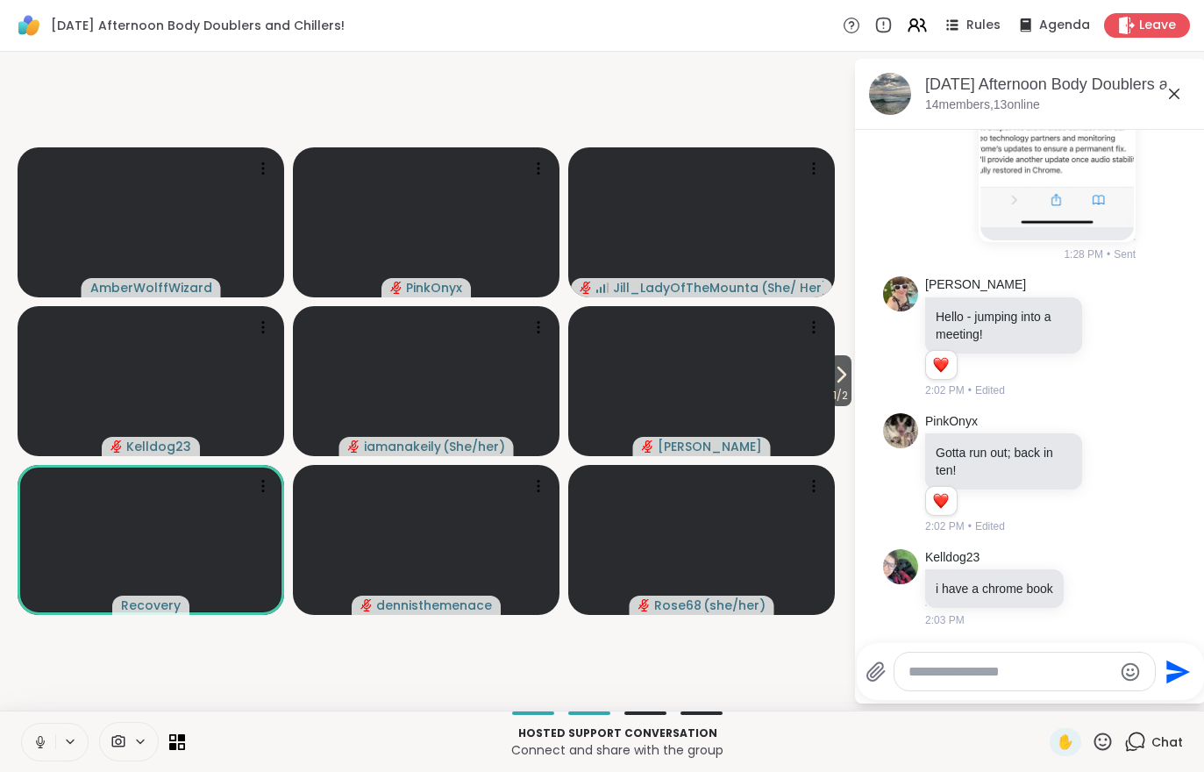
scroll to position [530, 0]
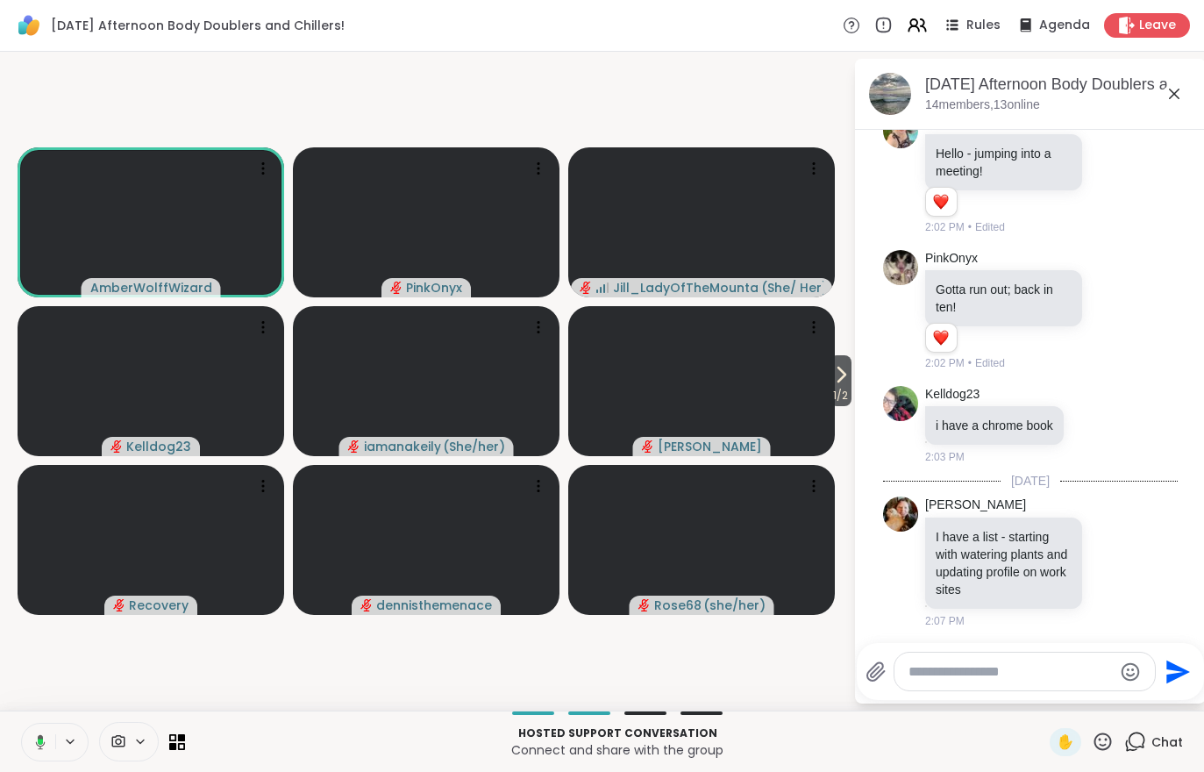
click at [836, 378] on icon at bounding box center [841, 374] width 21 height 21
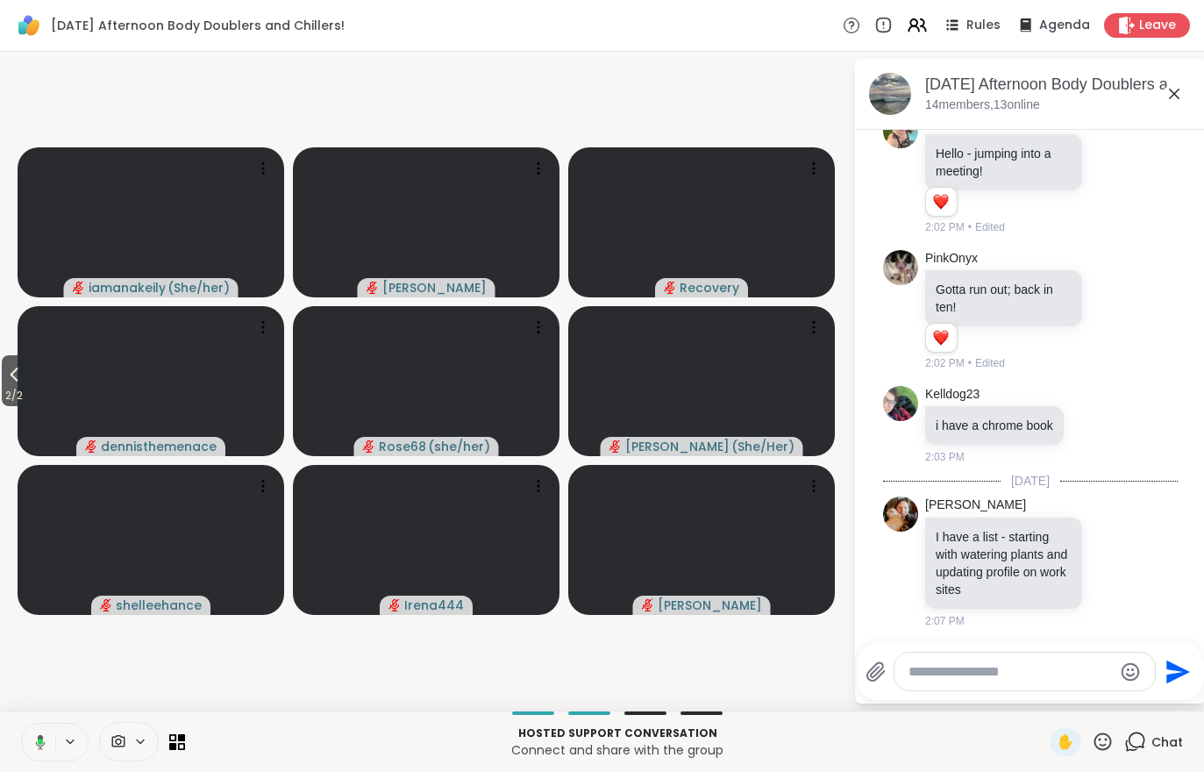
click at [10, 392] on span "2 / 2" at bounding box center [14, 395] width 25 height 21
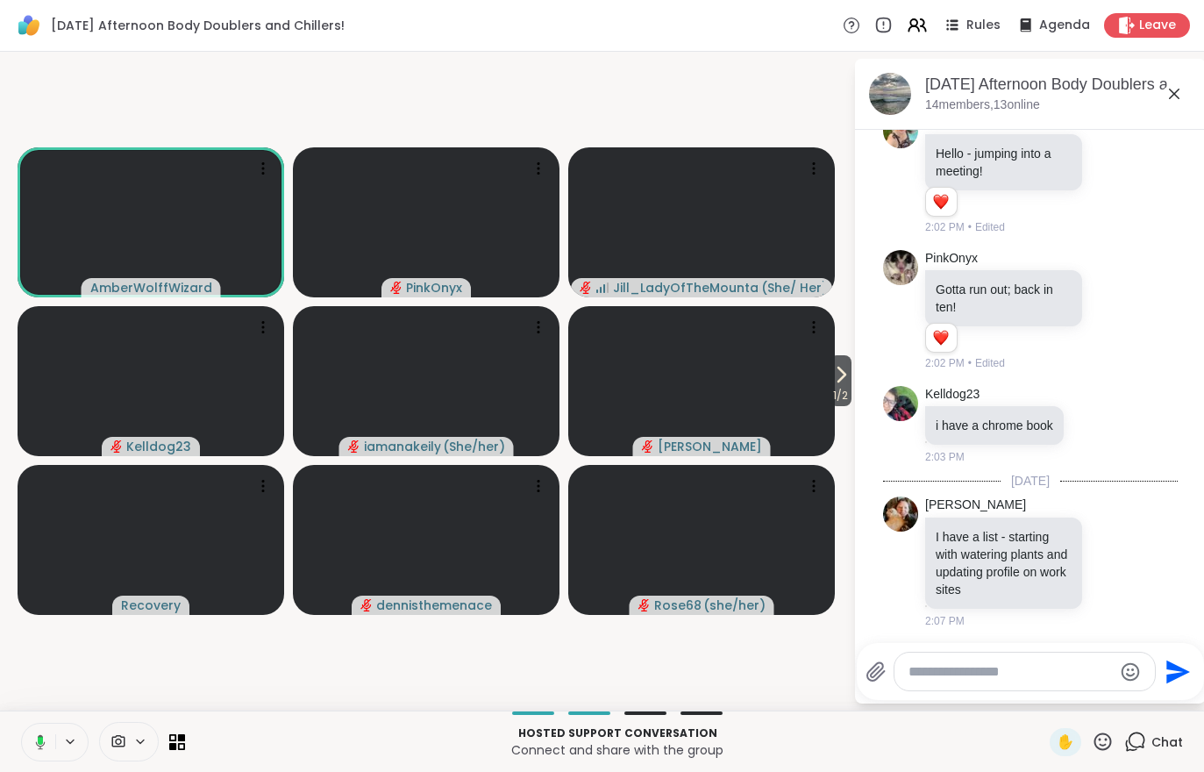
click at [840, 377] on icon at bounding box center [842, 375] width 7 height 14
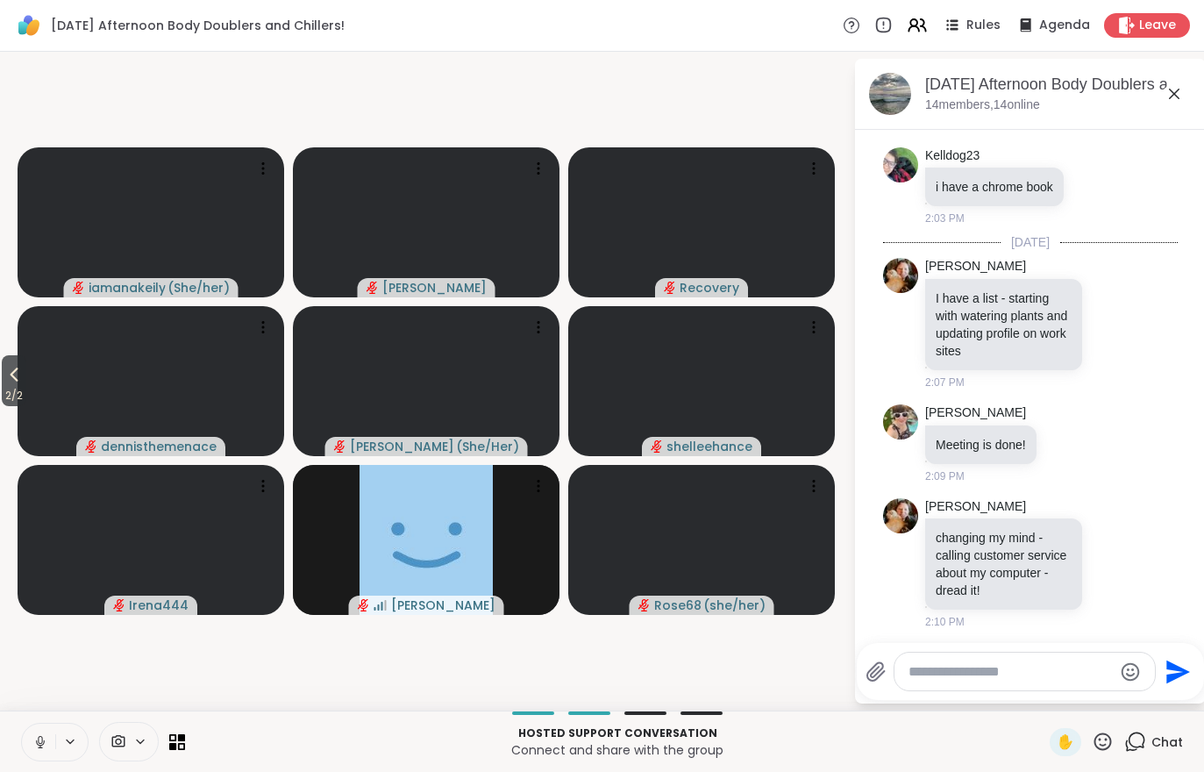
scroll to position [914, 0]
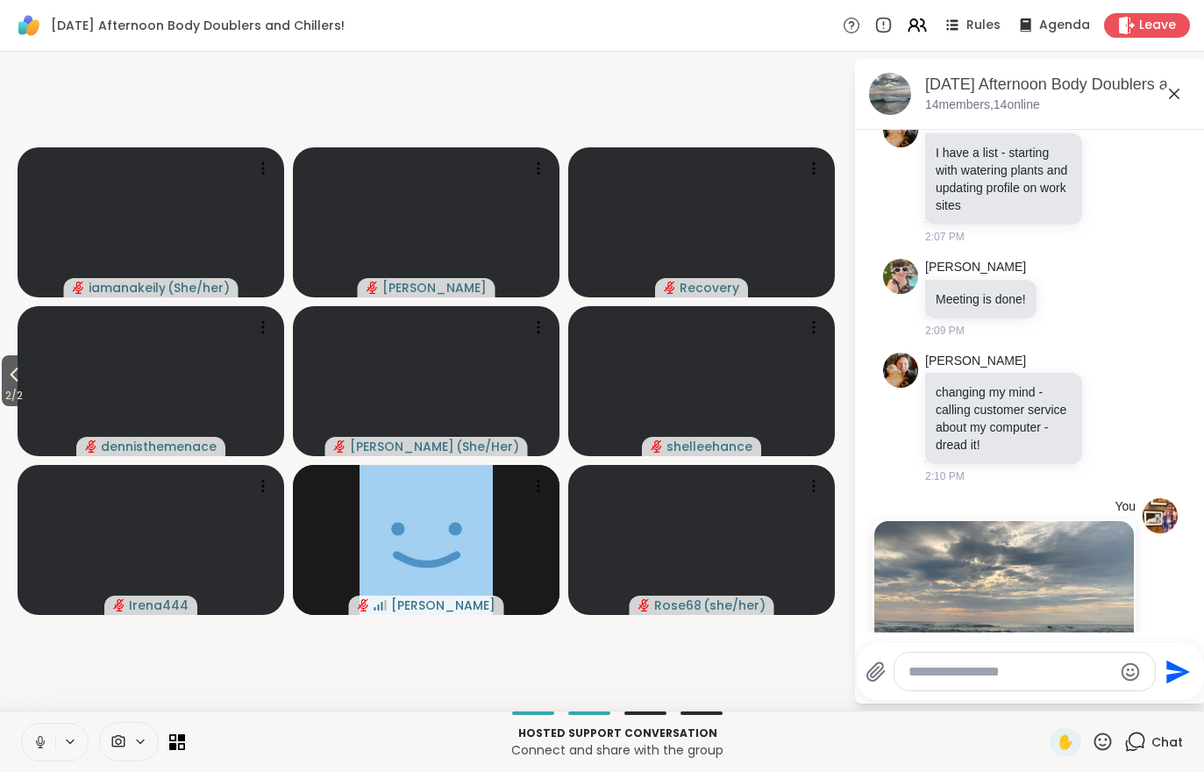
click at [4, 408] on div "2 / 2 iamanakeily ( She/her ) Adrienne_QueenOfTheDawn Recovery dennisthemenace …" at bounding box center [602, 381] width 1204 height 659
click at [14, 387] on span "2 / 2" at bounding box center [14, 395] width 25 height 21
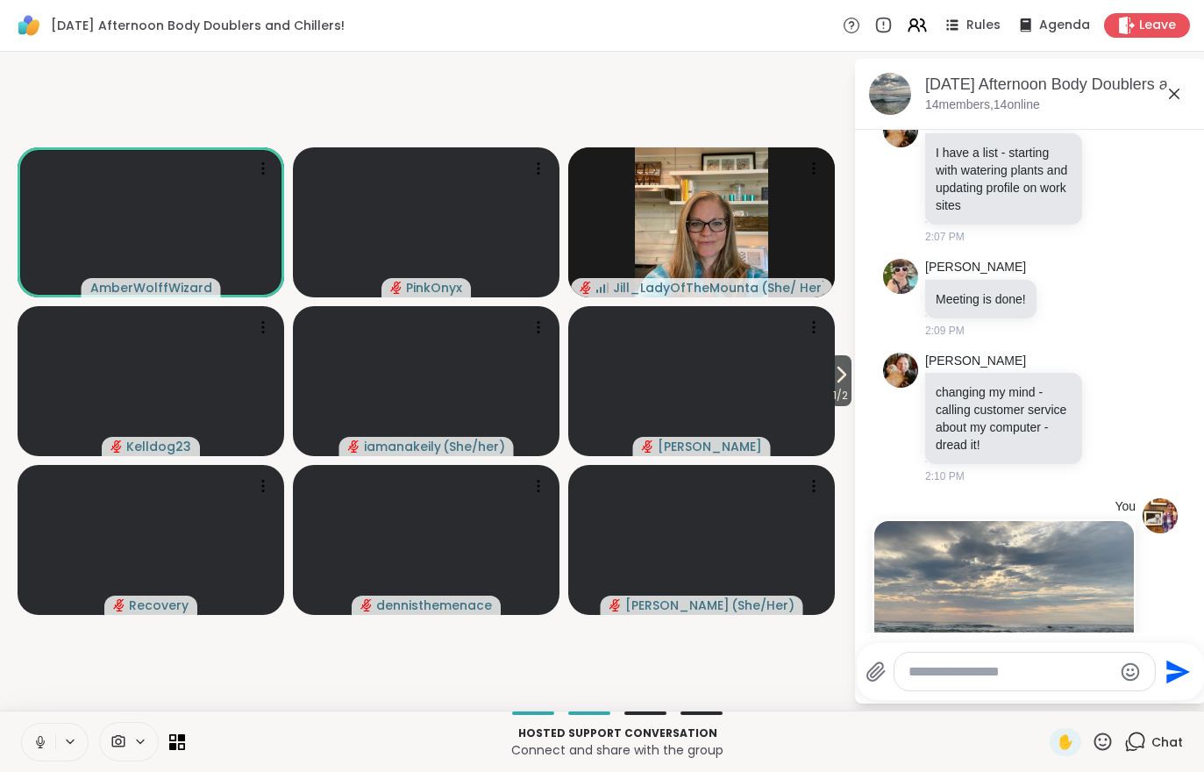
click at [53, 753] on button at bounding box center [38, 742] width 33 height 37
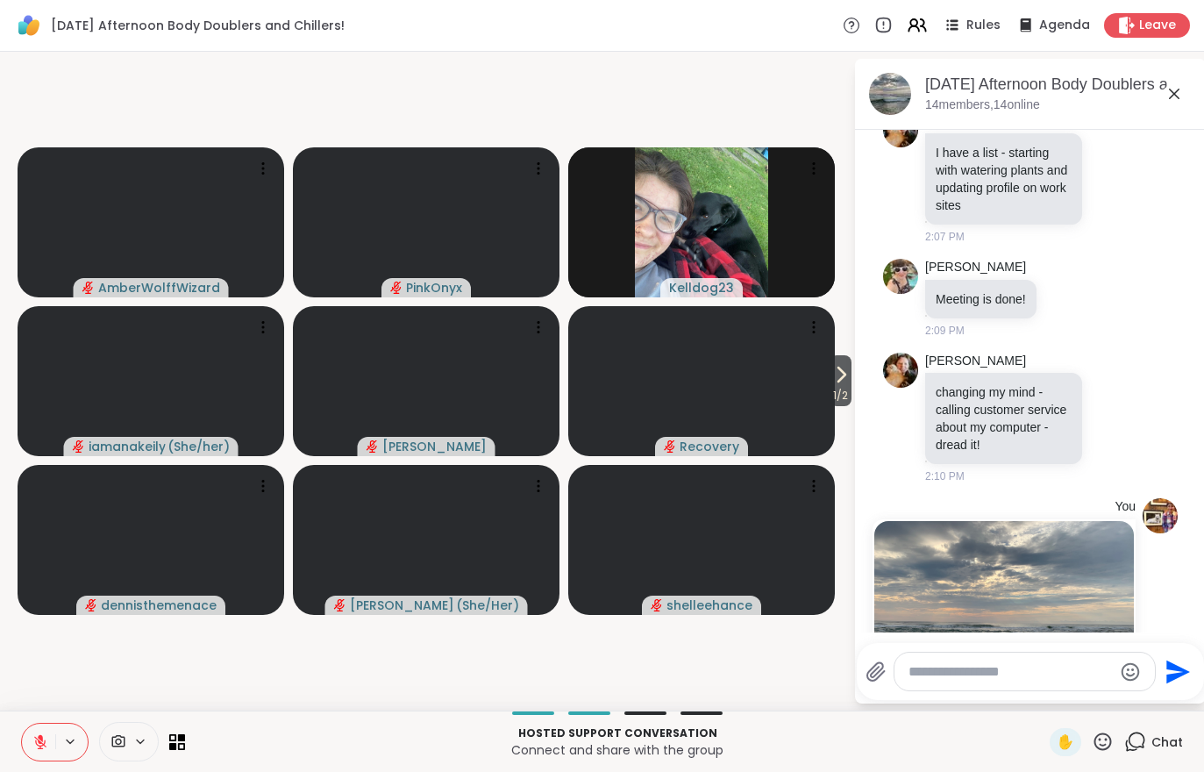
click at [842, 389] on span "1 / 2" at bounding box center [841, 395] width 22 height 21
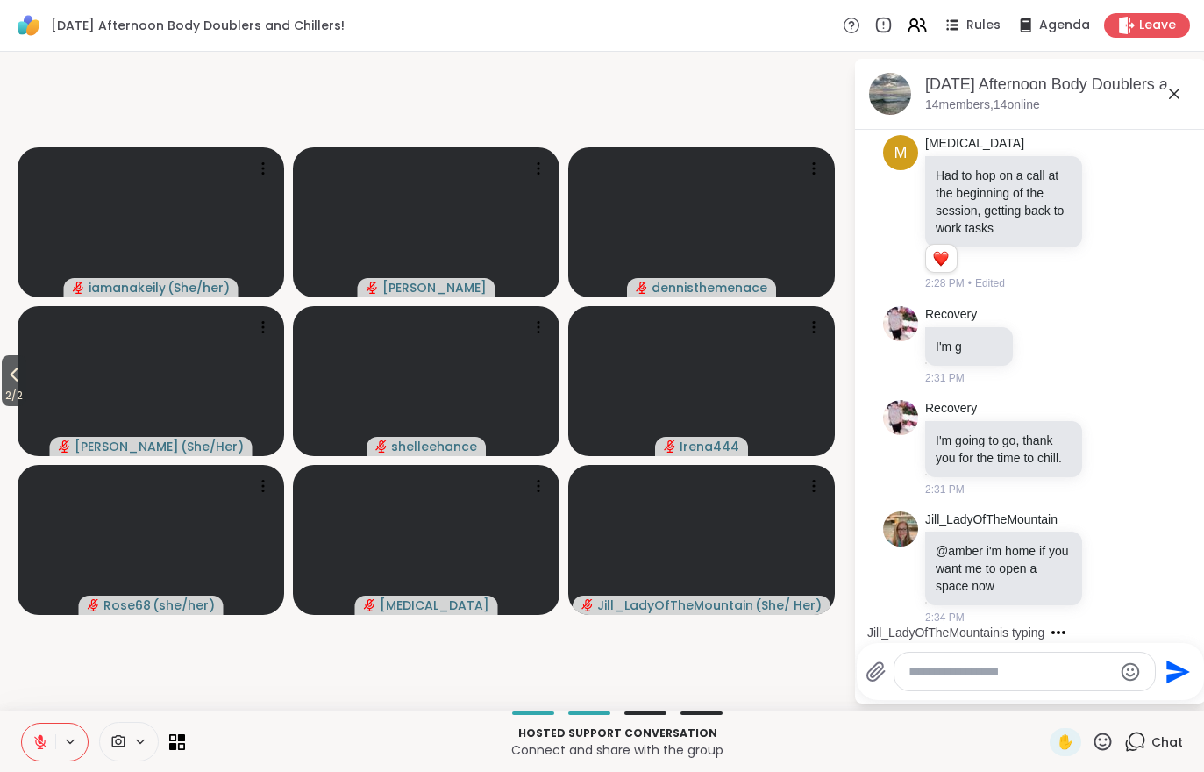
scroll to position [2072, 0]
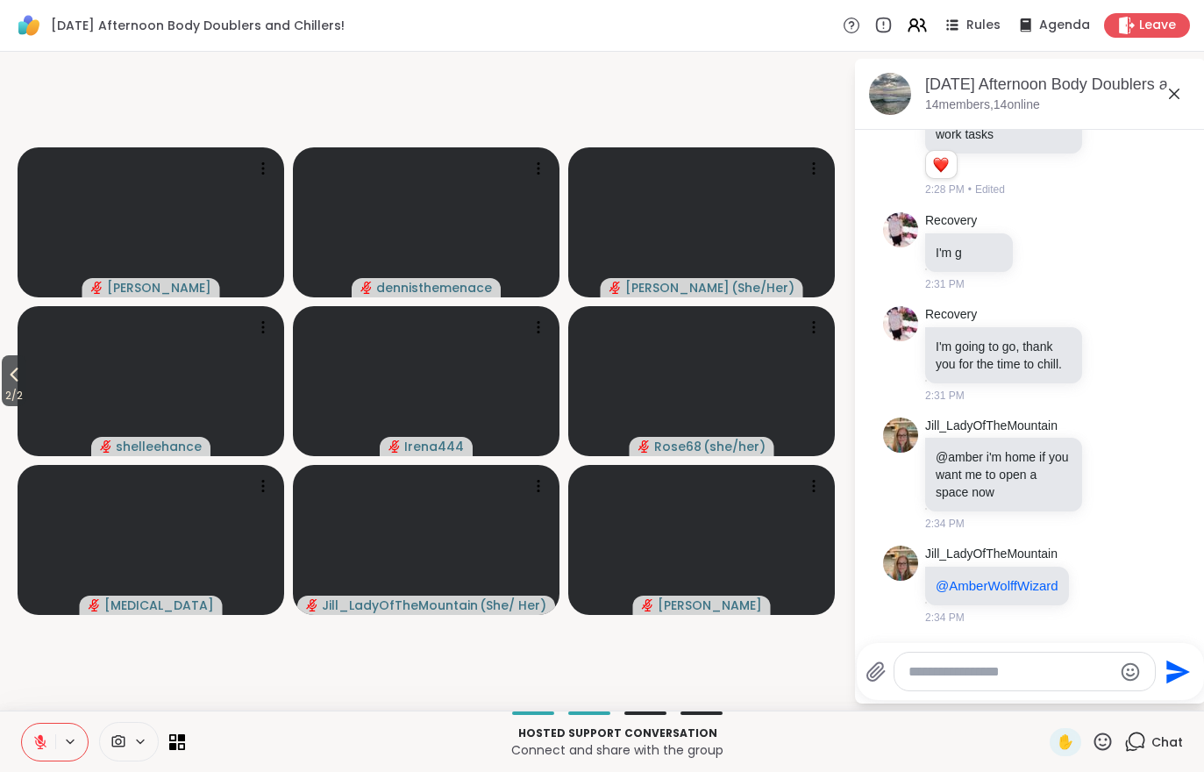
click at [15, 743] on div "Hosted support conversation Connect and share with the group ✋ Chat" at bounding box center [602, 740] width 1204 height 61
click at [22, 758] on button at bounding box center [38, 742] width 33 height 37
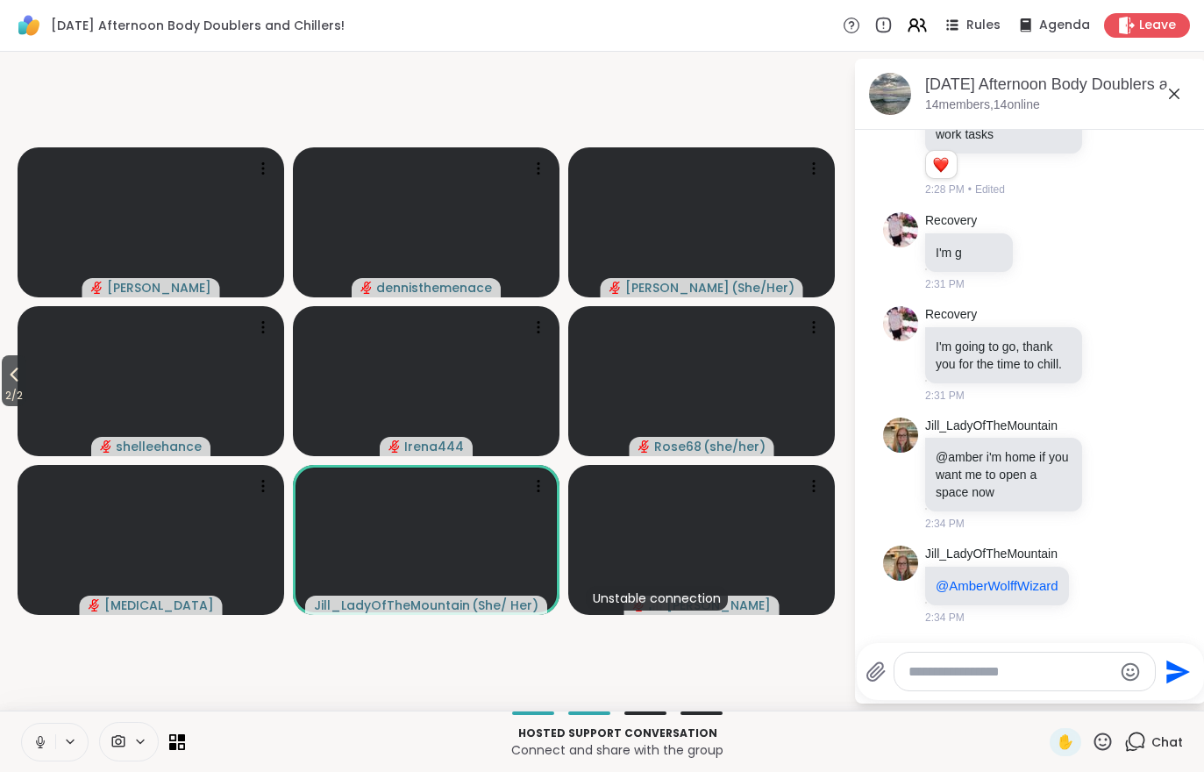
click at [3, 388] on span "2 / 2" at bounding box center [14, 395] width 25 height 21
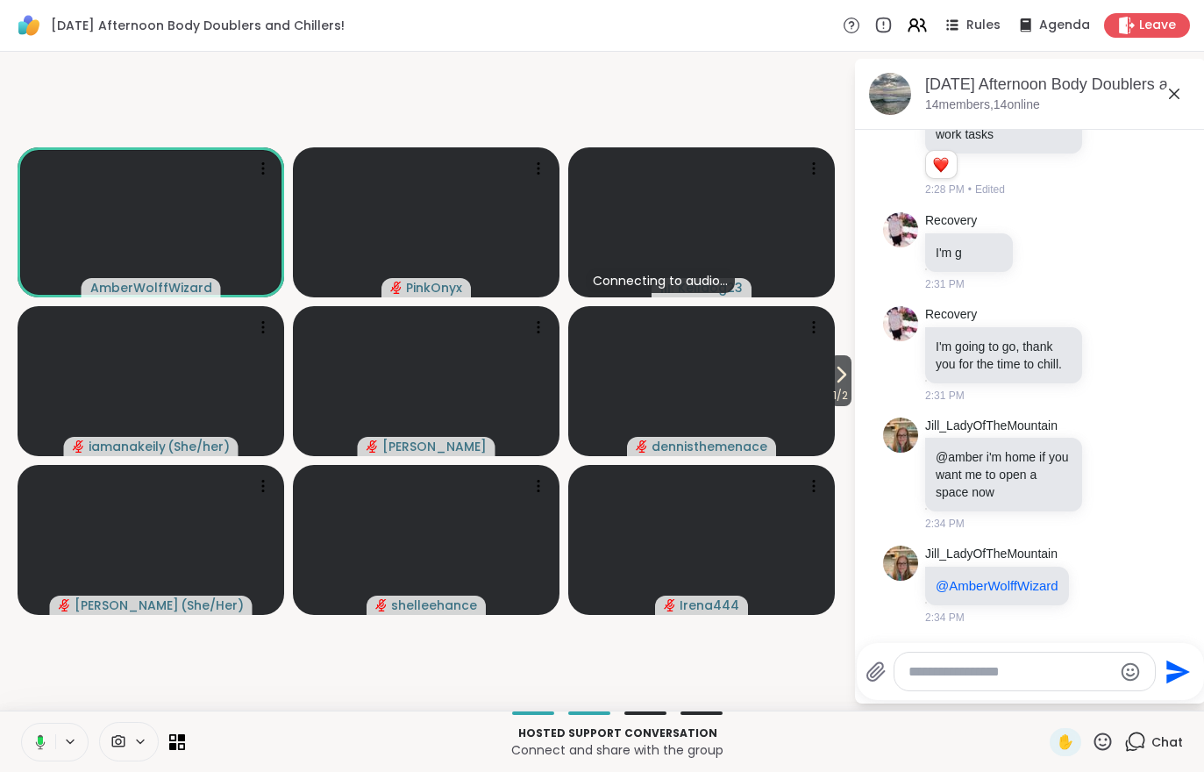
click at [836, 375] on icon at bounding box center [841, 374] width 21 height 21
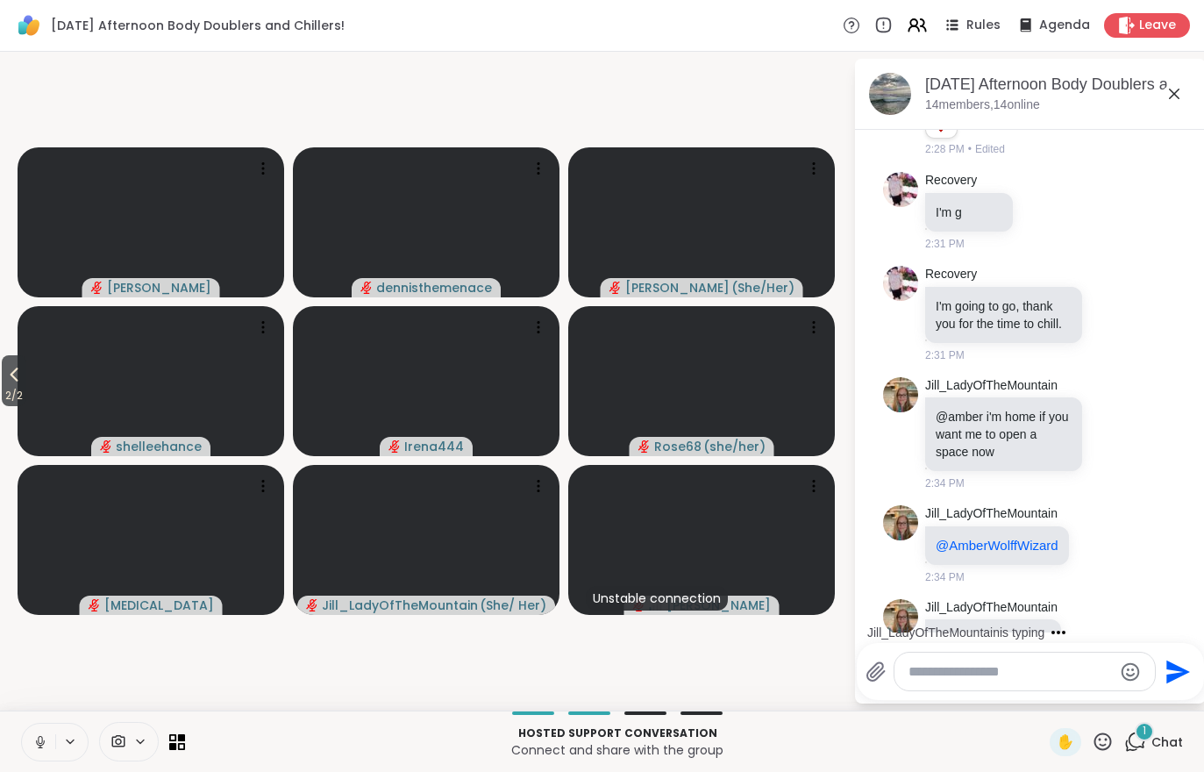
scroll to position [2165, 0]
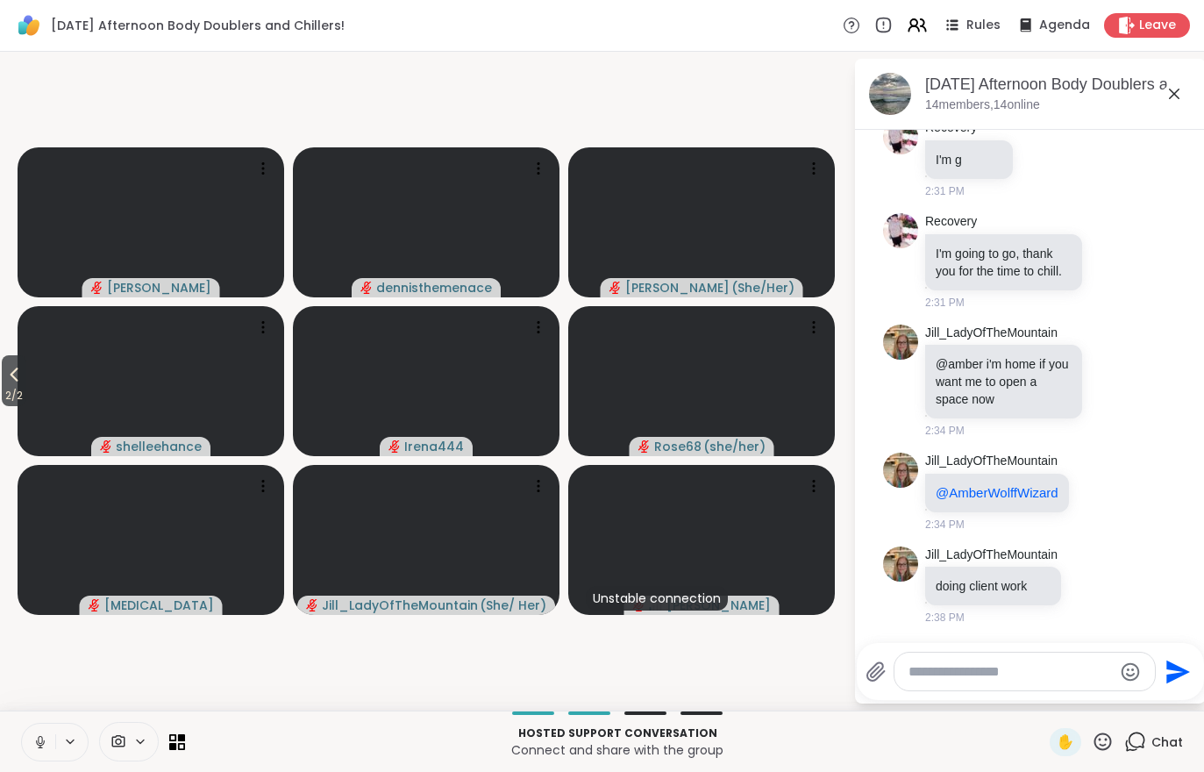
click at [26, 382] on button "2 / 2" at bounding box center [14, 380] width 25 height 51
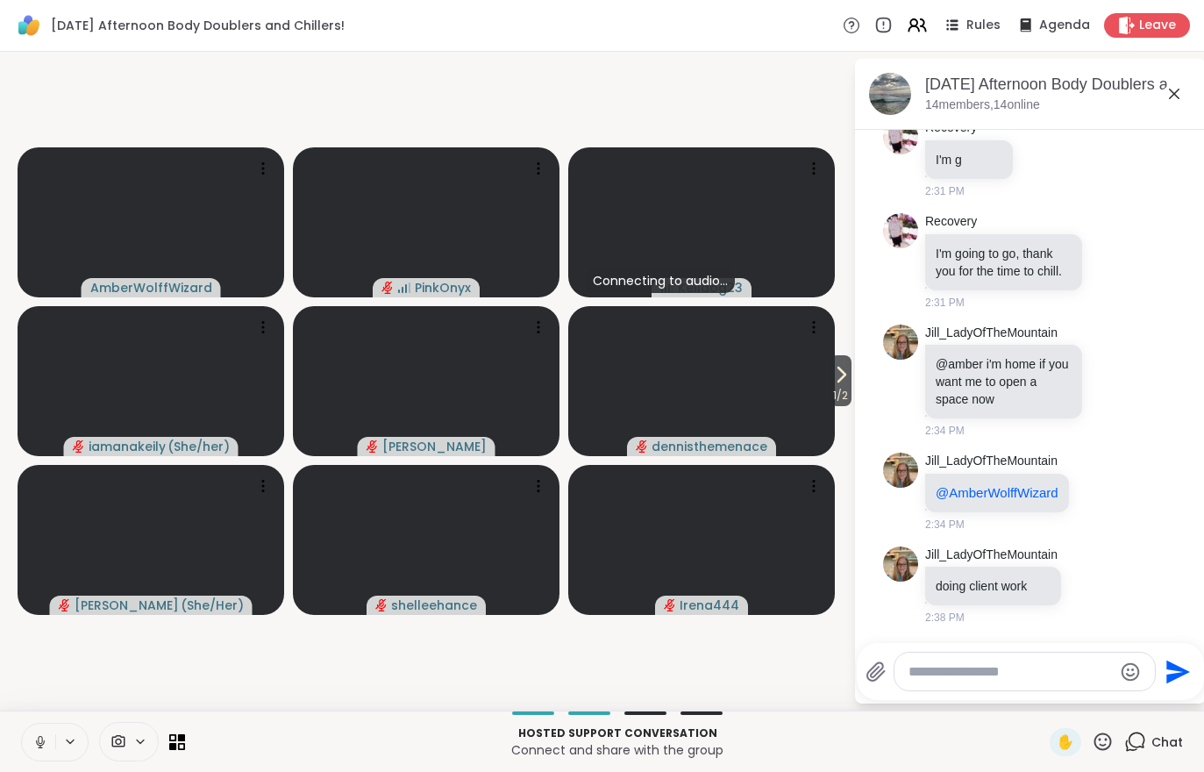
click at [25, 704] on div "1 / 2 AmberWolffWizard PinkOnyx Connecting to audio... Kelldog23 iamanakeily ( …" at bounding box center [602, 381] width 1204 height 659
click at [44, 752] on button at bounding box center [38, 742] width 33 height 37
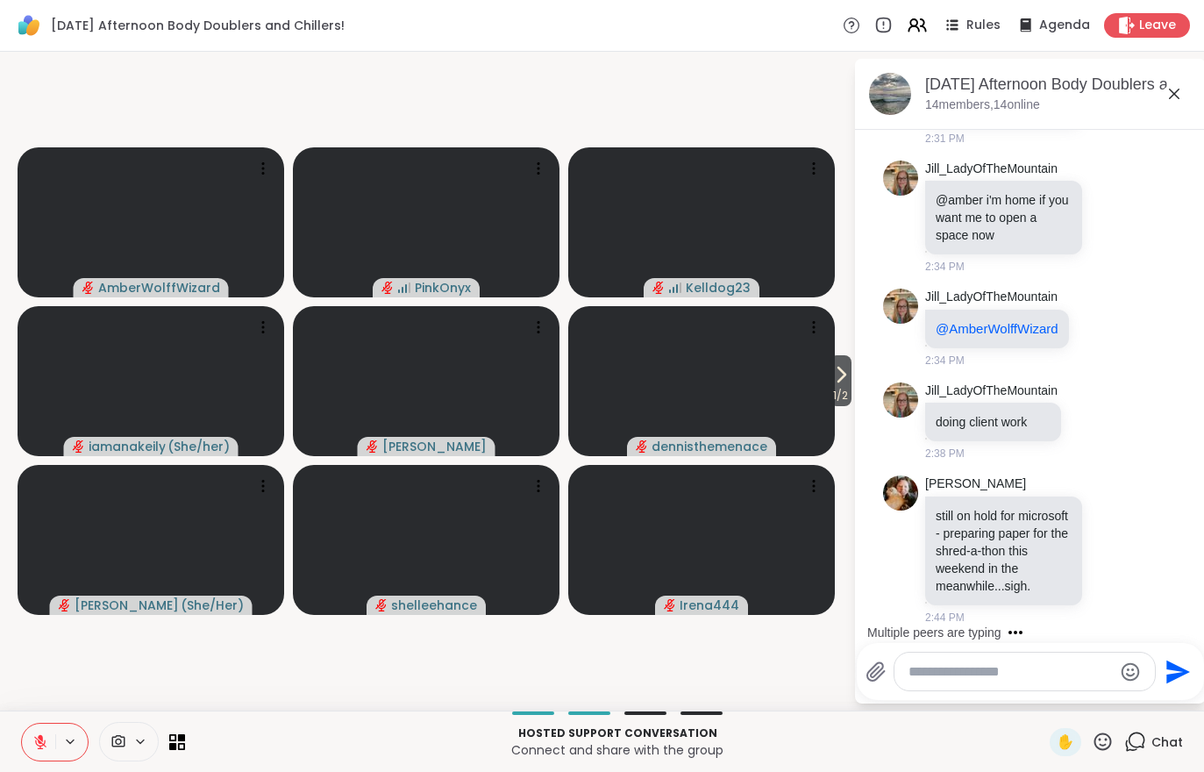
scroll to position [2421, 0]
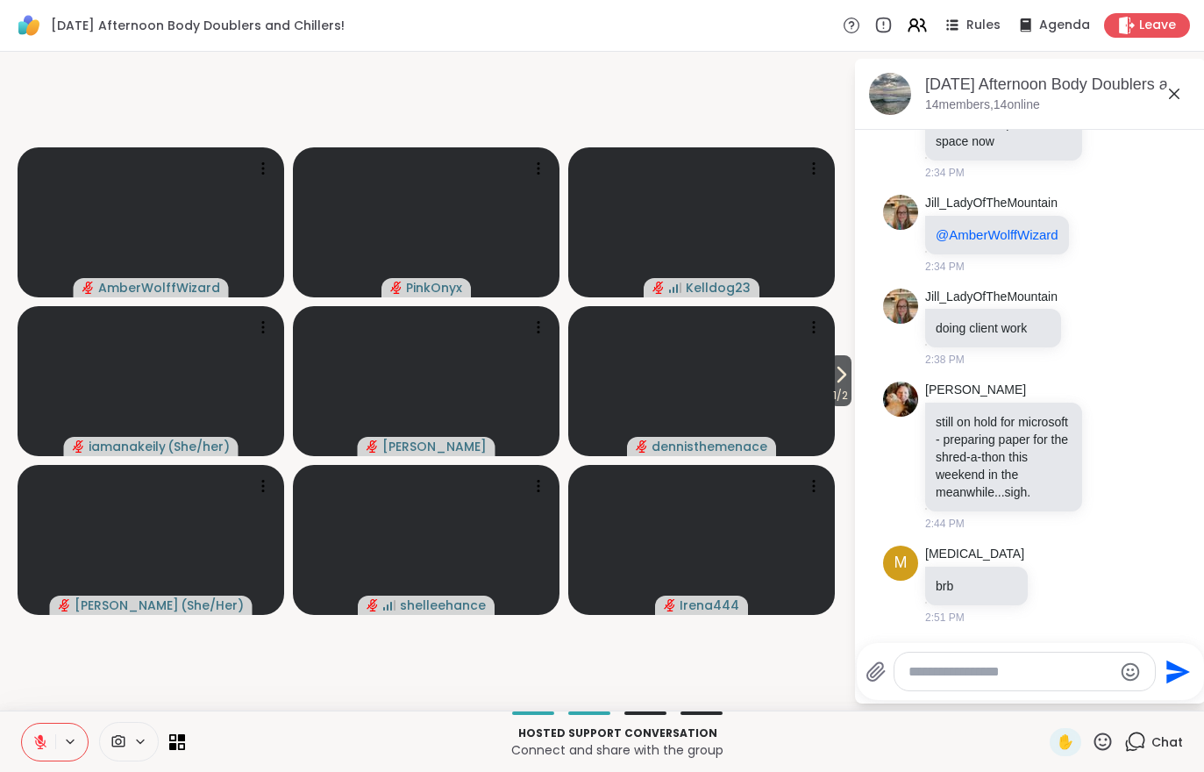
click at [176, 208] on video at bounding box center [151, 222] width 267 height 150
click at [120, 228] on h4 "View Profile" at bounding box center [117, 222] width 74 height 18
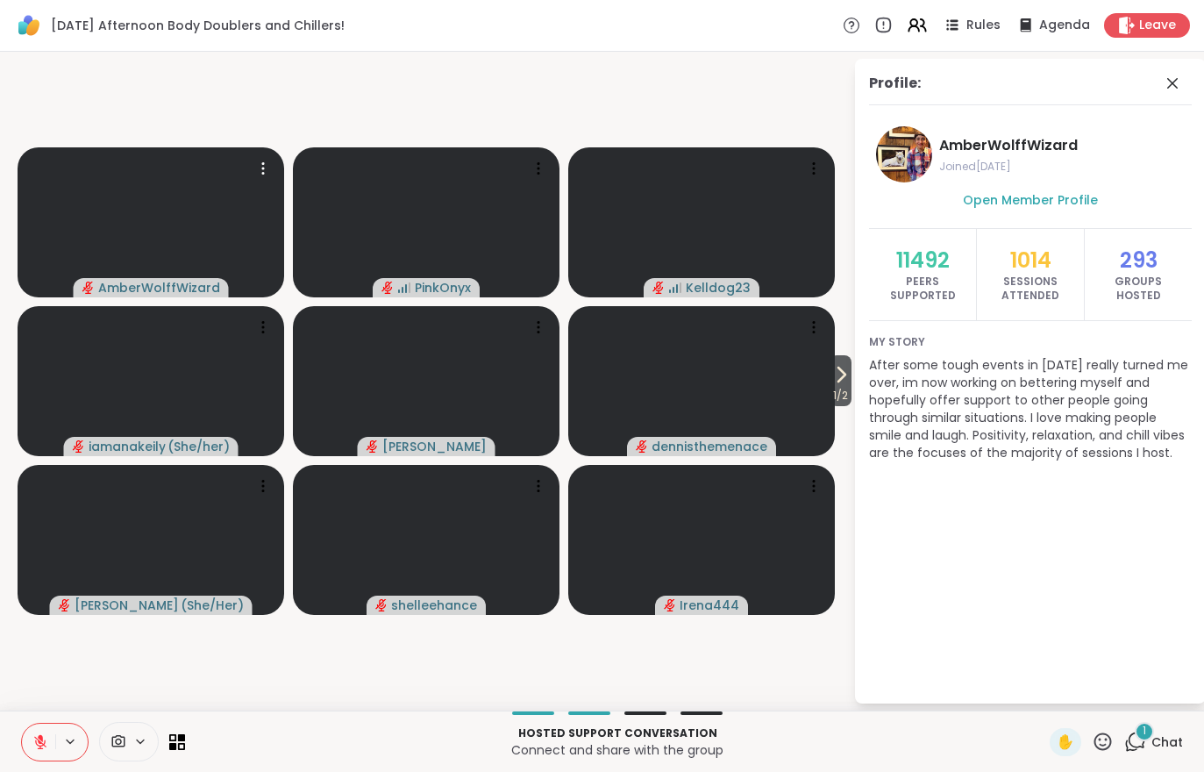
click at [1129, 743] on icon at bounding box center [1136, 742] width 22 height 22
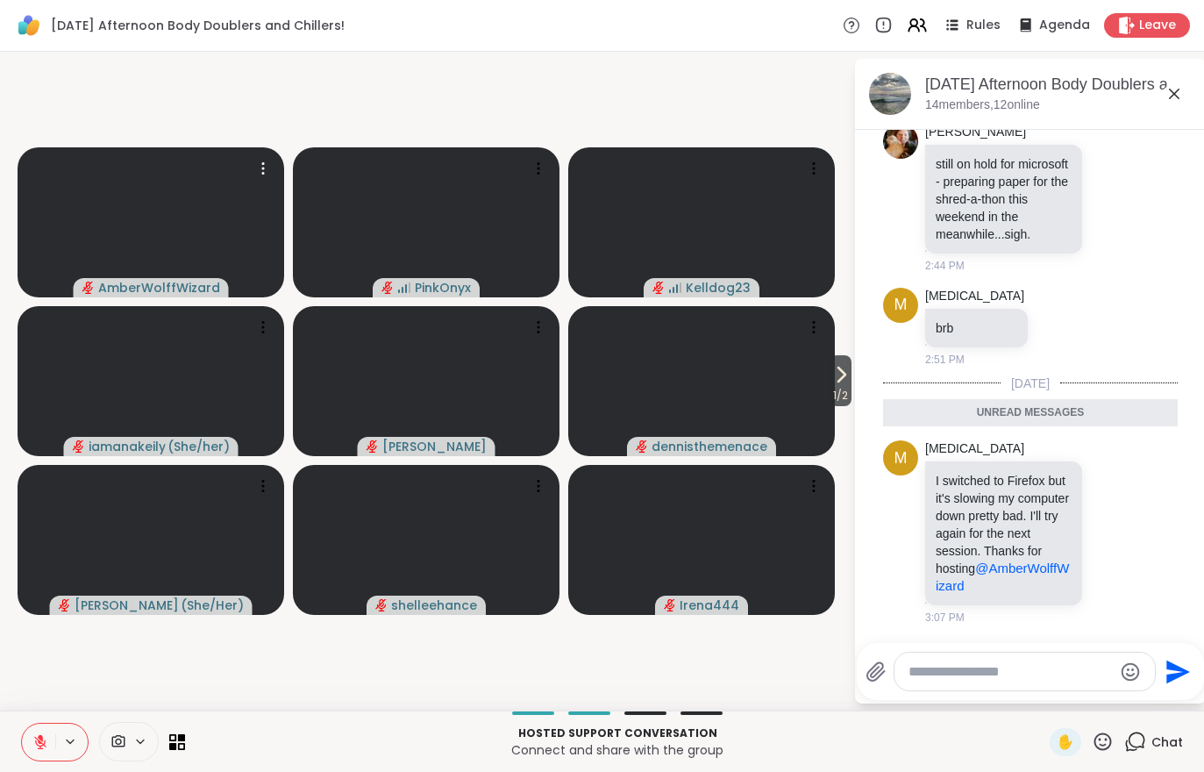
scroll to position [2747, 0]
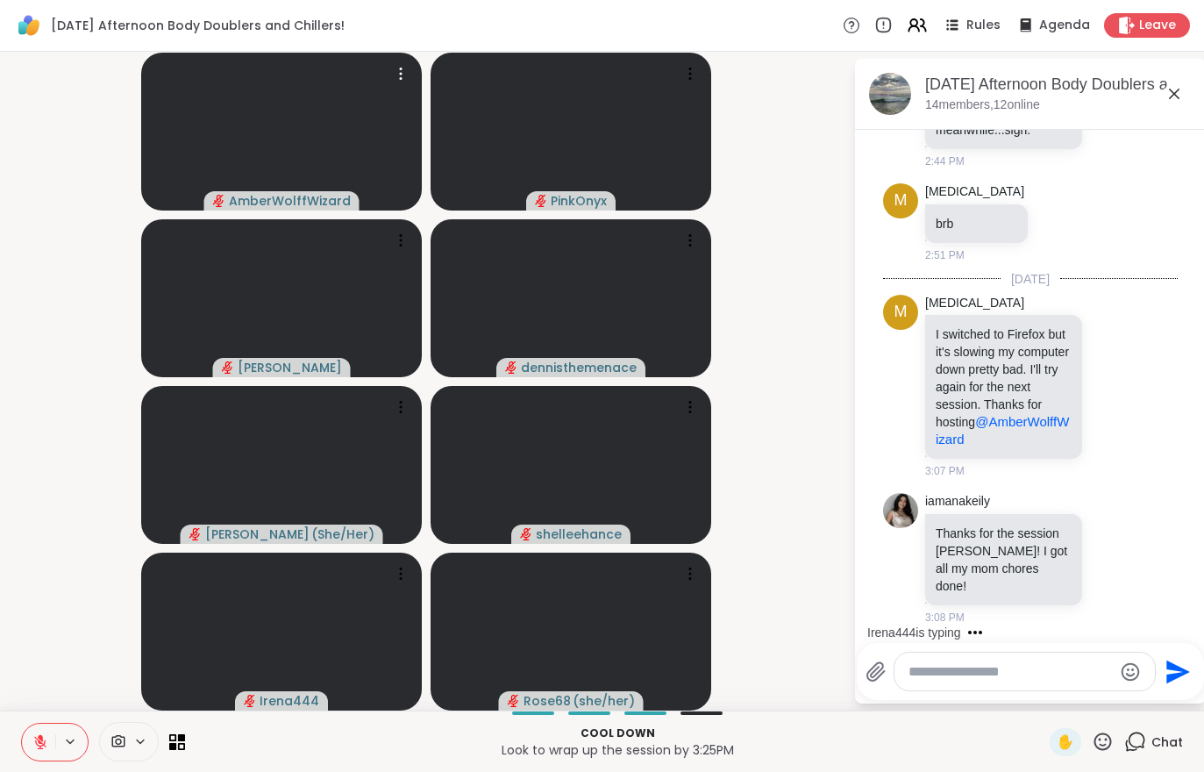
click at [34, 729] on button at bounding box center [38, 742] width 33 height 37
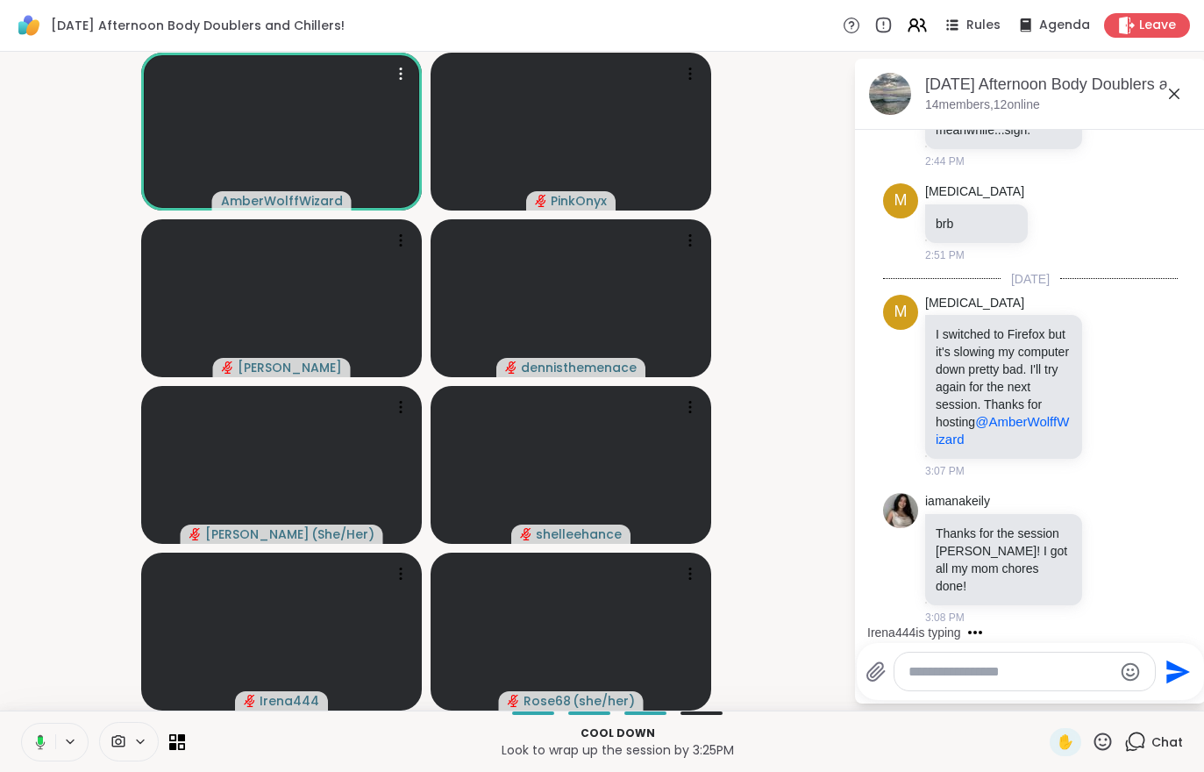
scroll to position [2875, 0]
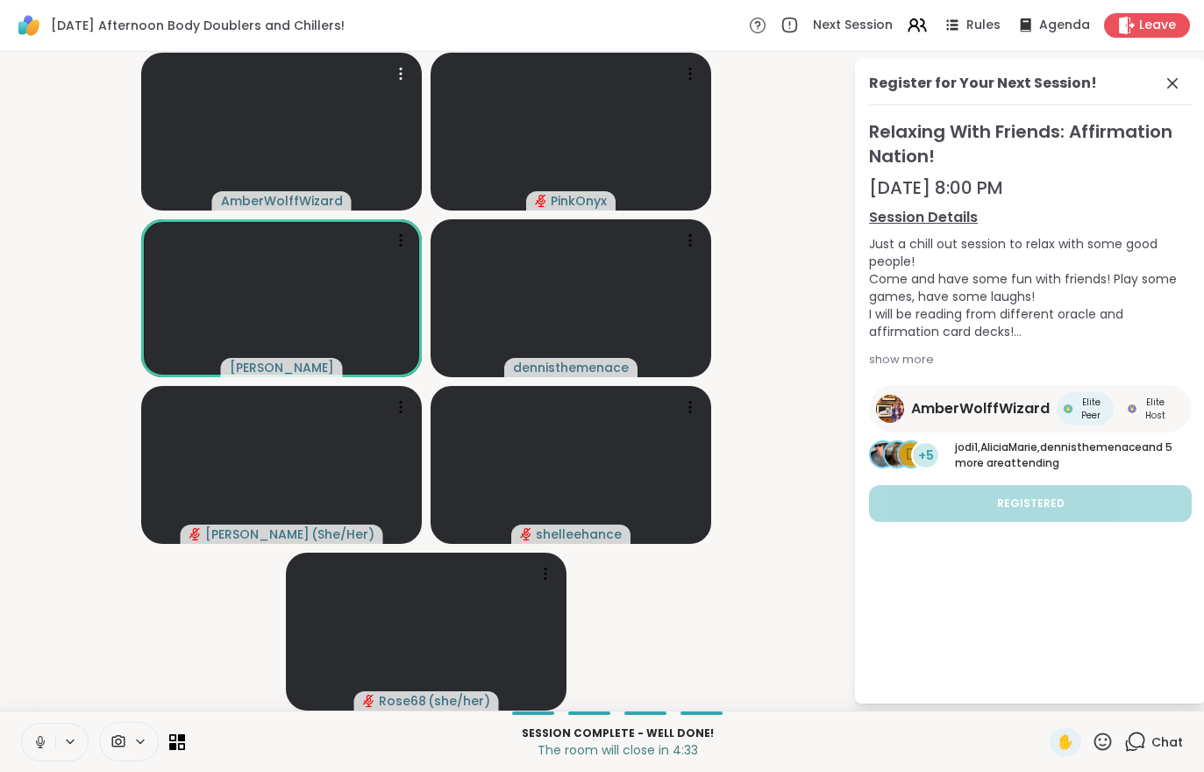
click at [1166, 754] on div "Chat" at bounding box center [1154, 742] width 59 height 28
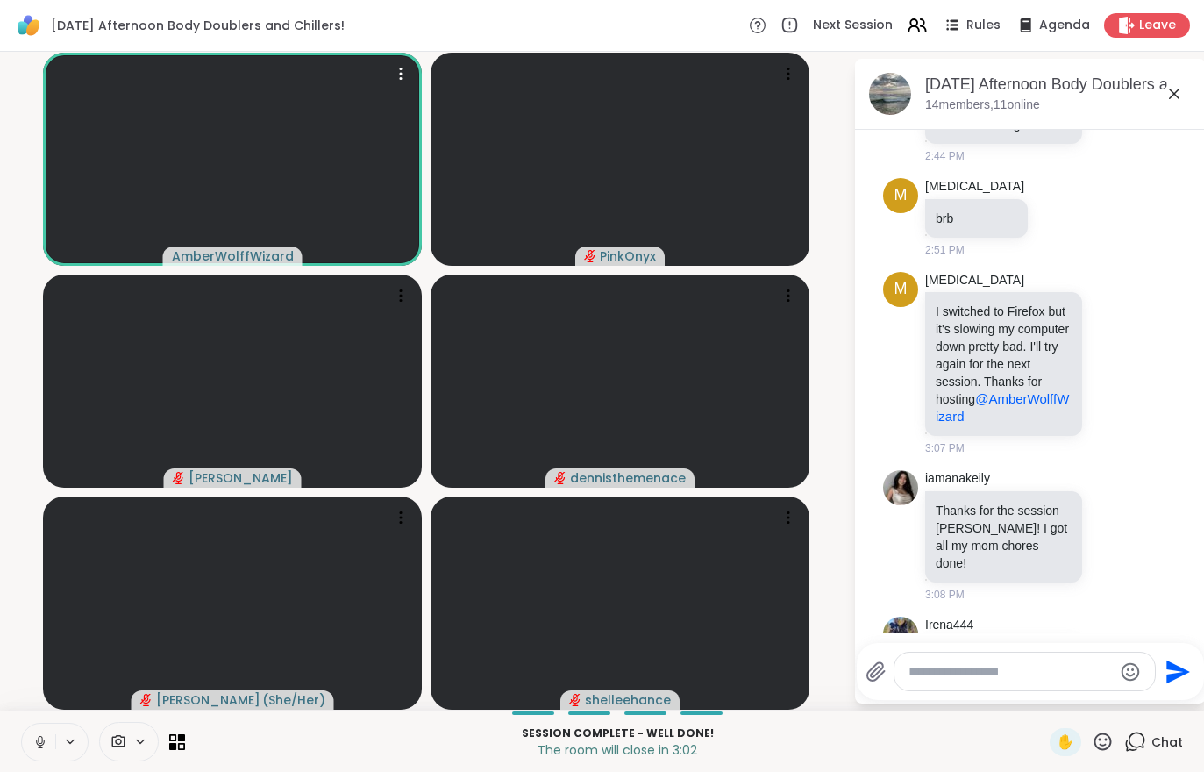
scroll to position [2858, 0]
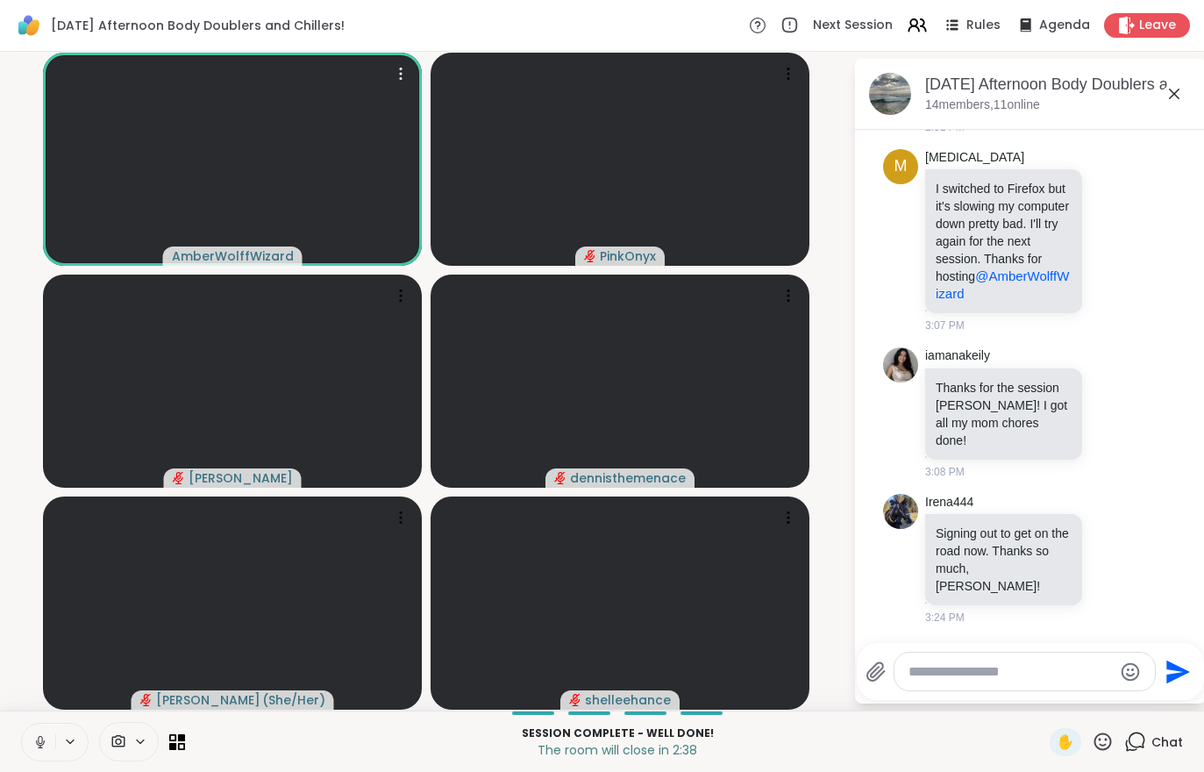
click at [918, 35] on icon at bounding box center [917, 25] width 21 height 21
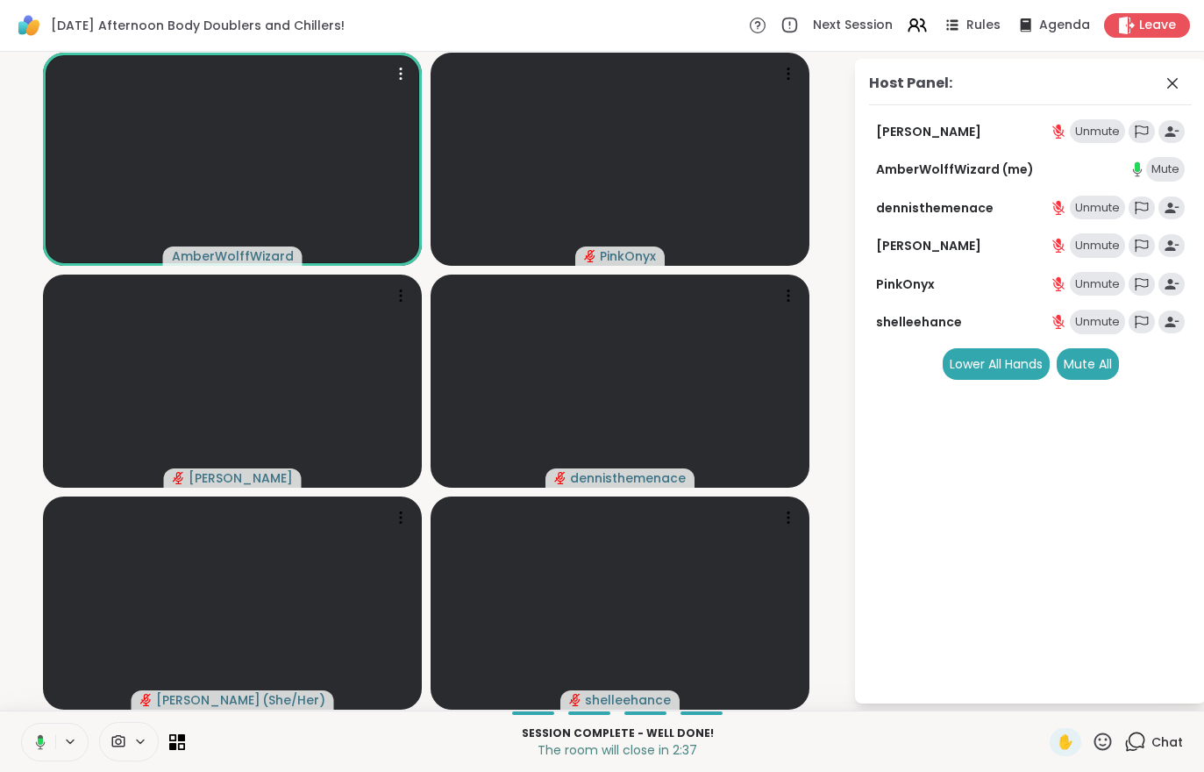
click at [1089, 253] on div "Unmute" at bounding box center [1097, 245] width 55 height 25
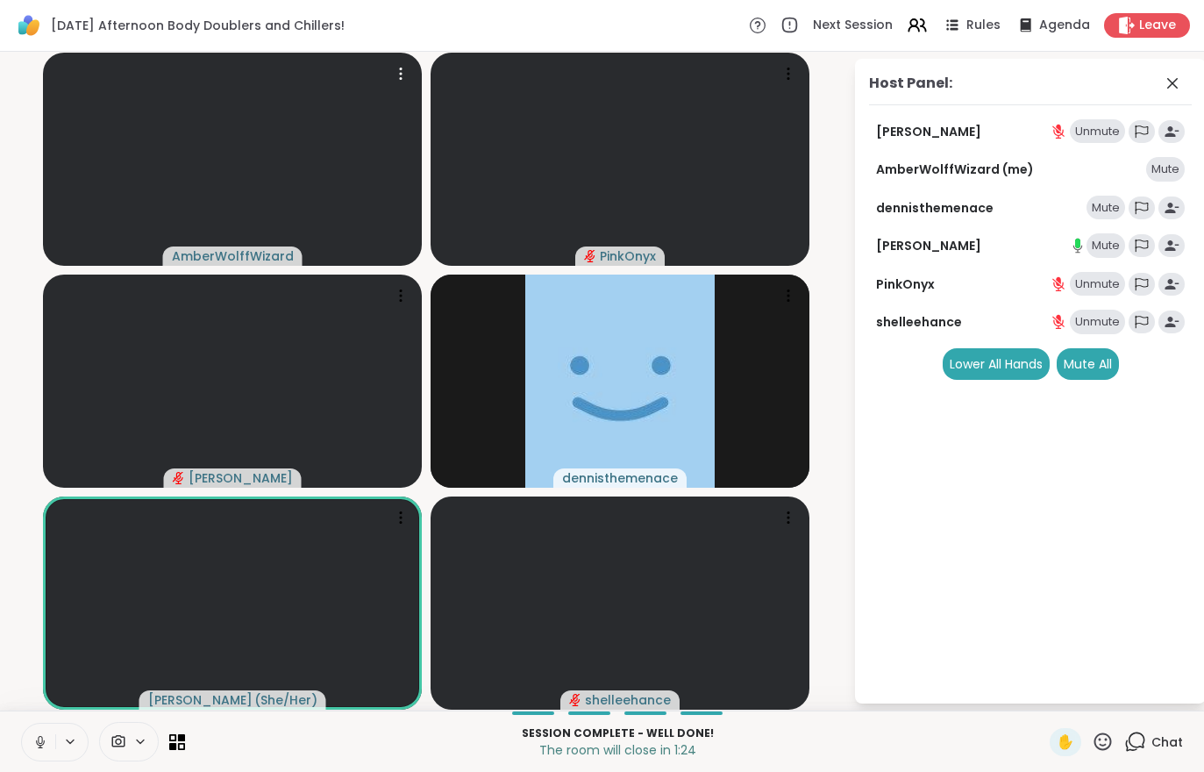
click at [1146, 5] on div "Wednesday Afternoon Body Doublers and Chillers! Next Session Rules Agenda Leave" at bounding box center [602, 26] width 1204 height 52
click at [1147, 29] on span "Leave" at bounding box center [1157, 26] width 37 height 18
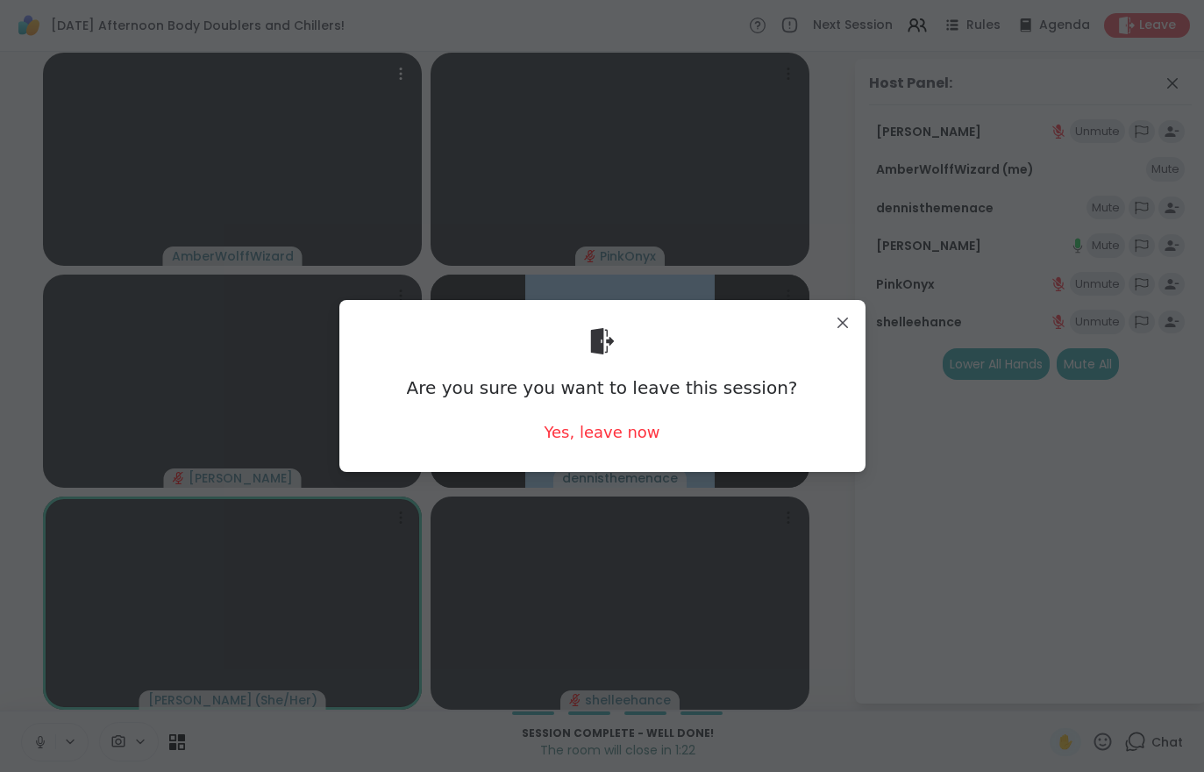
click at [618, 437] on div "Yes, leave now" at bounding box center [602, 432] width 116 height 22
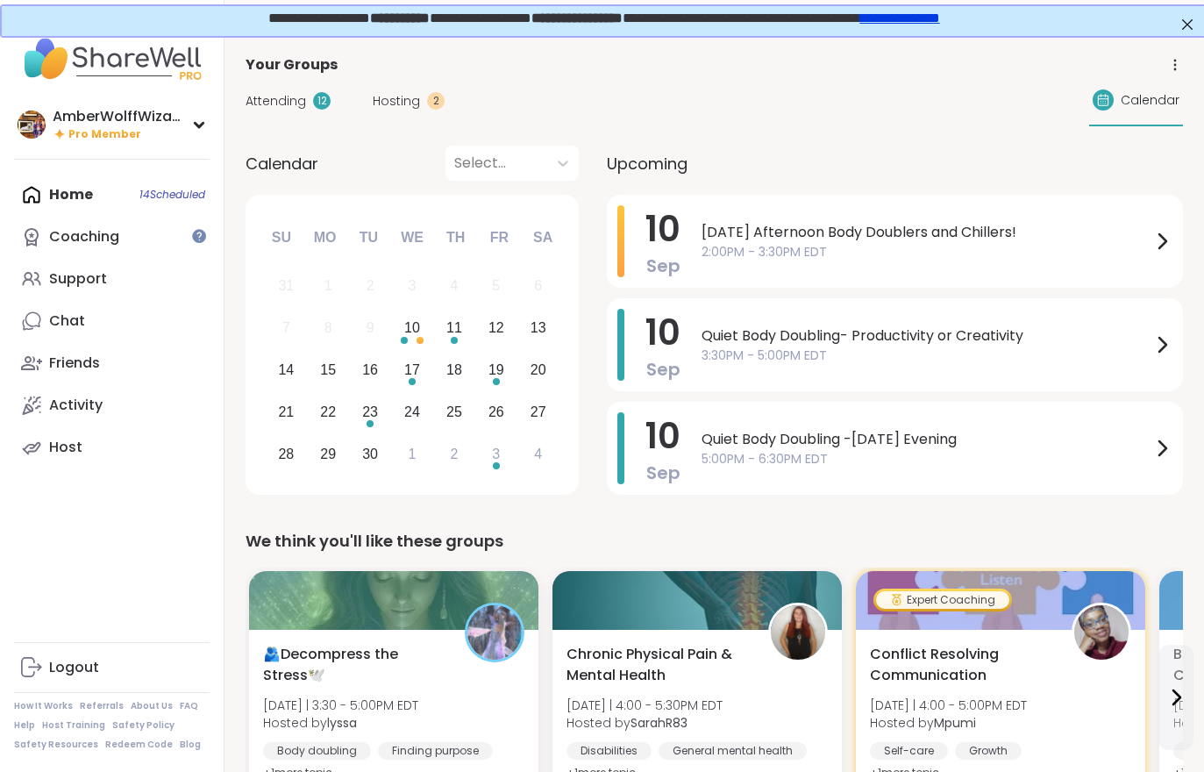
click at [411, 106] on span "Hosting" at bounding box center [396, 101] width 47 height 18
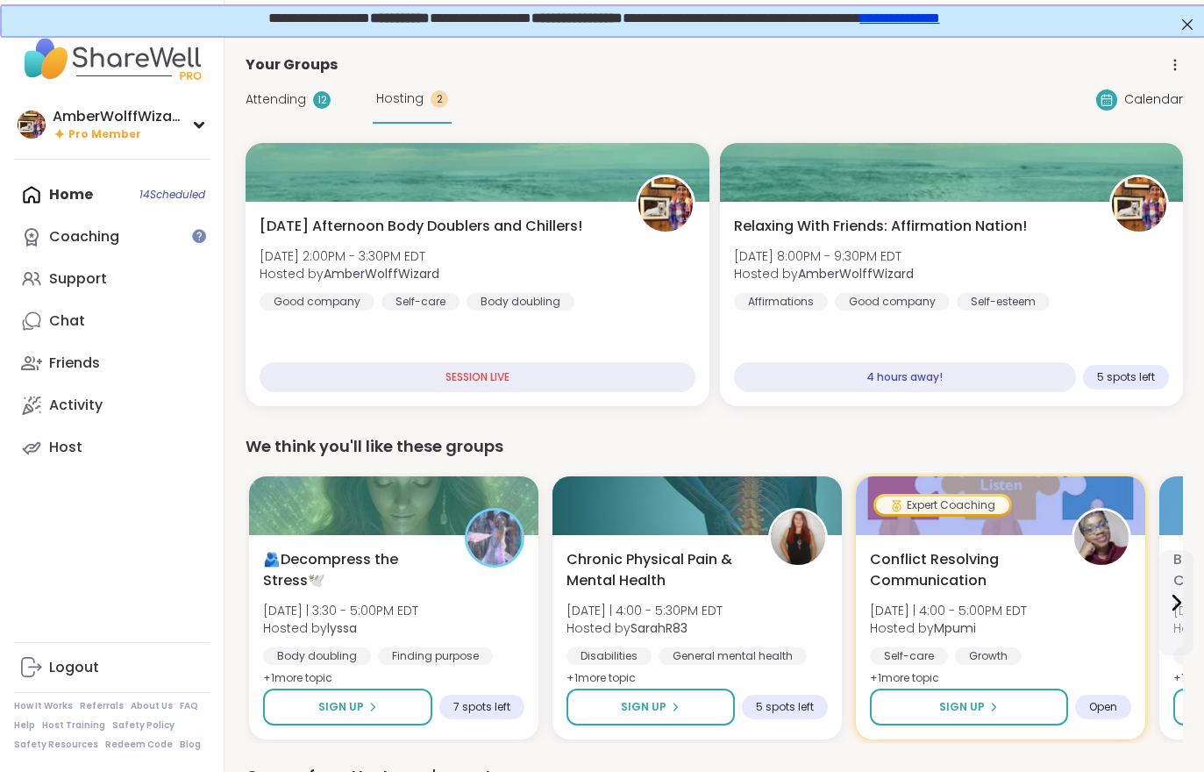
click at [290, 102] on span "Attending" at bounding box center [276, 99] width 61 height 18
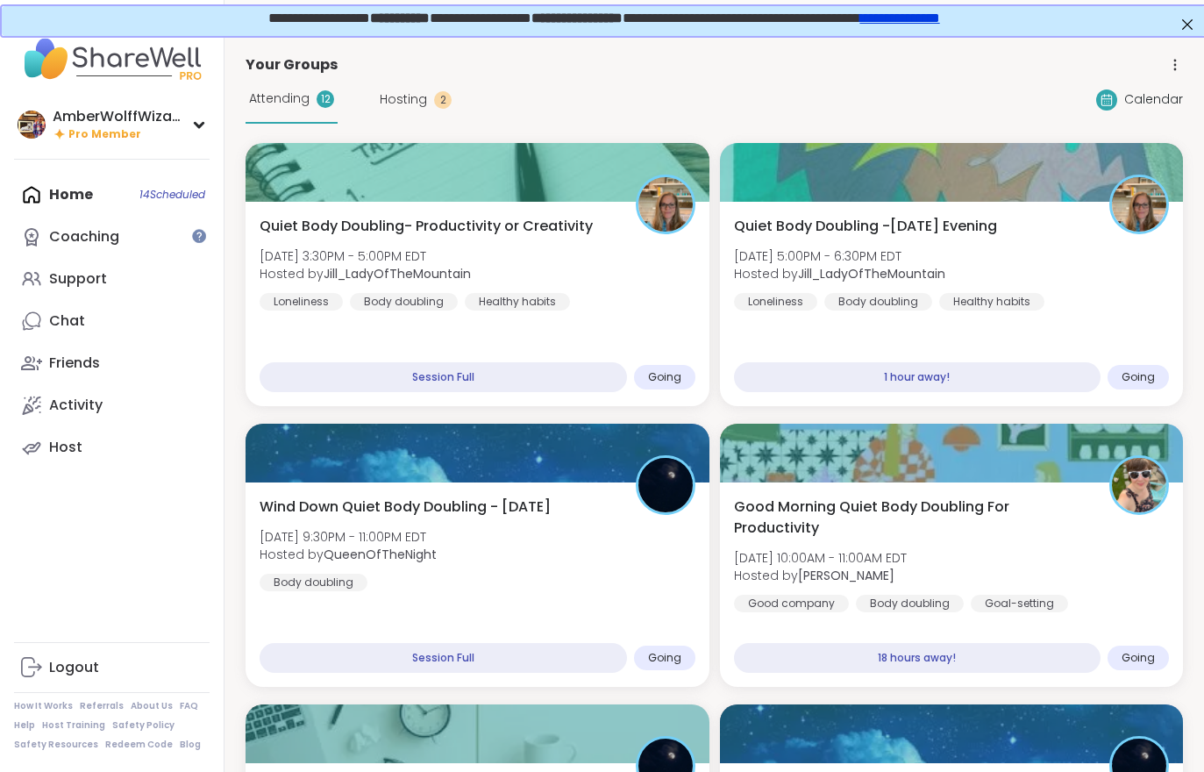
click at [547, 336] on div "Quiet Body Doubling- Productivity or Creativity [DATE] 3:30PM - 5:00PM EDT Host…" at bounding box center [478, 304] width 464 height 204
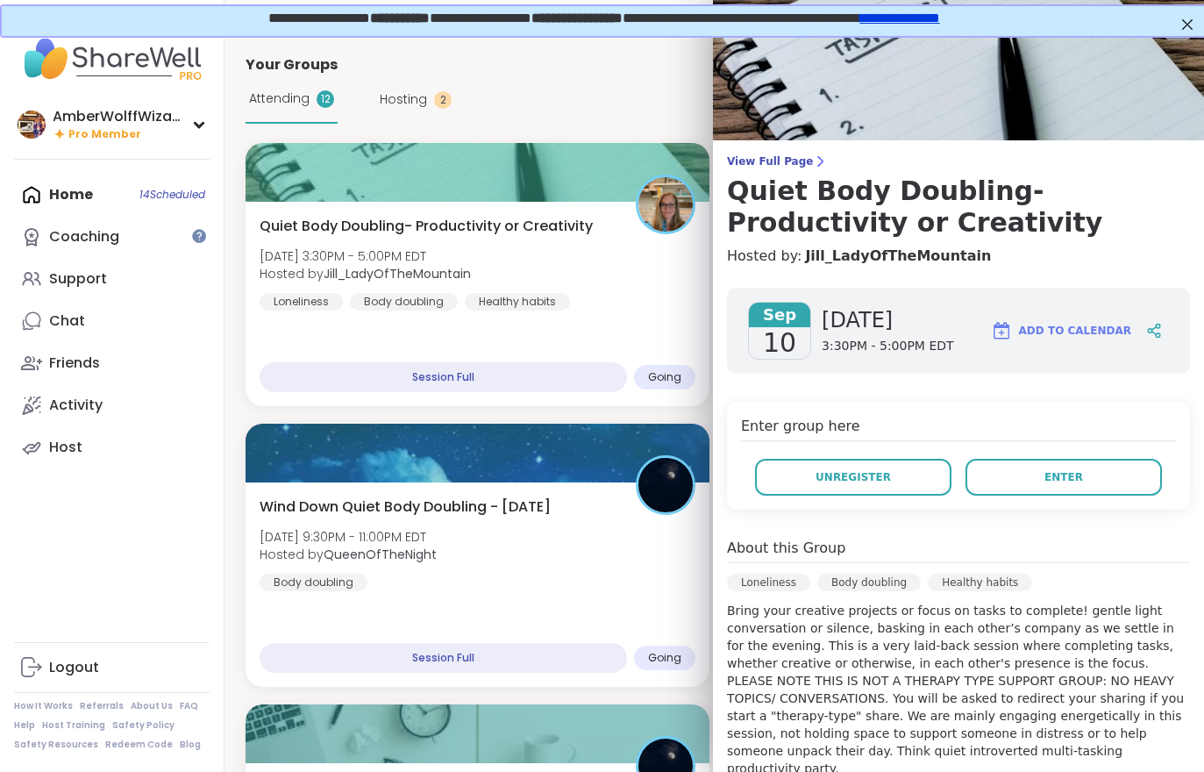
click at [1058, 470] on span "Enter" at bounding box center [1064, 477] width 39 height 16
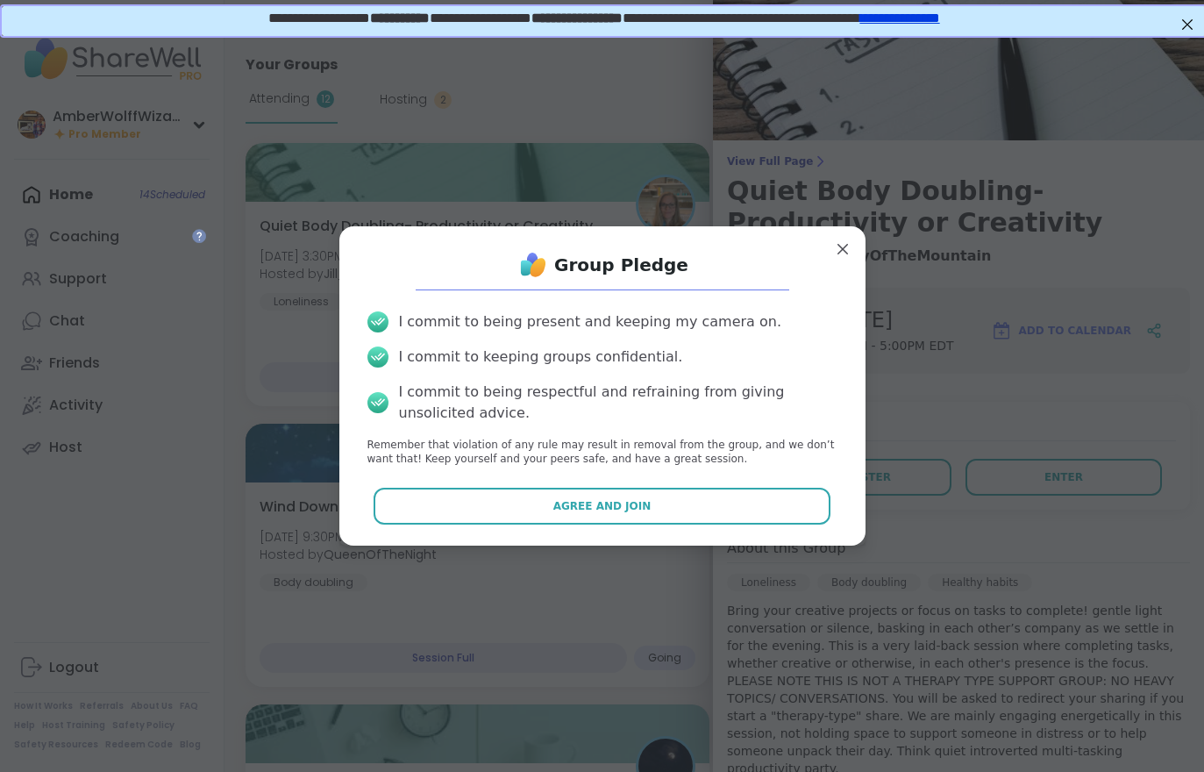
click at [705, 489] on button "Agree and Join" at bounding box center [602, 506] width 457 height 37
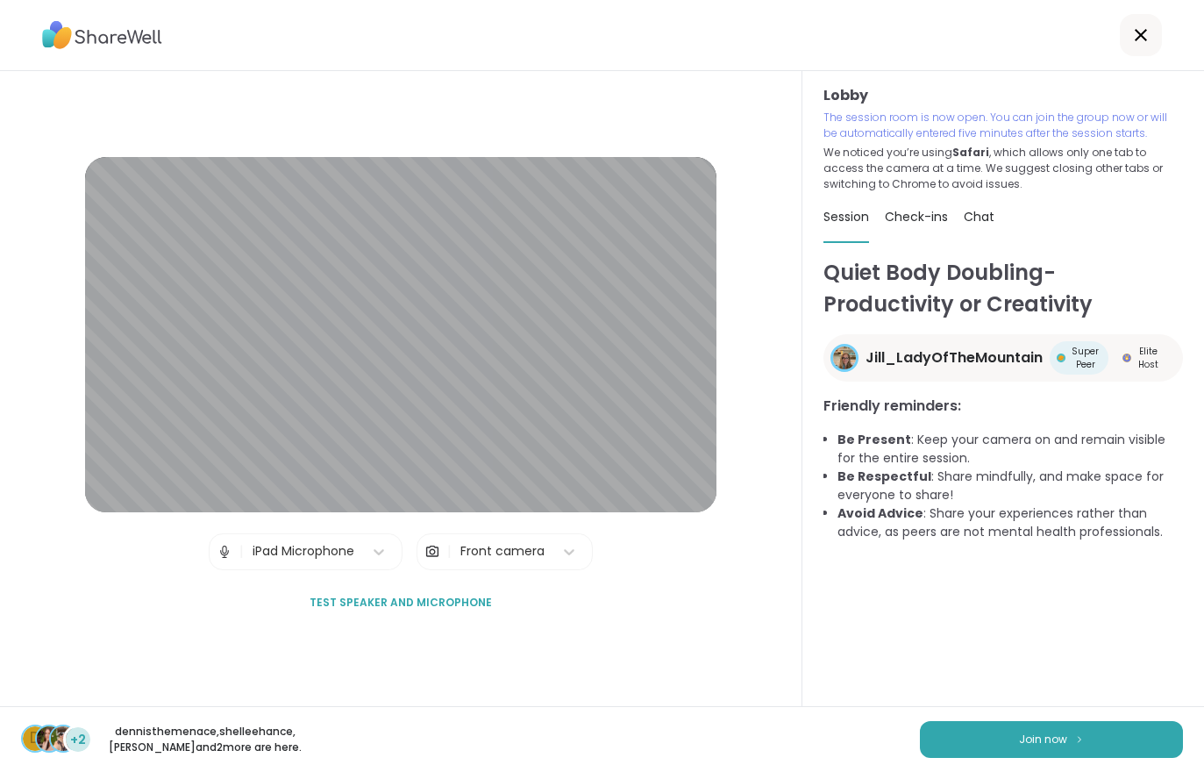
click at [1016, 743] on button "Join now" at bounding box center [1051, 739] width 263 height 37
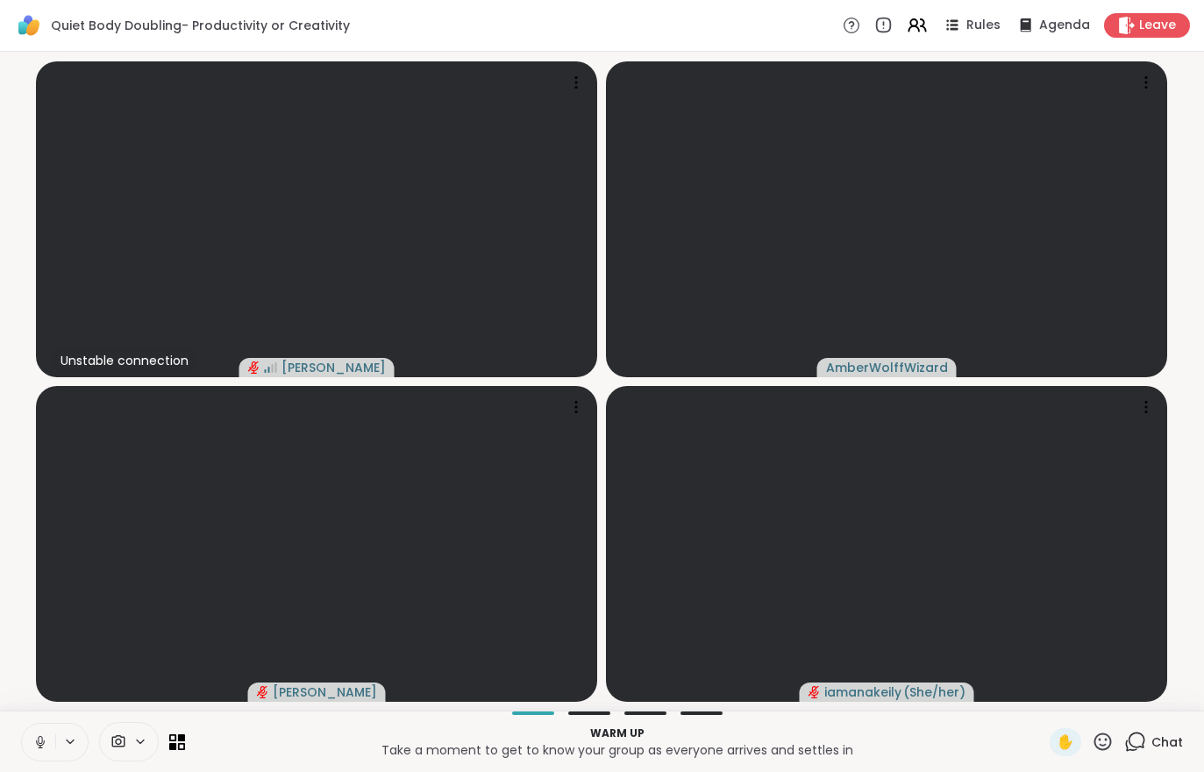
click at [39, 745] on icon at bounding box center [40, 741] width 9 height 5
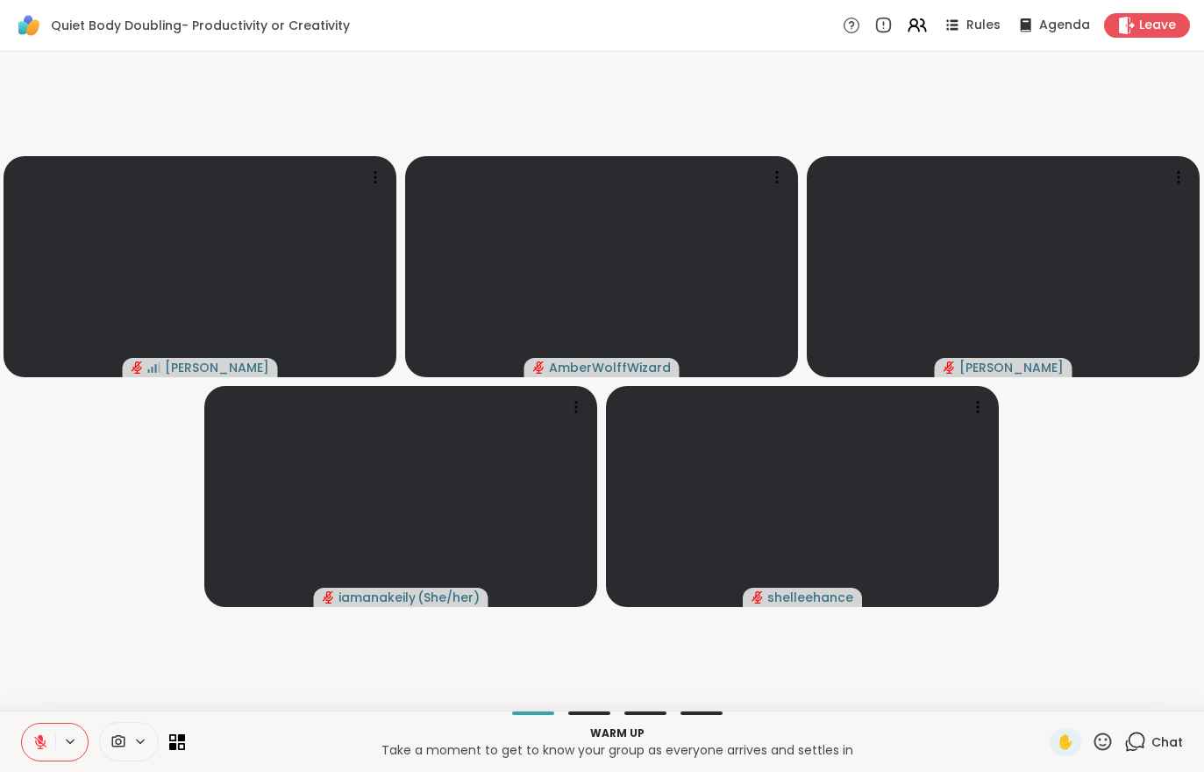
click at [31, 724] on button at bounding box center [38, 742] width 33 height 37
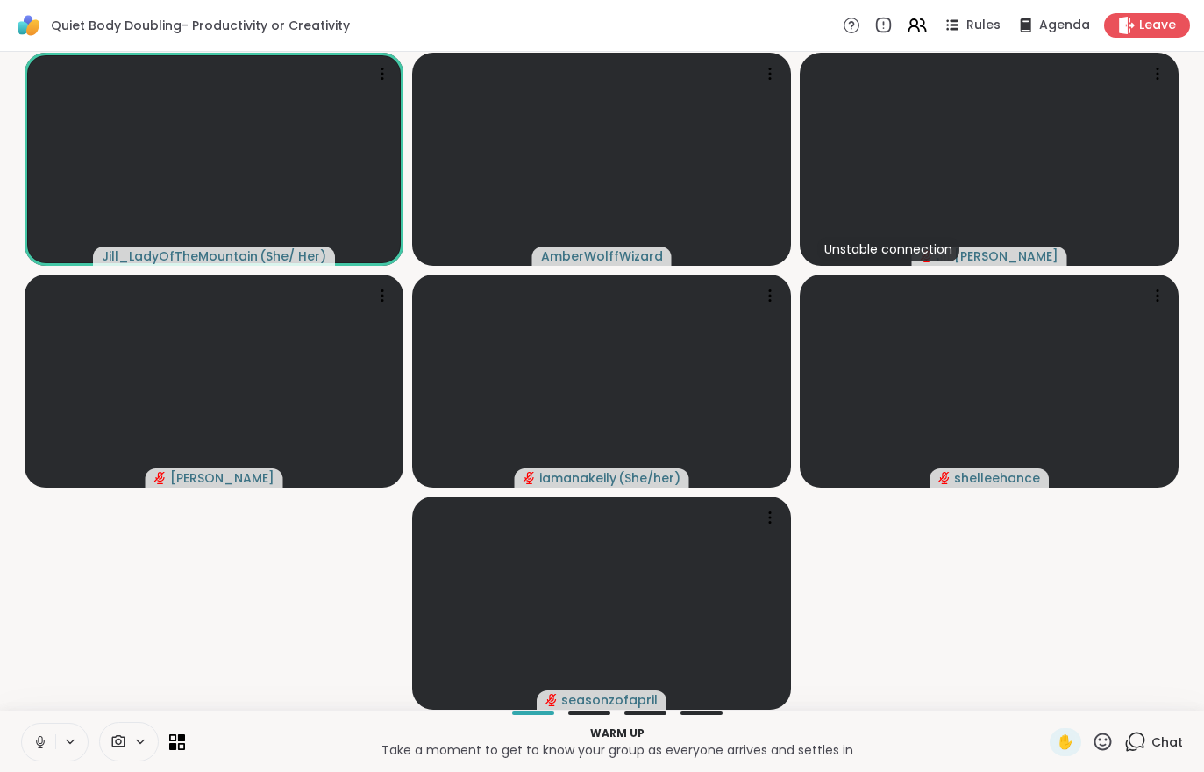
click at [1164, 753] on div "Chat" at bounding box center [1154, 742] width 59 height 28
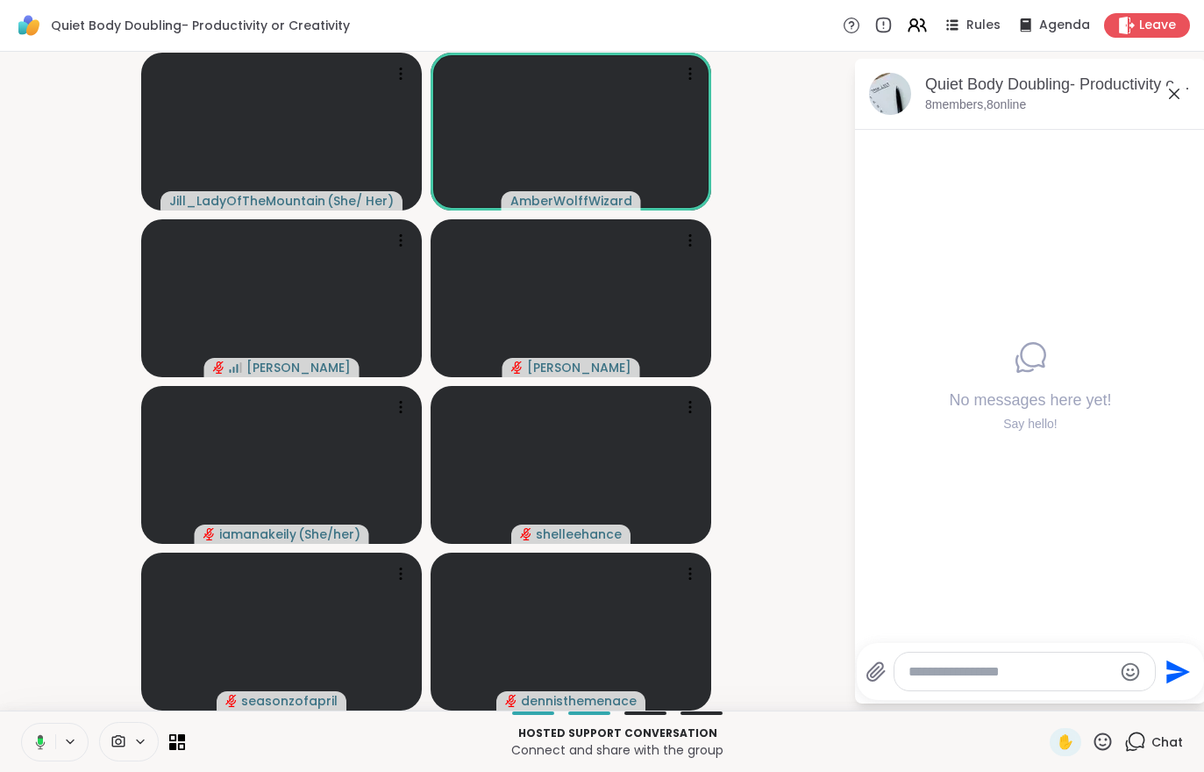
click at [40, 744] on icon at bounding box center [40, 741] width 5 height 7
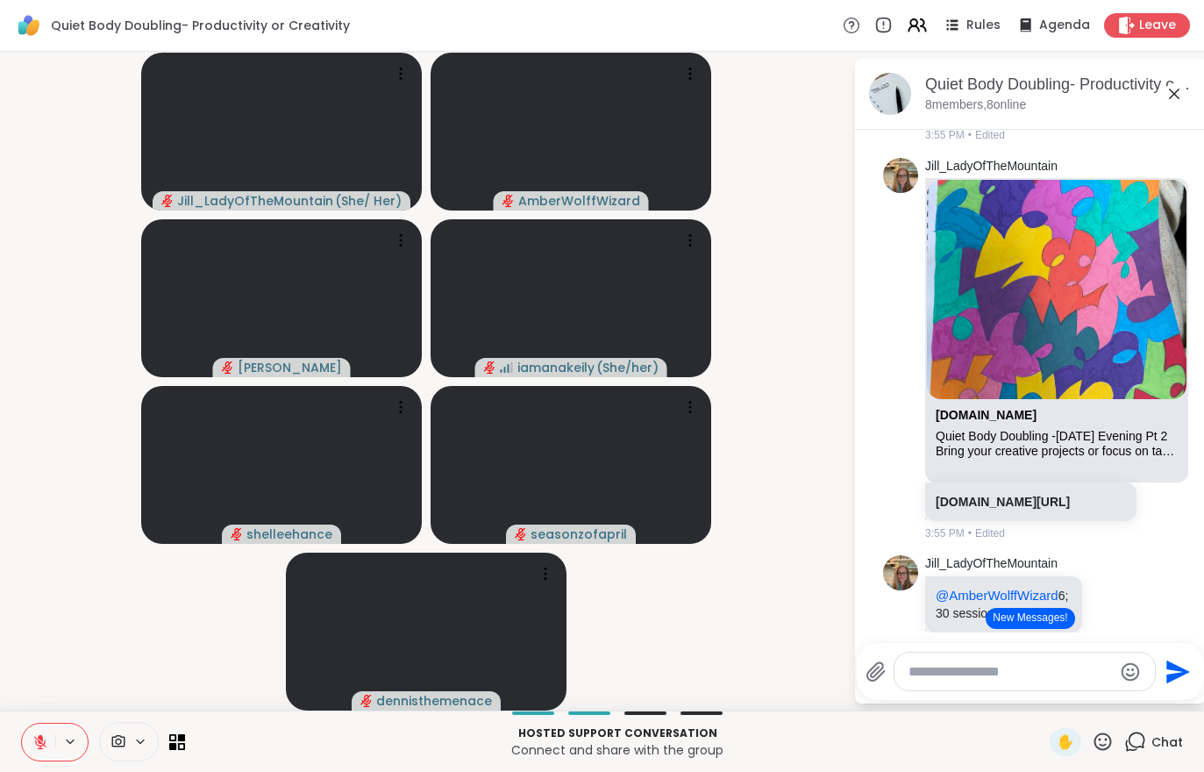
scroll to position [1315, 0]
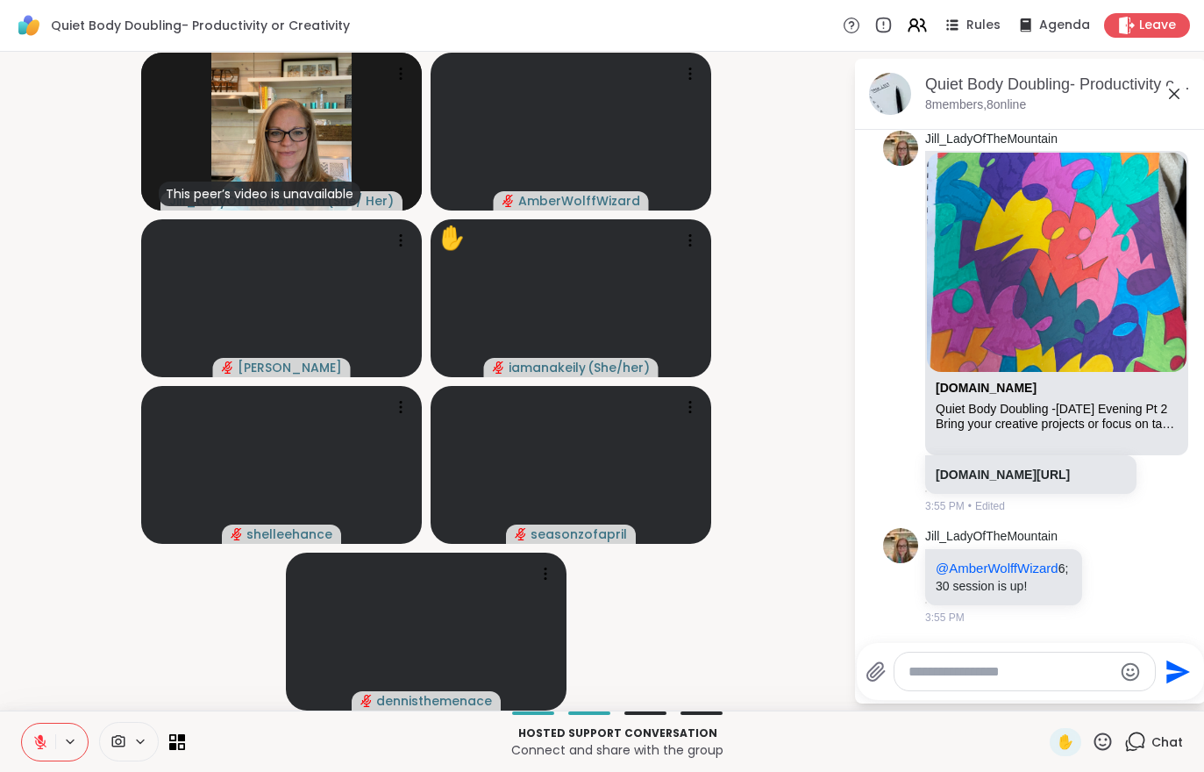
click at [1, 718] on div "Hosted support conversation Connect and share with the group ✋ Chat" at bounding box center [602, 740] width 1204 height 61
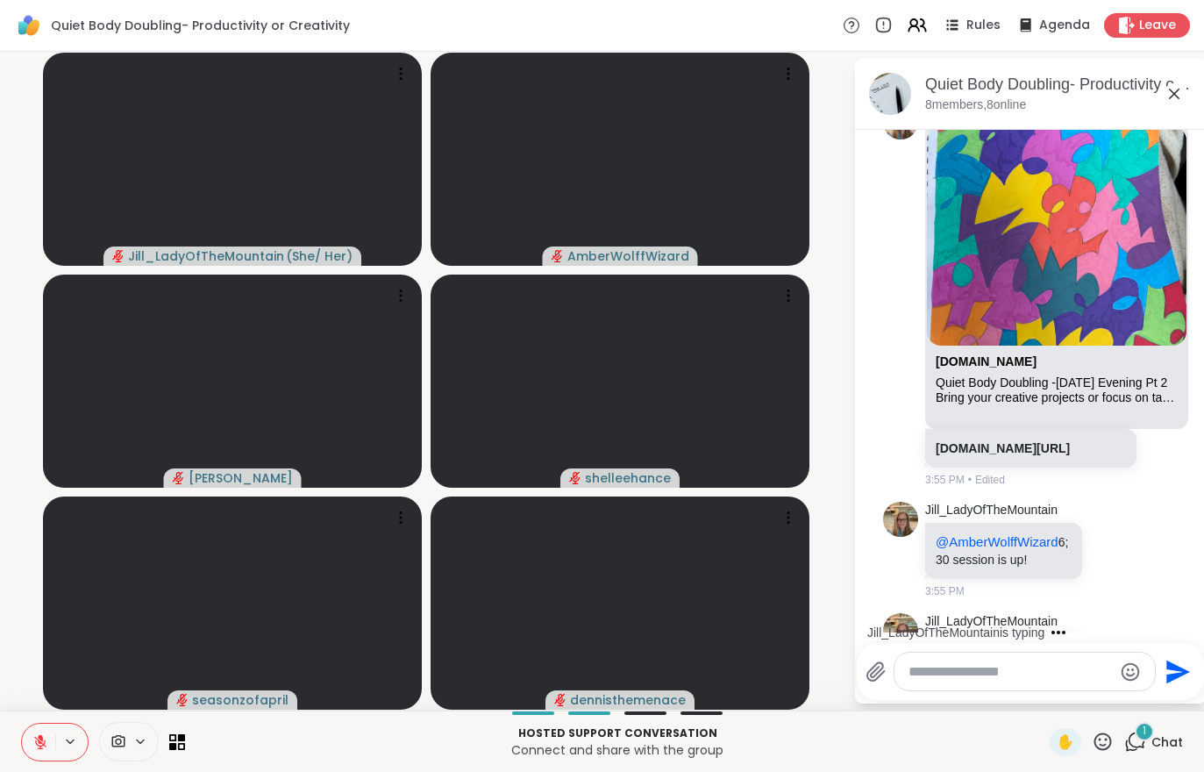
scroll to position [1496, 0]
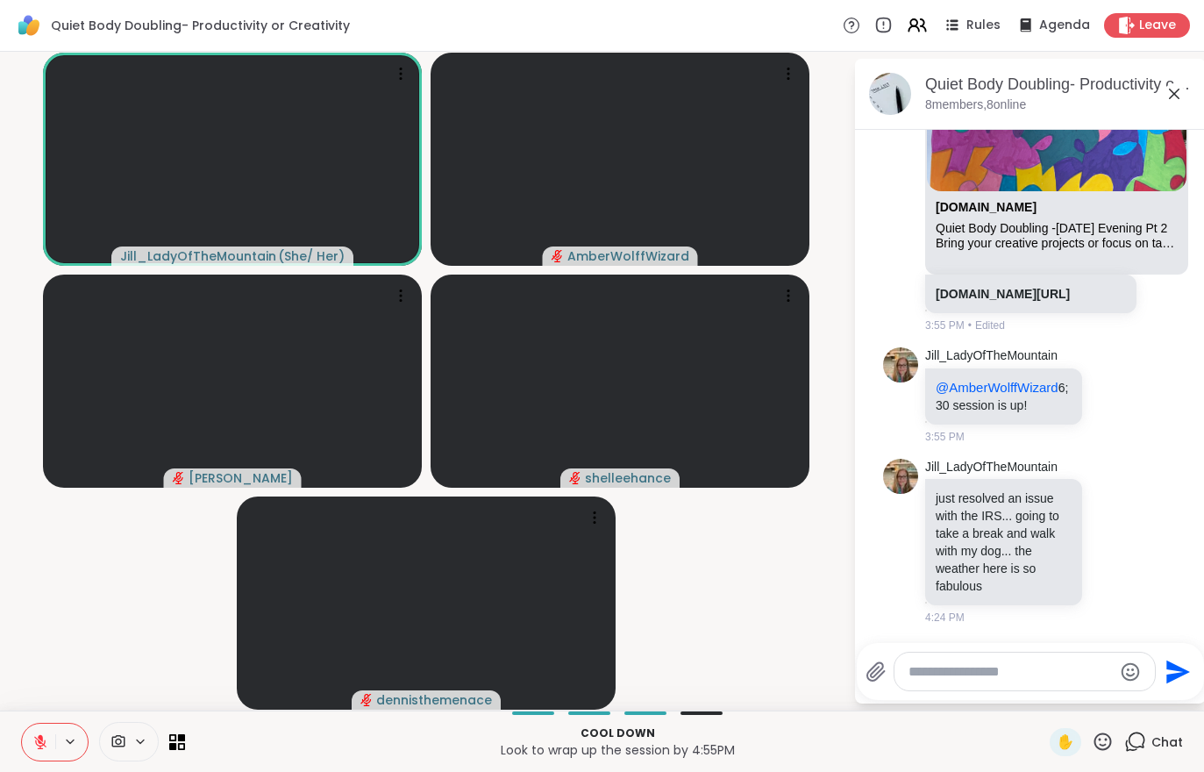
click at [38, 739] on icon at bounding box center [40, 742] width 12 height 12
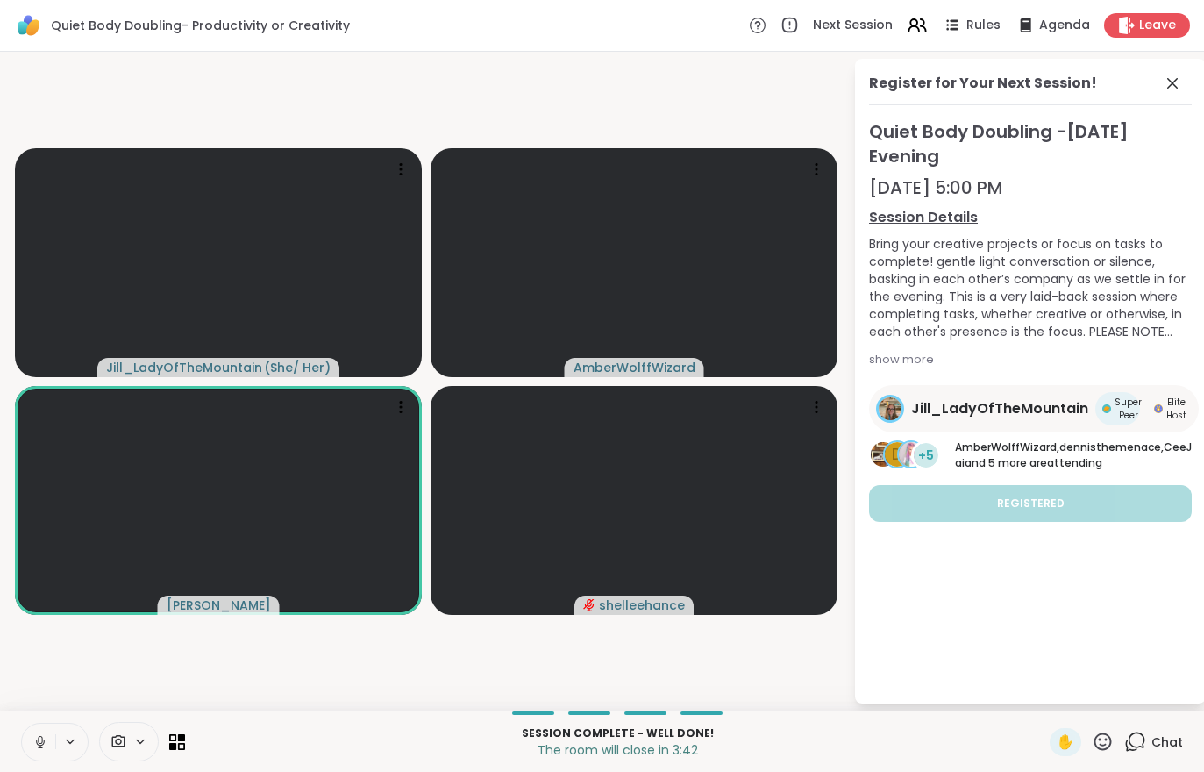
click at [1139, 31] on div "Leave" at bounding box center [1147, 25] width 86 height 25
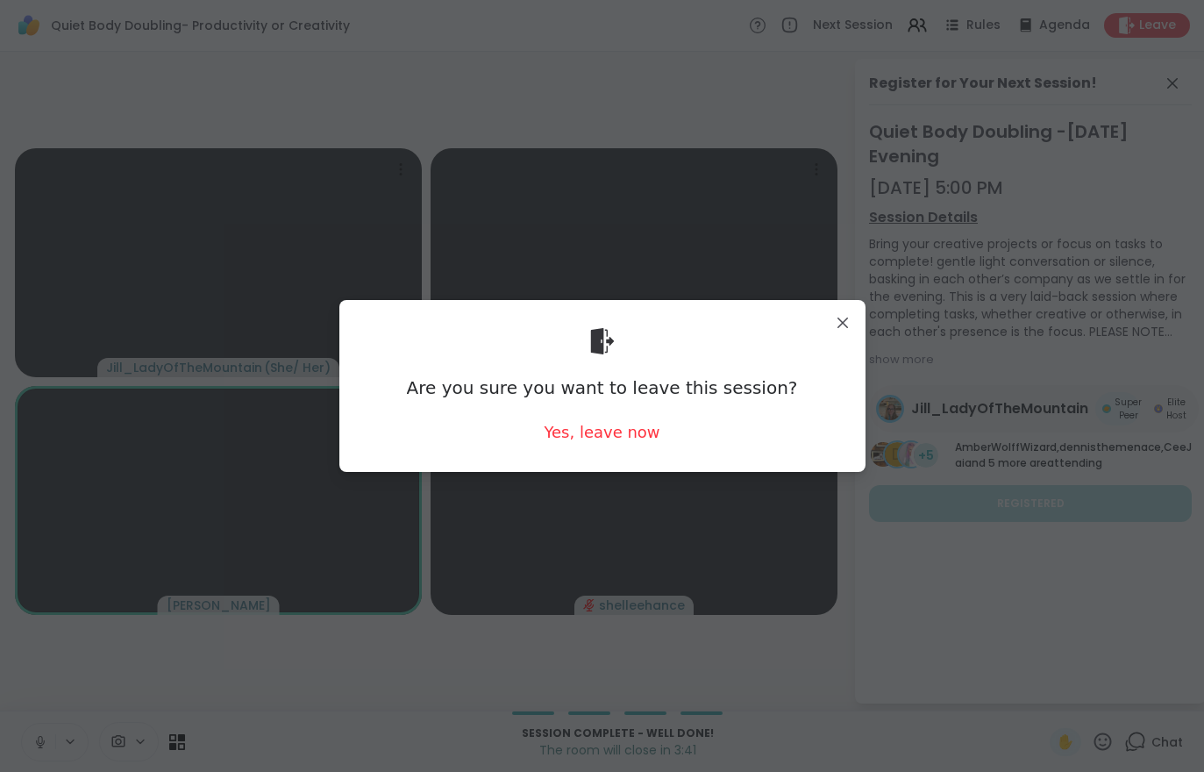
click at [622, 439] on div "Yes, leave now" at bounding box center [602, 432] width 116 height 22
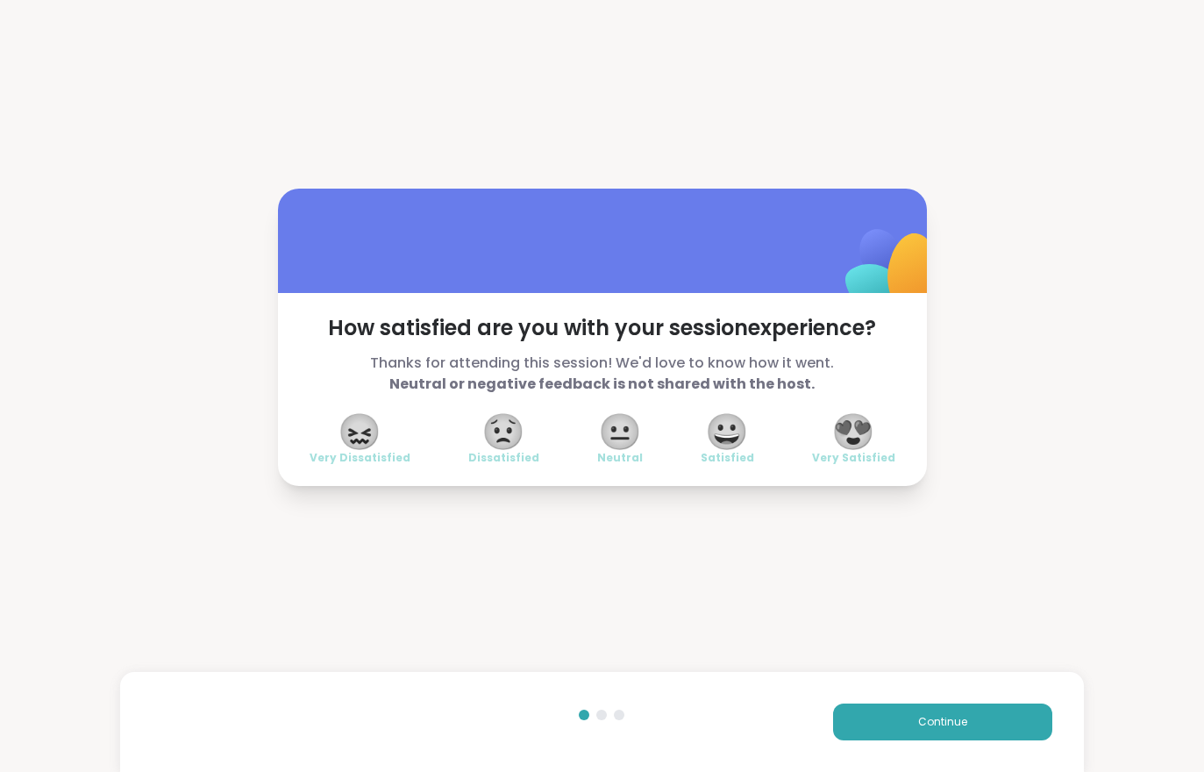
click at [916, 737] on button "Continue" at bounding box center [942, 721] width 219 height 37
click at [921, 743] on div "Continue" at bounding box center [601, 722] width 963 height 100
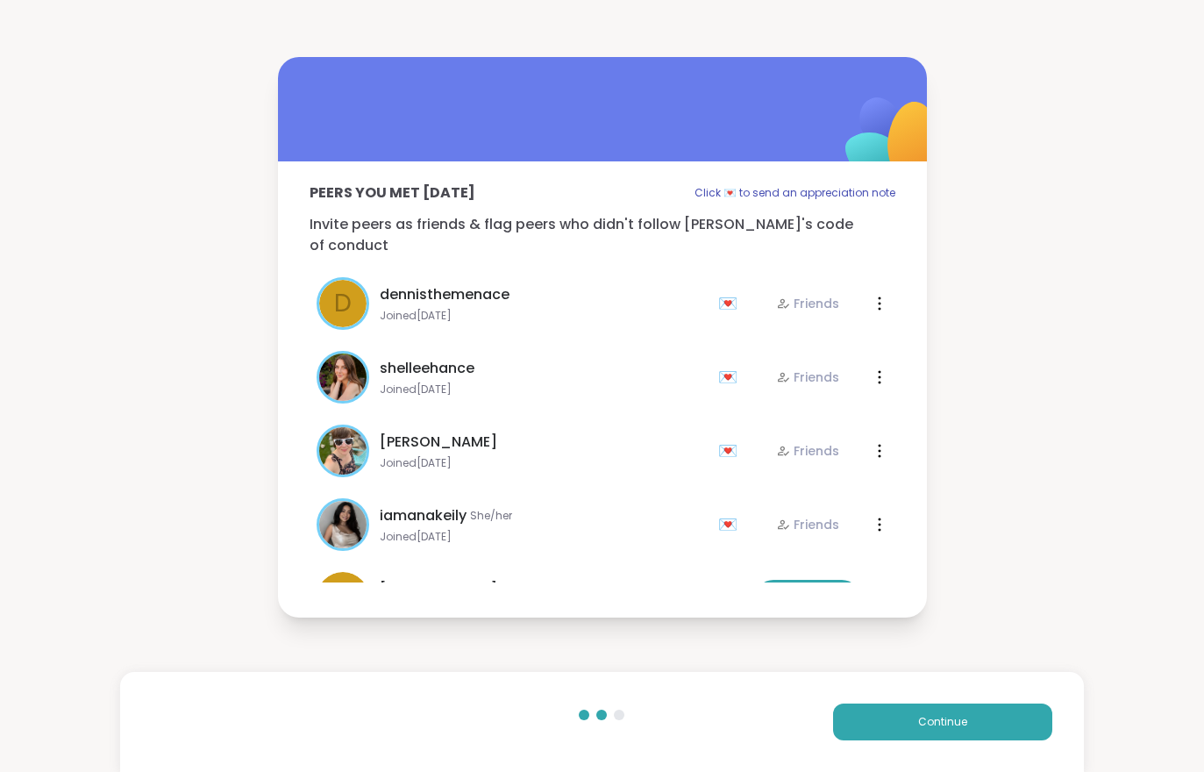
click at [931, 738] on button "Continue" at bounding box center [942, 721] width 219 height 37
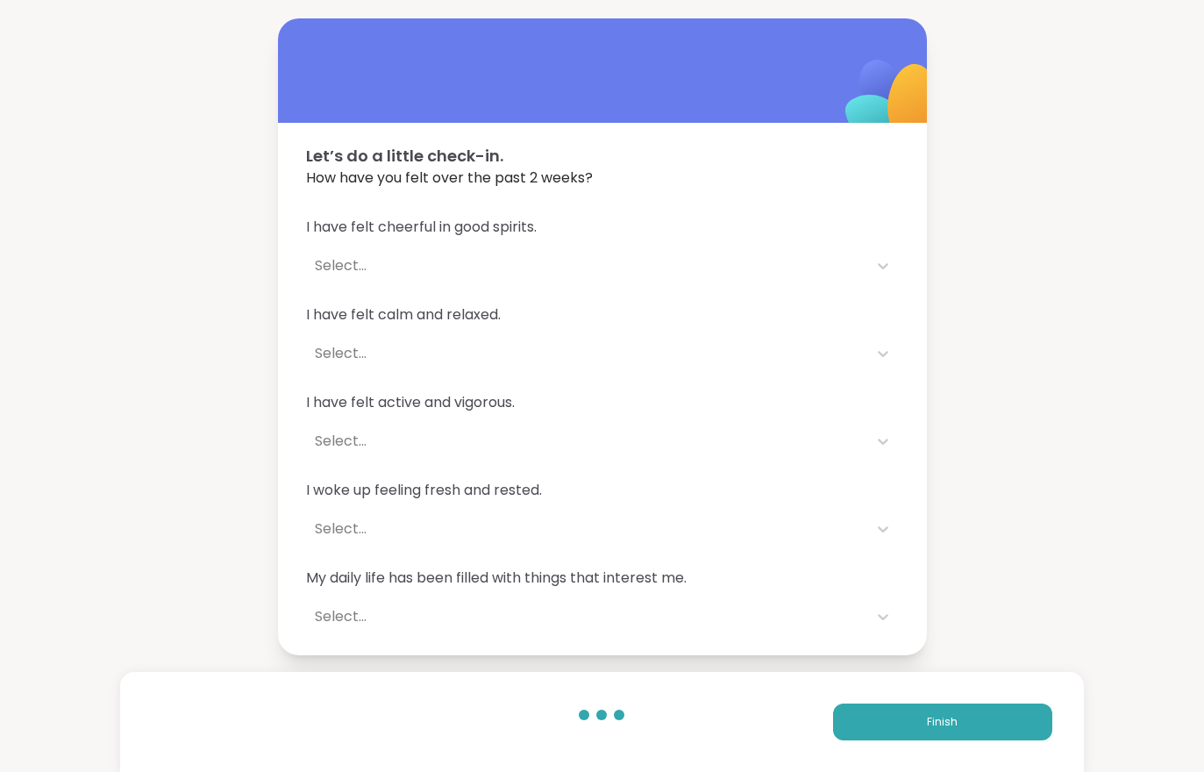
click at [933, 739] on button "Finish" at bounding box center [942, 721] width 219 height 37
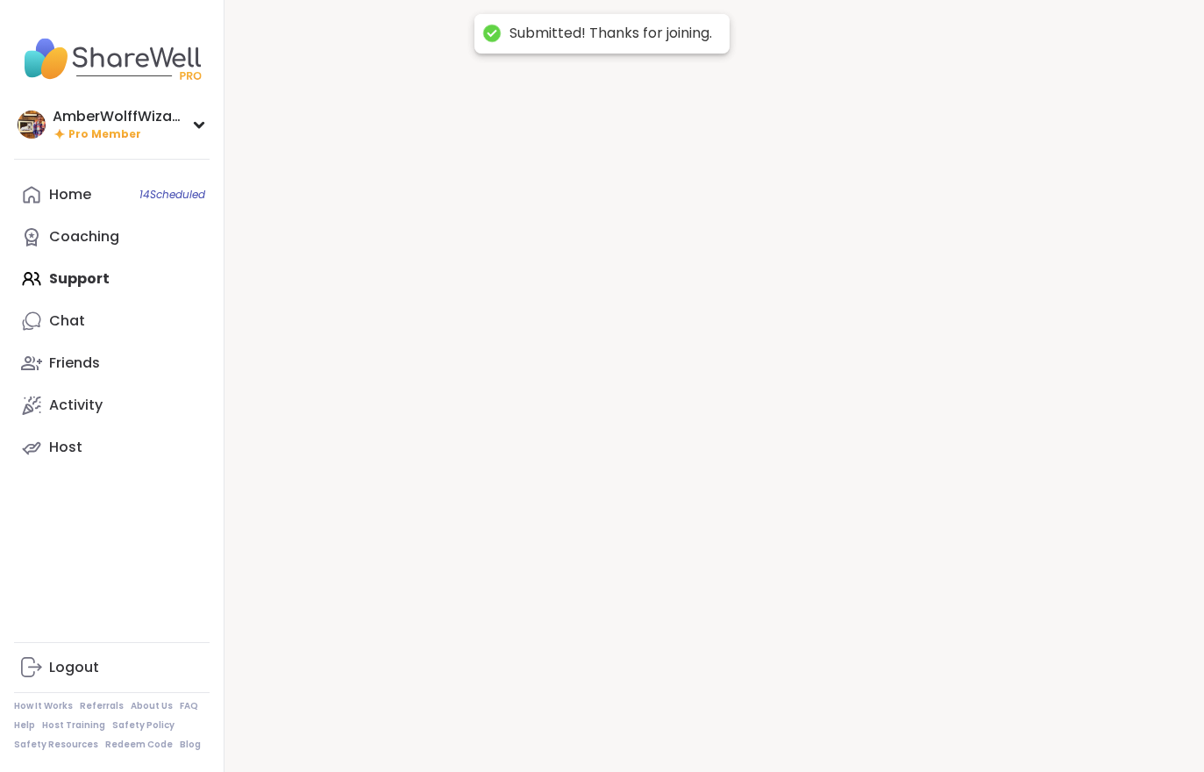
click at [918, 739] on div at bounding box center [715, 386] width 980 height 772
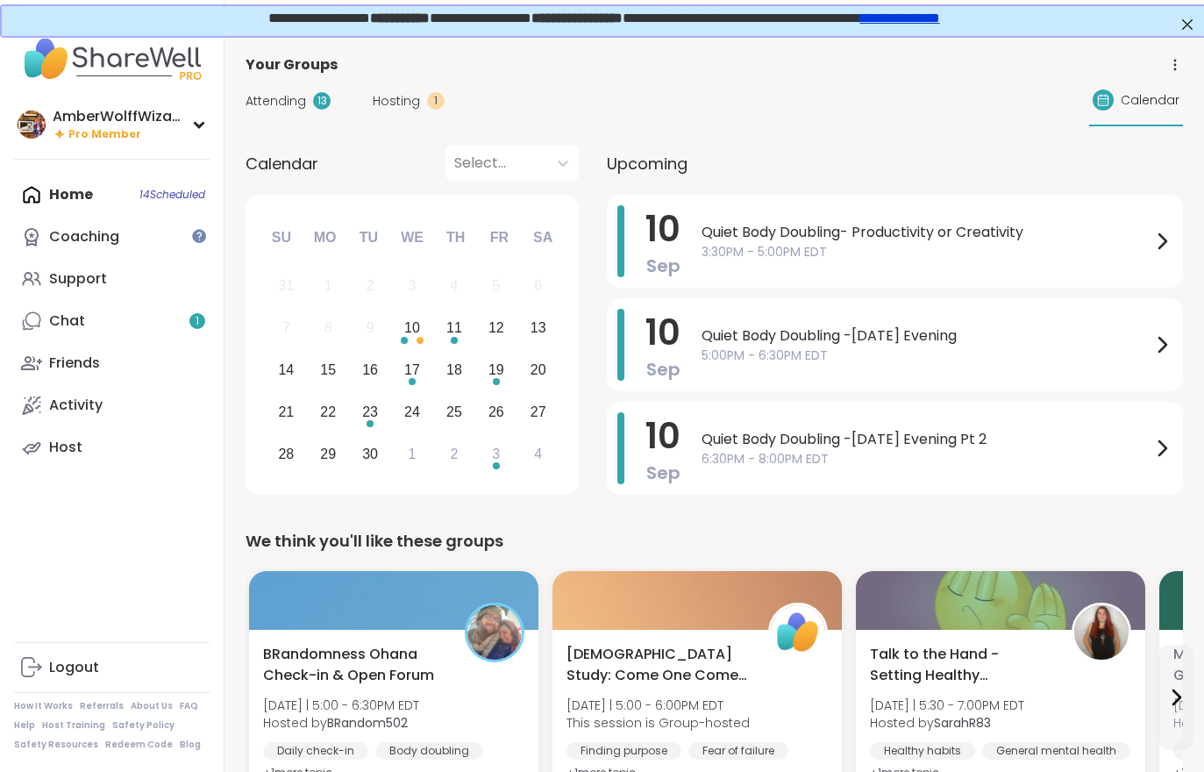
click at [148, 322] on link "Chat 1" at bounding box center [112, 321] width 196 height 42
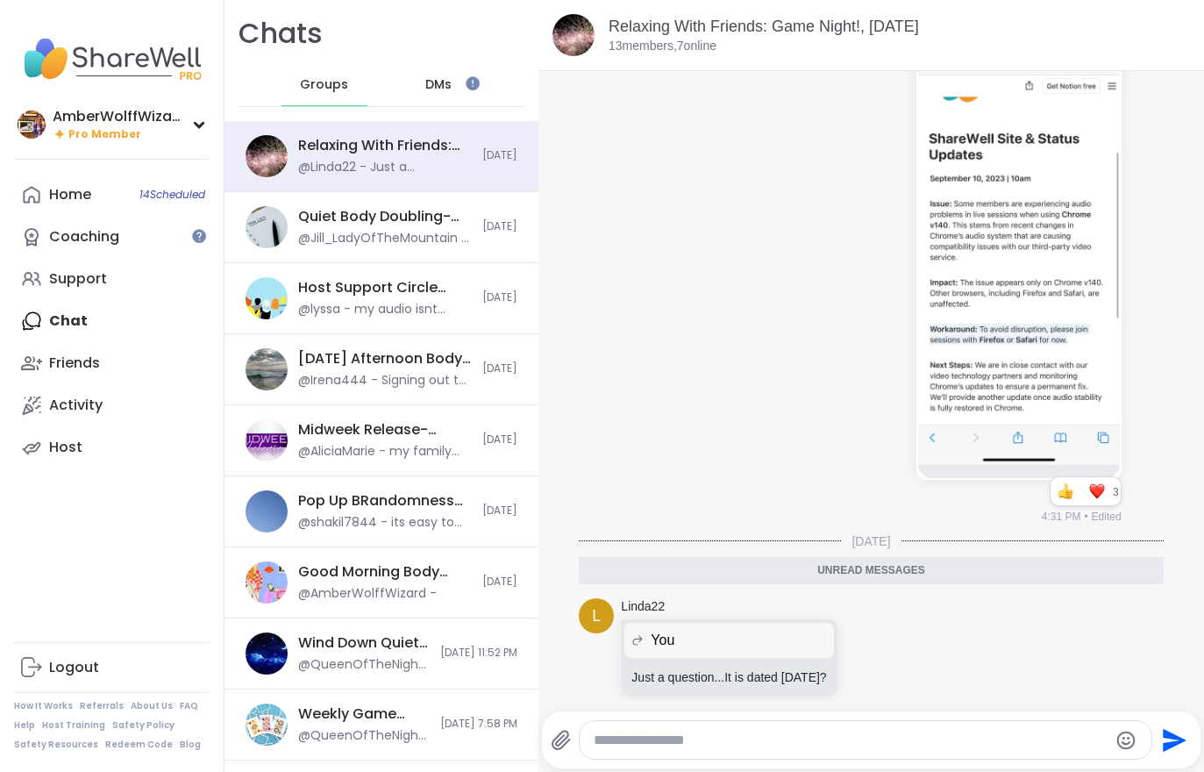
scroll to position [3956, 0]
click at [82, 278] on div "Support" at bounding box center [78, 278] width 58 height 19
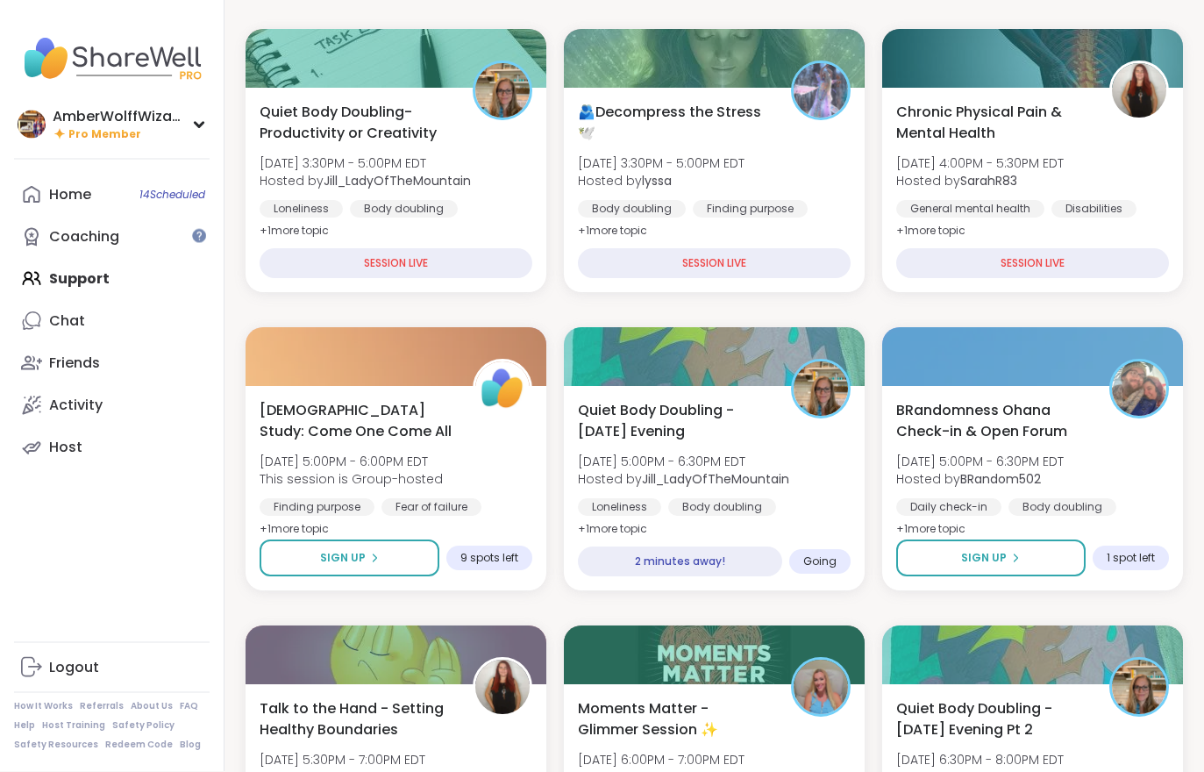
scroll to position [252, 0]
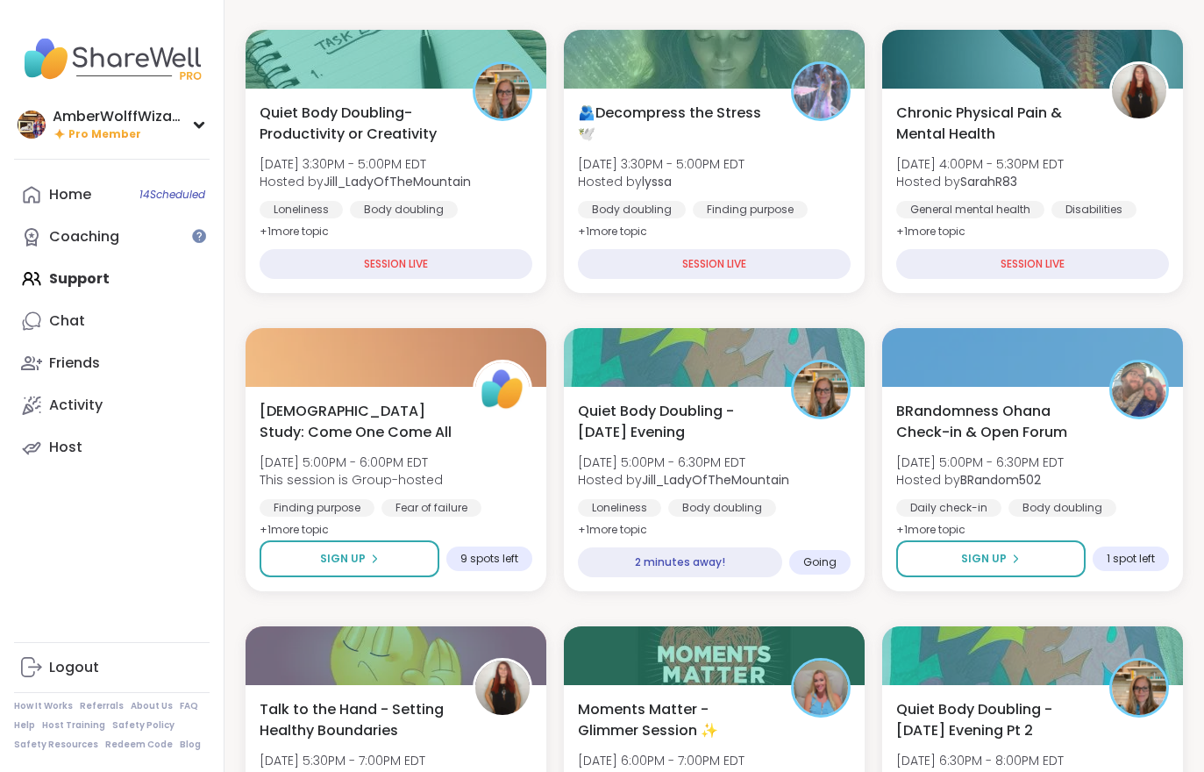
click at [753, 453] on span "[DATE] 5:00PM - 6:30PM EDT" at bounding box center [683, 462] width 211 height 18
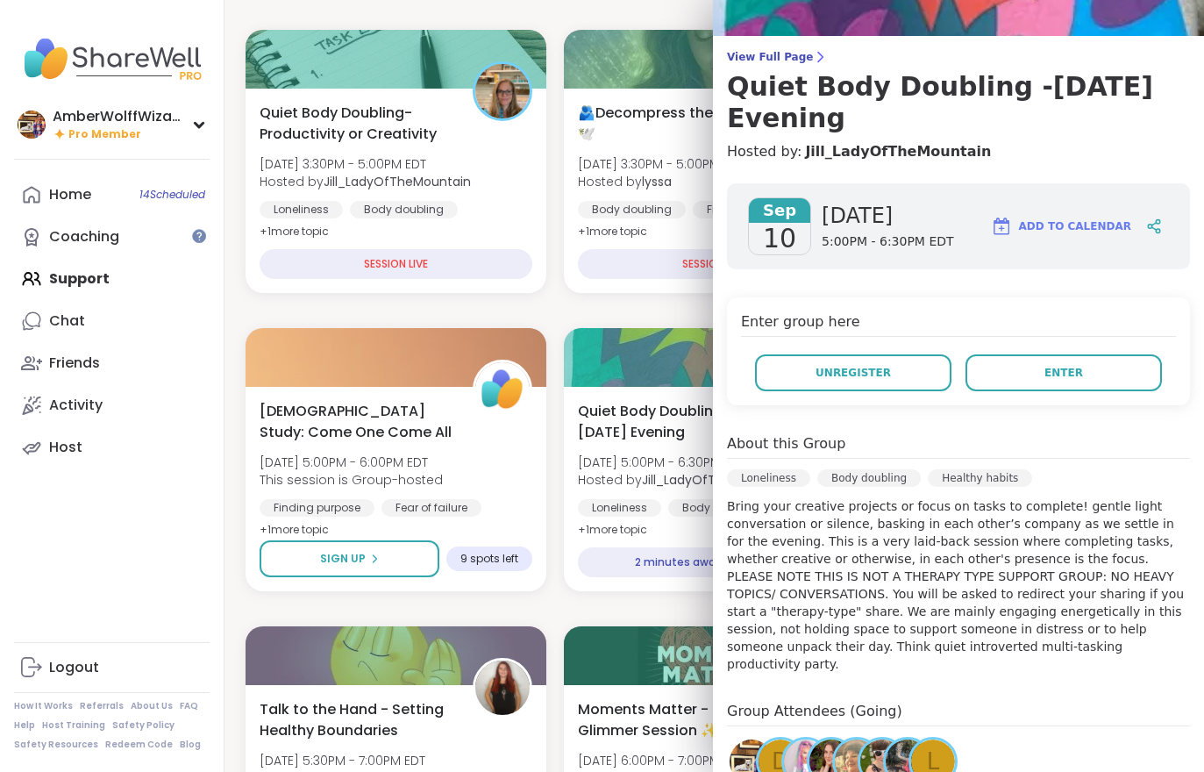
scroll to position [99, 0]
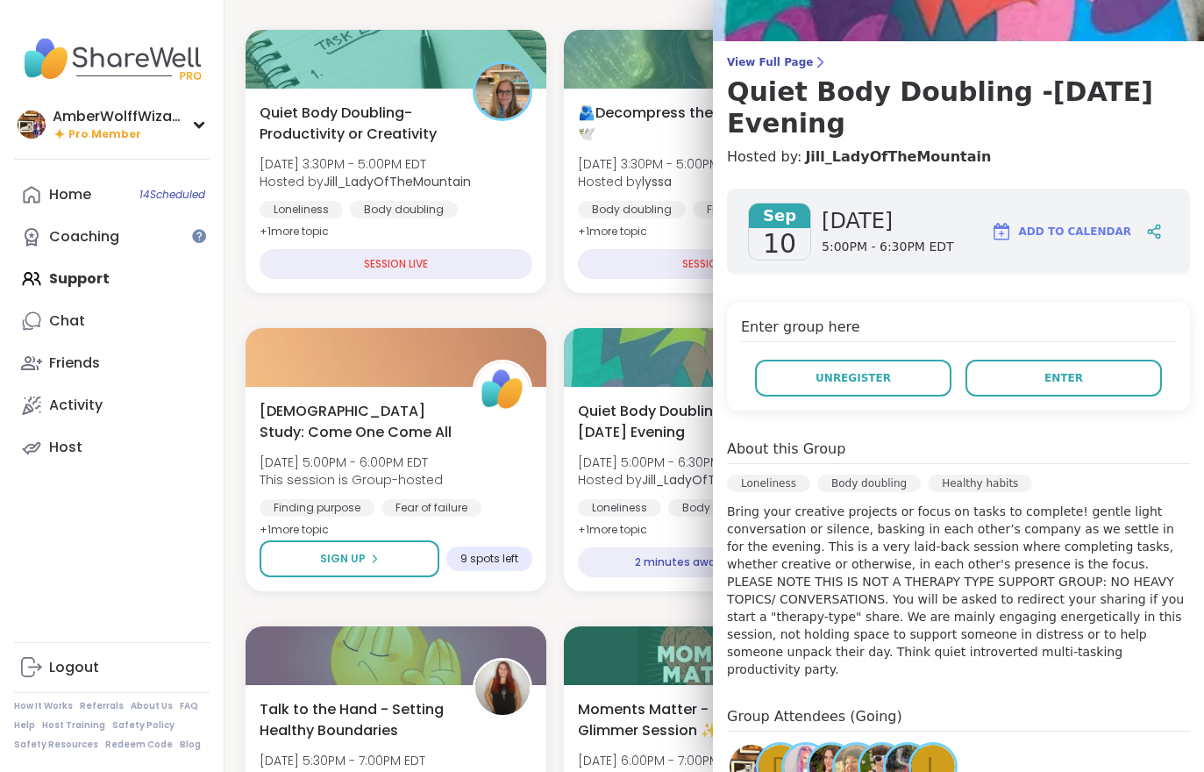
click at [1027, 379] on button "Enter" at bounding box center [1064, 378] width 196 height 37
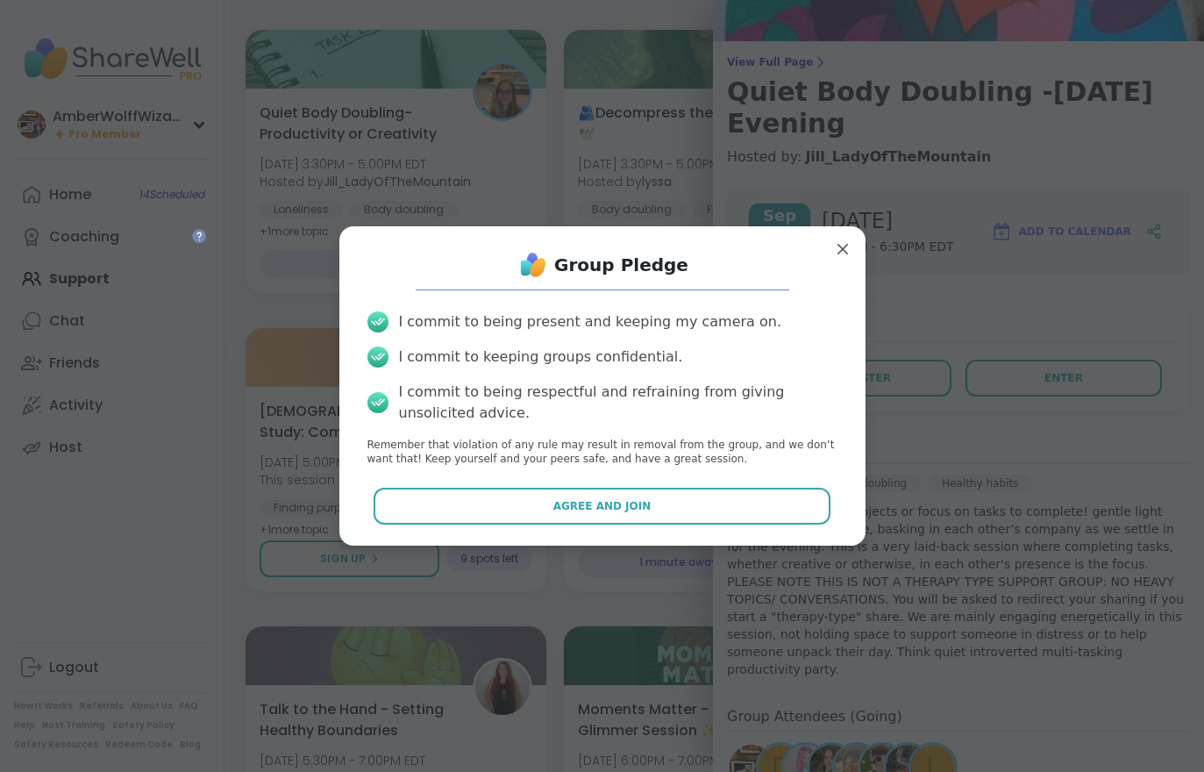
click at [681, 524] on button "Agree and Join" at bounding box center [602, 506] width 457 height 37
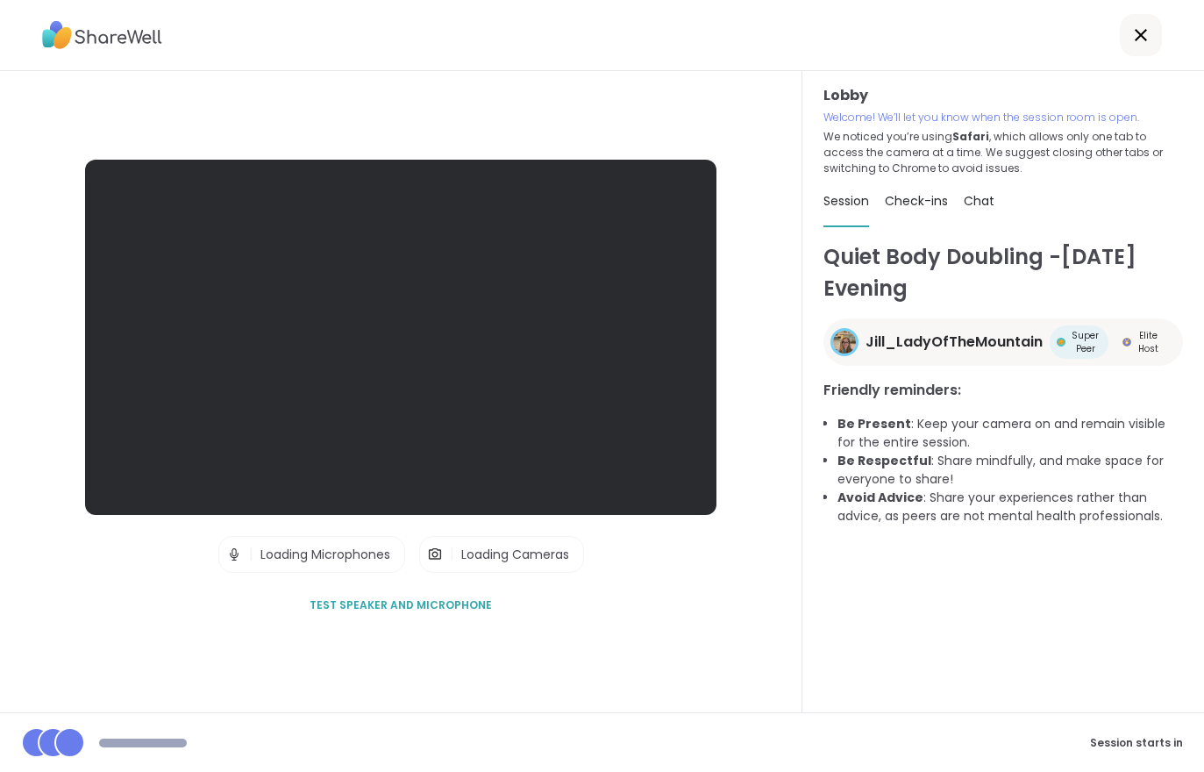
scroll to position [20, 0]
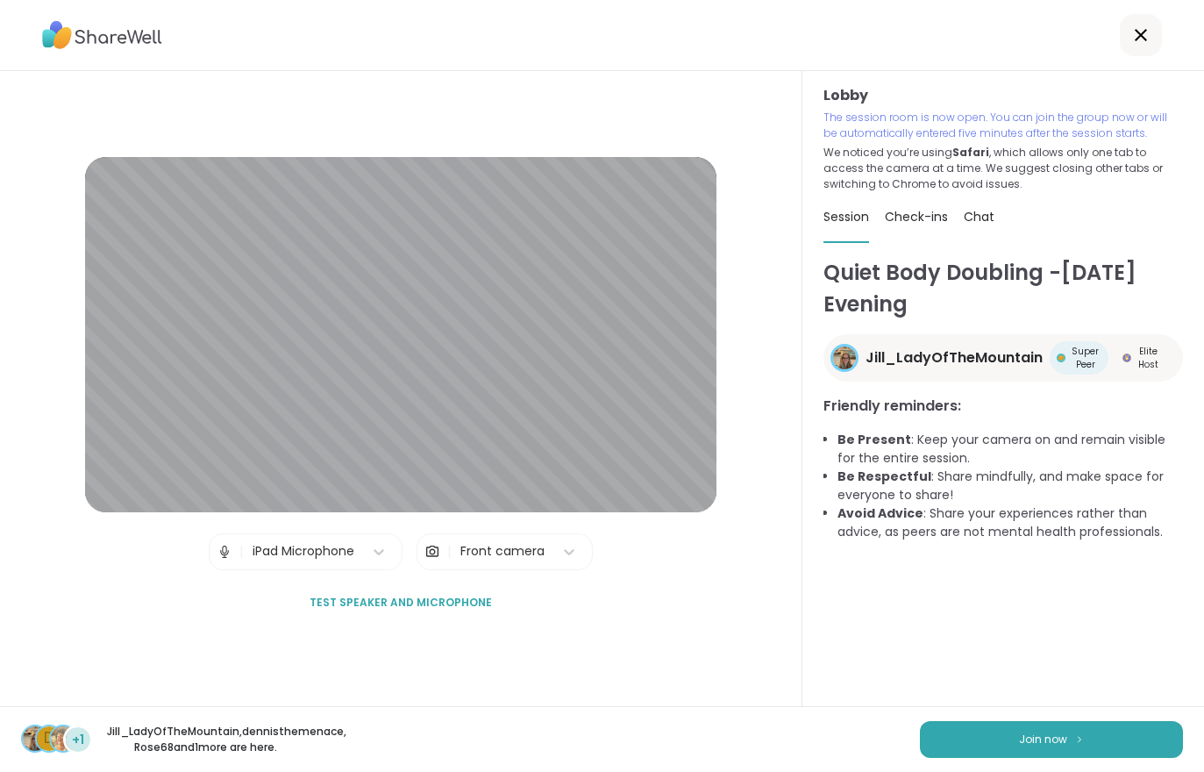
click at [986, 737] on button "Join now" at bounding box center [1051, 739] width 263 height 37
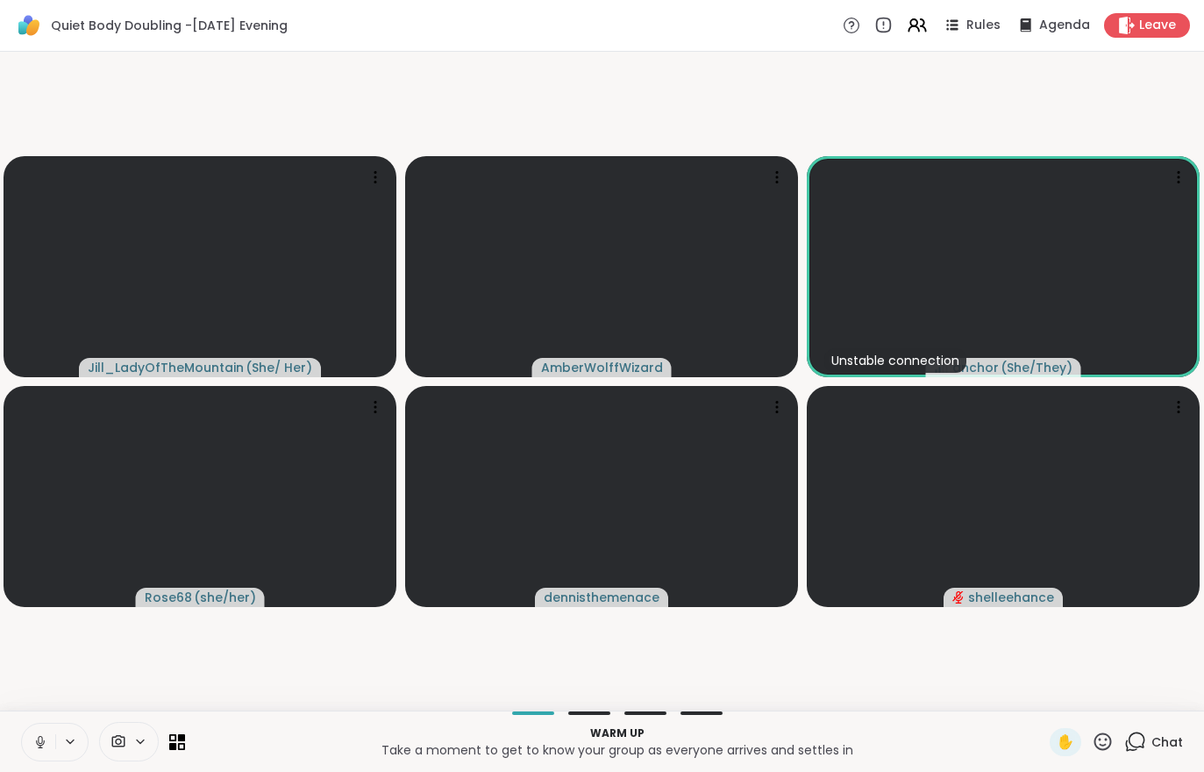
click at [39, 756] on button at bounding box center [38, 742] width 33 height 37
click at [38, 743] on icon at bounding box center [40, 742] width 16 height 16
click at [27, 742] on button at bounding box center [38, 742] width 33 height 37
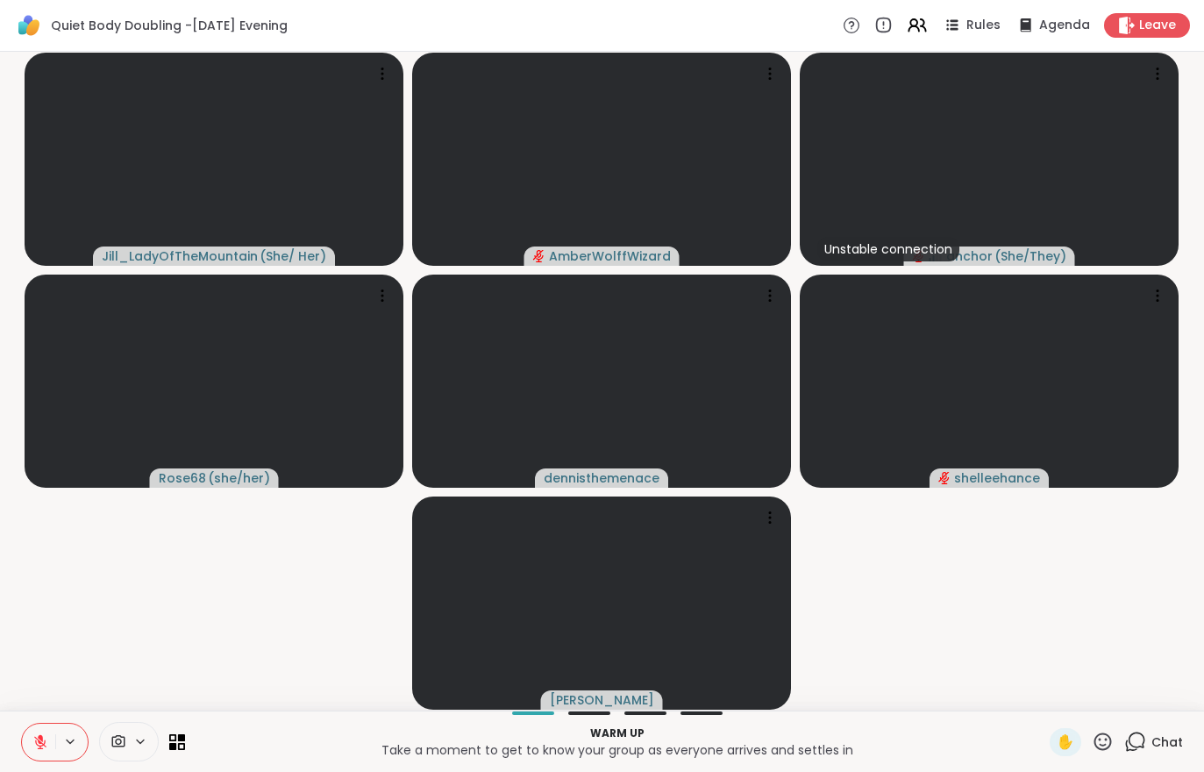
click at [1153, 753] on div "Chat" at bounding box center [1154, 742] width 59 height 28
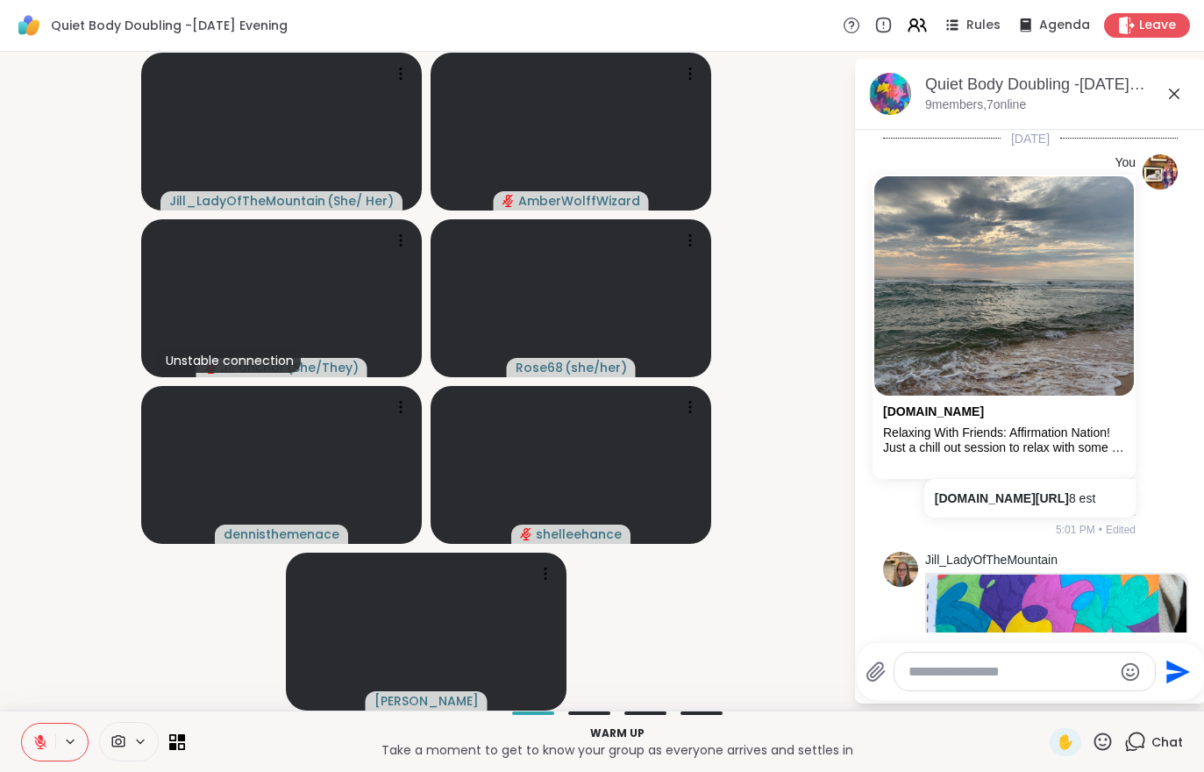
scroll to position [375, 0]
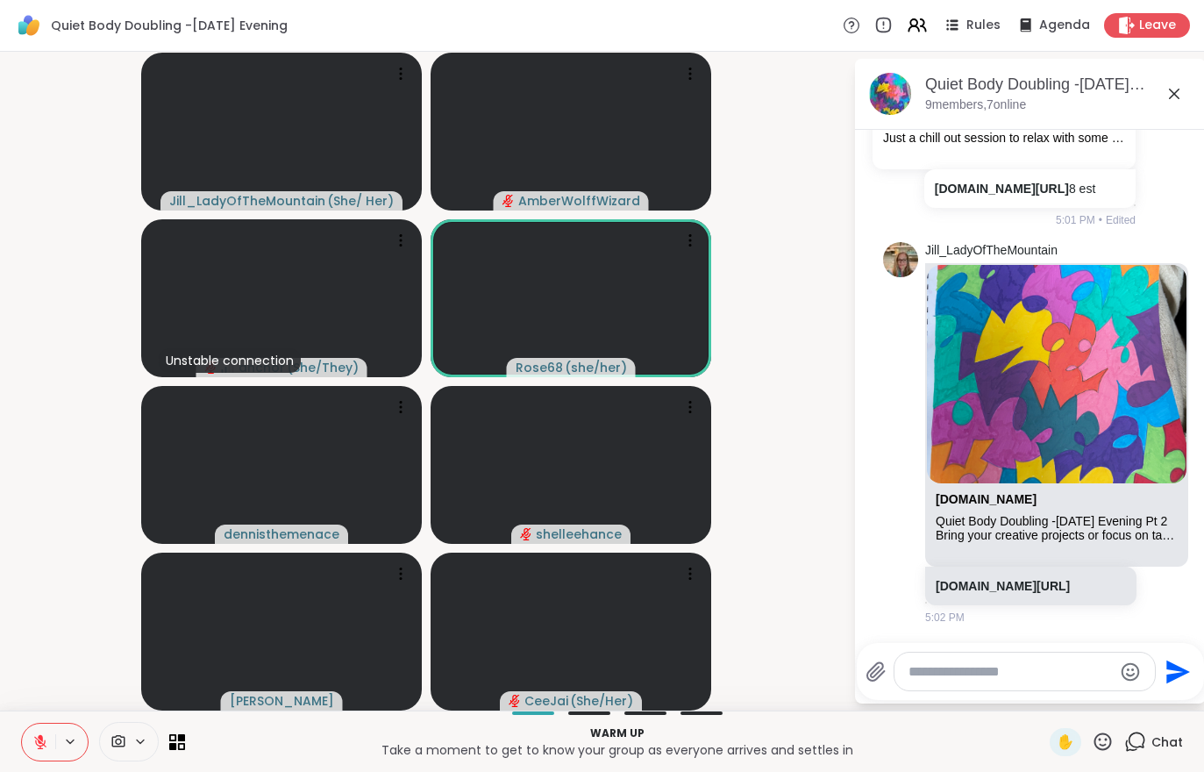
click at [11, 746] on div "Warm up Take a moment to get to know your group as everyone arrives and settles…" at bounding box center [602, 740] width 1204 height 61
click at [41, 740] on icon at bounding box center [40, 737] width 5 height 7
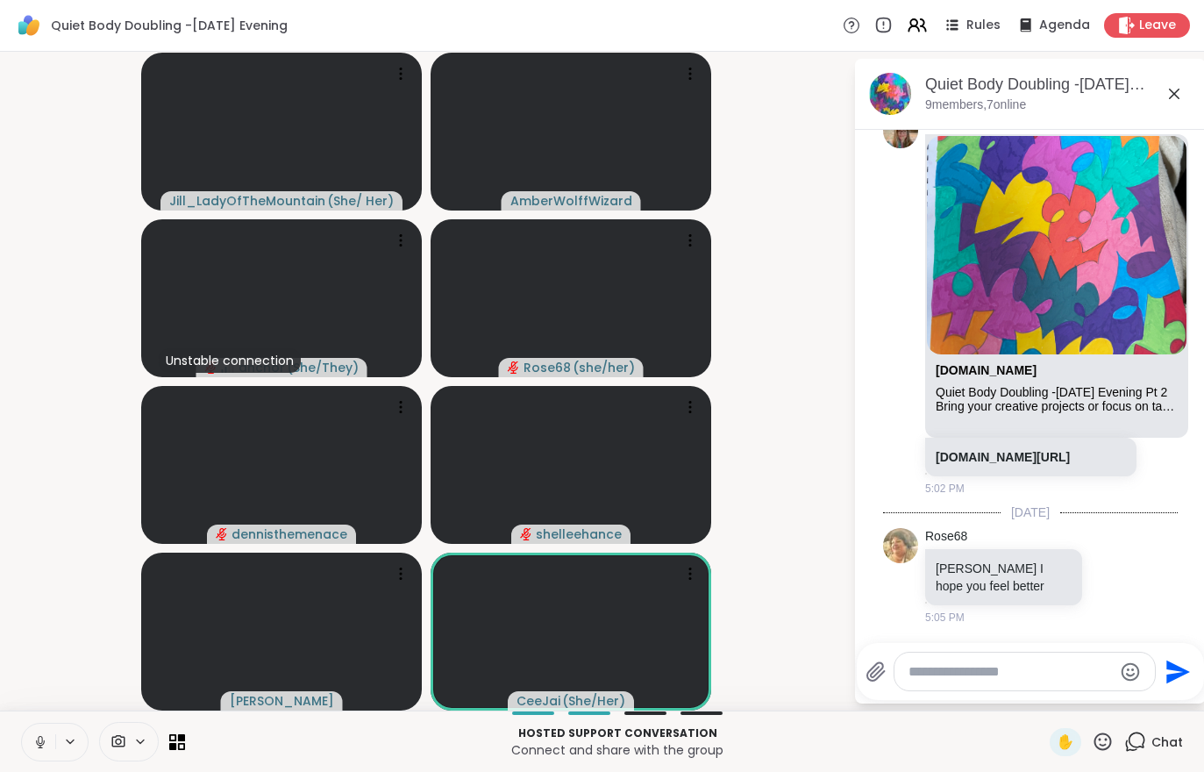
scroll to position [527, 0]
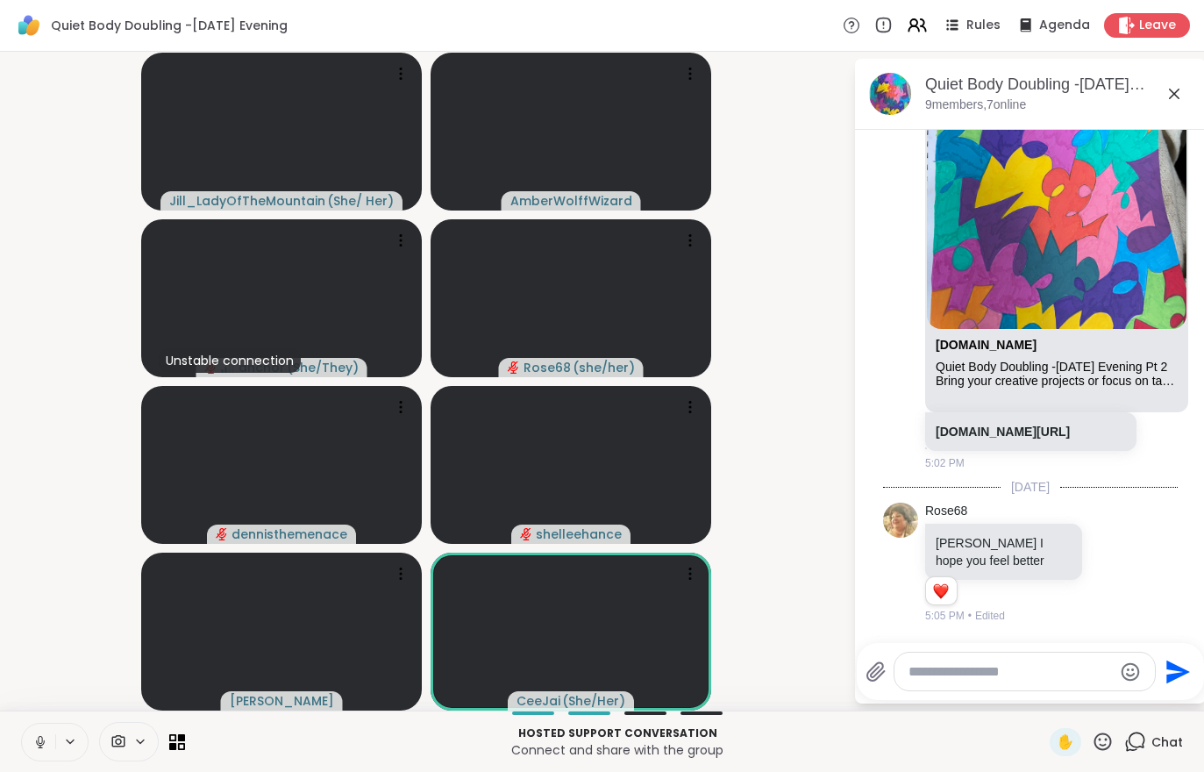
click at [31, 732] on button at bounding box center [38, 742] width 33 height 37
click at [0, 91] on div "Jill_LadyOfTheMountain ( She/ Her ) AmberWolffWizard Unstable connection anchor…" at bounding box center [602, 381] width 1204 height 659
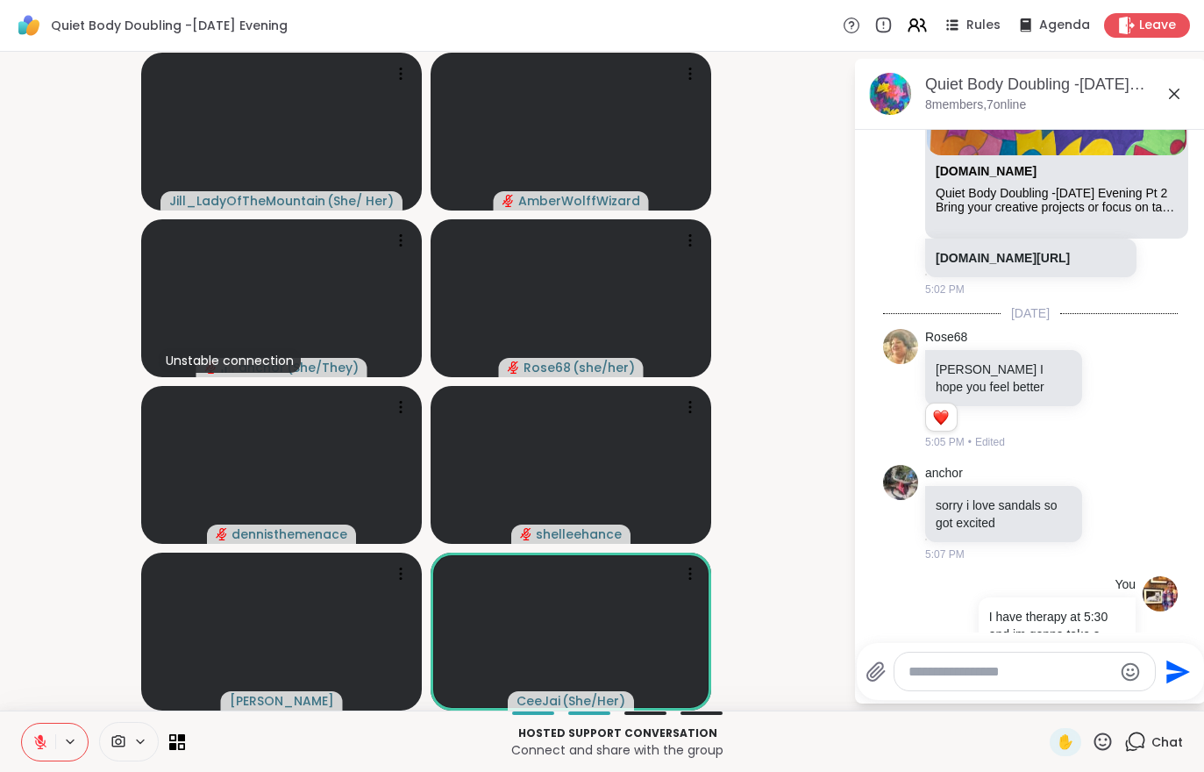
scroll to position [783, 0]
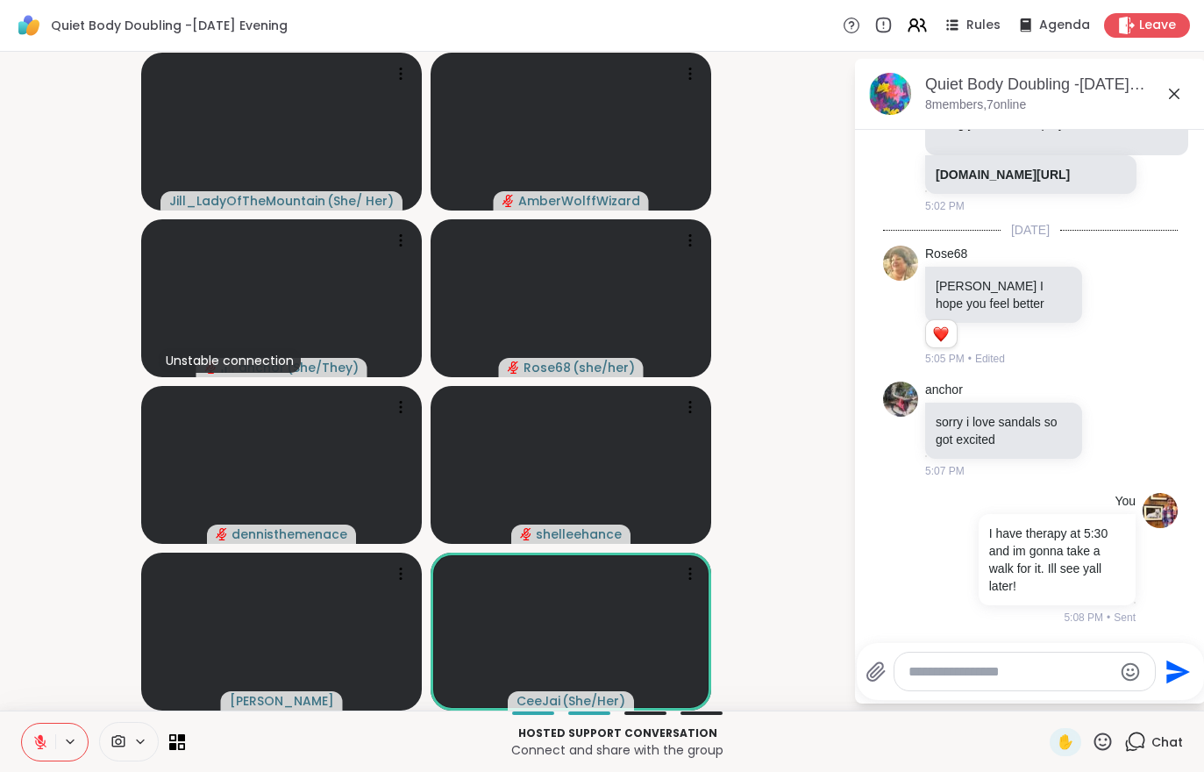
click at [1135, 25] on icon at bounding box center [1127, 26] width 16 height 18
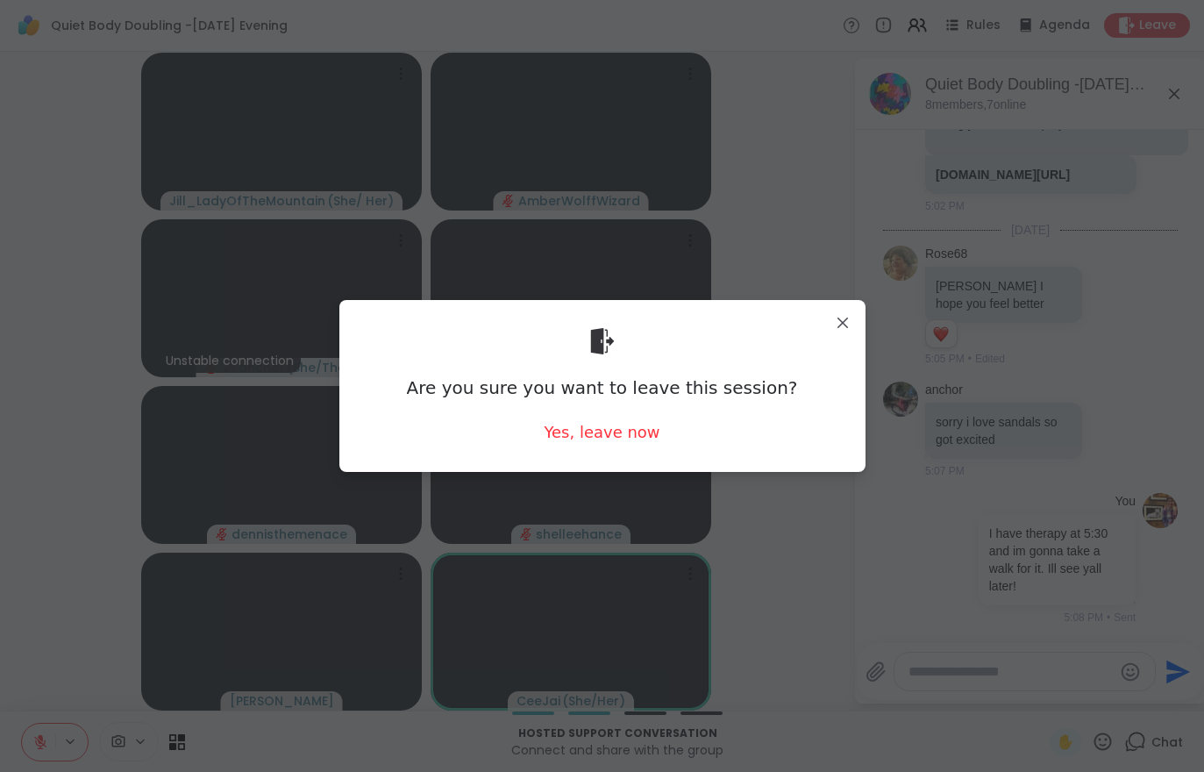
click at [603, 441] on div "Yes, leave now" at bounding box center [602, 432] width 116 height 22
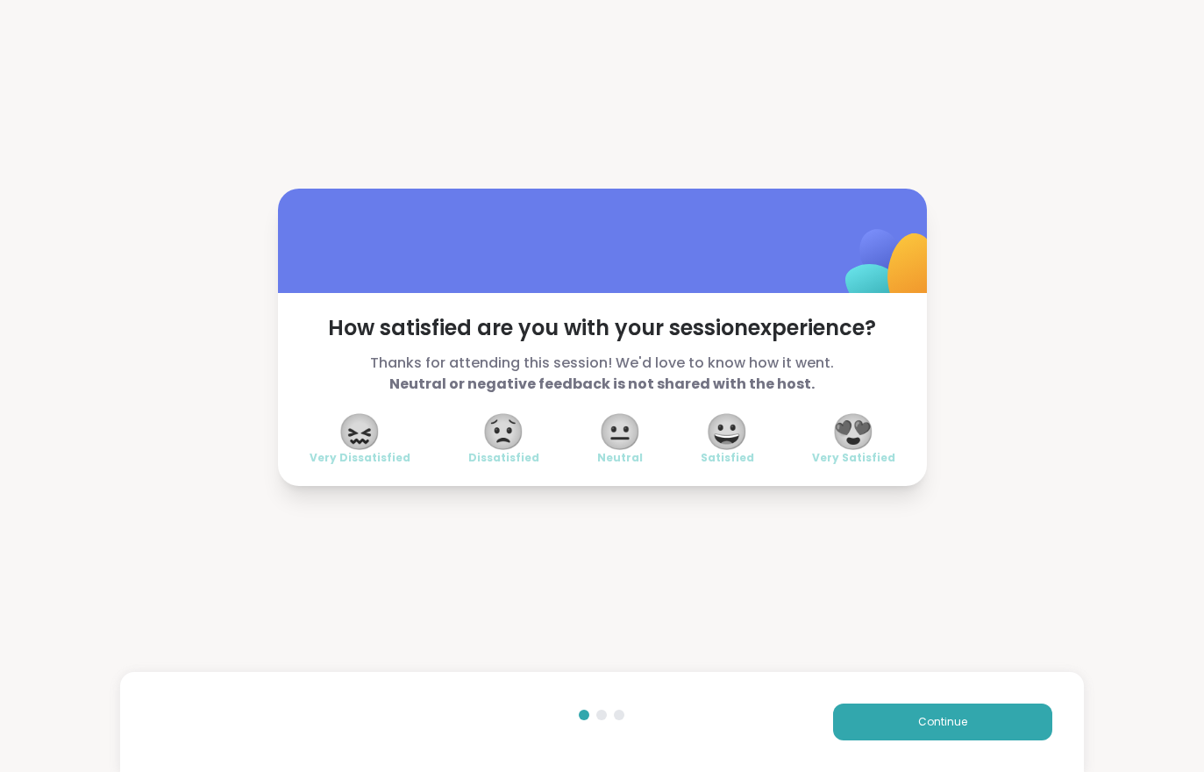
click at [932, 715] on span "Continue" at bounding box center [942, 722] width 49 height 16
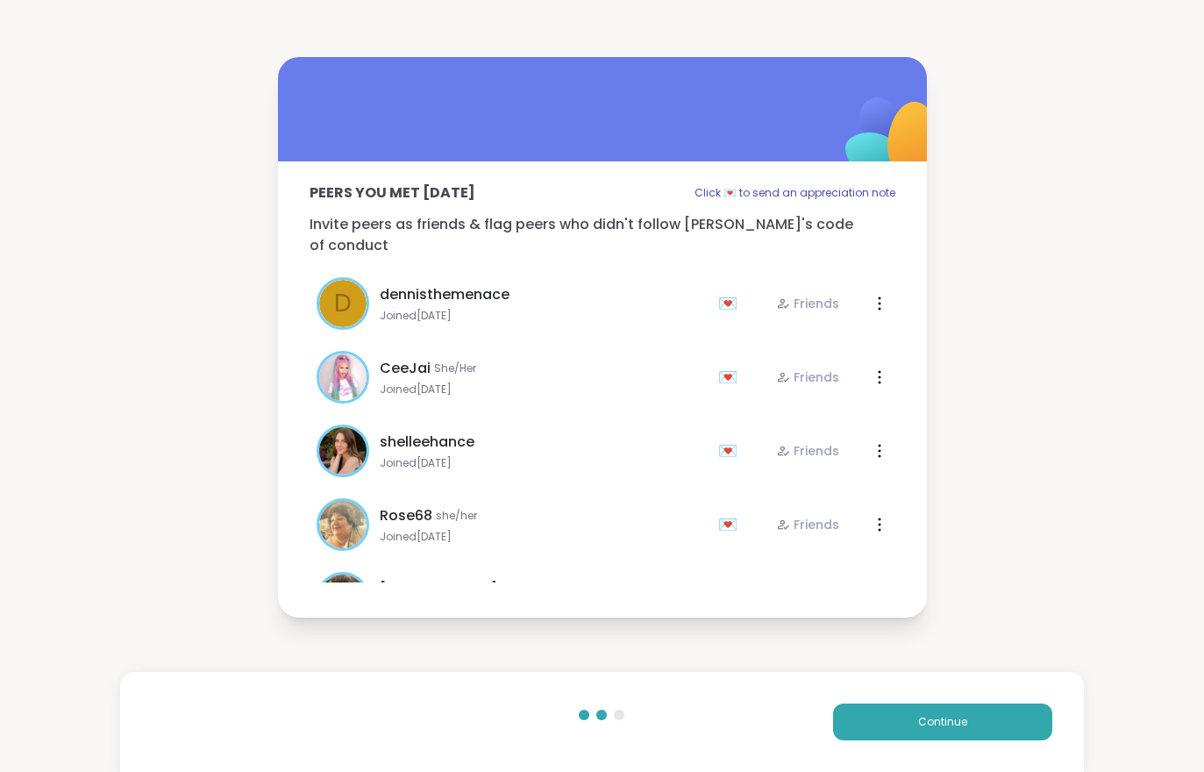
click at [932, 714] on span "Continue" at bounding box center [942, 722] width 49 height 16
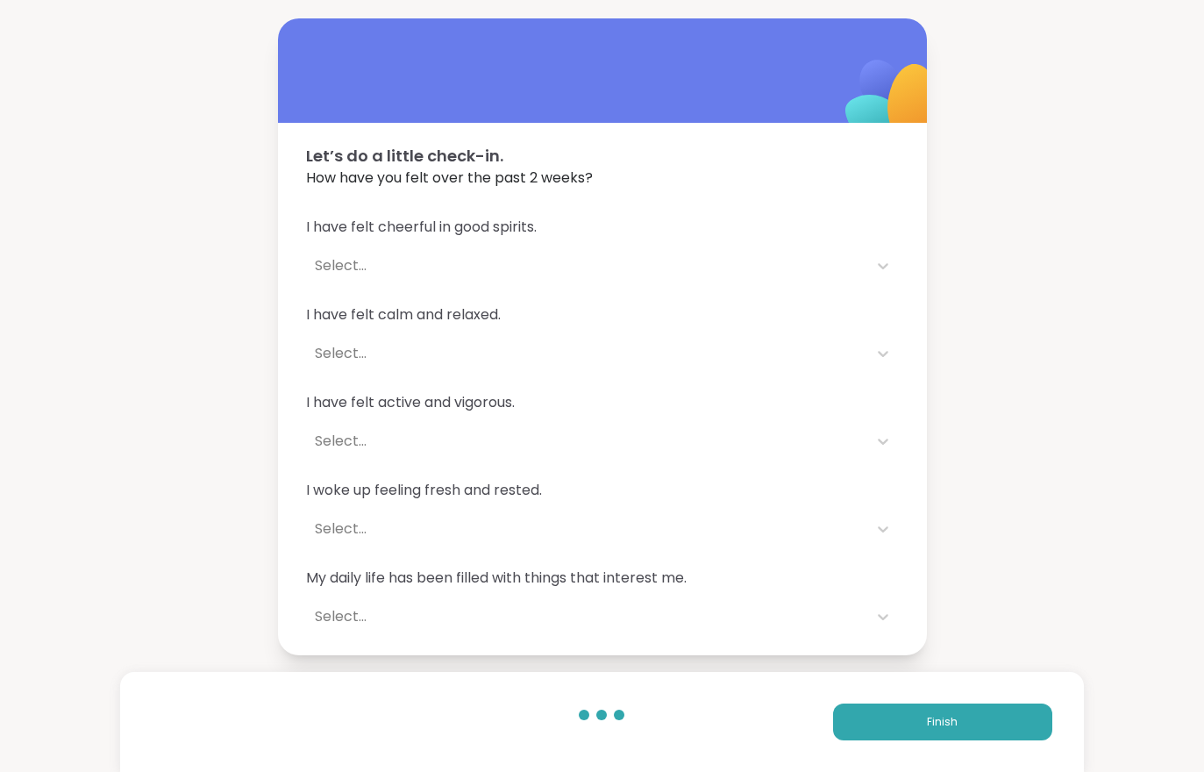
click at [949, 716] on span "Finish" at bounding box center [942, 722] width 31 height 16
